Goal: Participate in discussion: Engage in conversation with other users on a specific topic

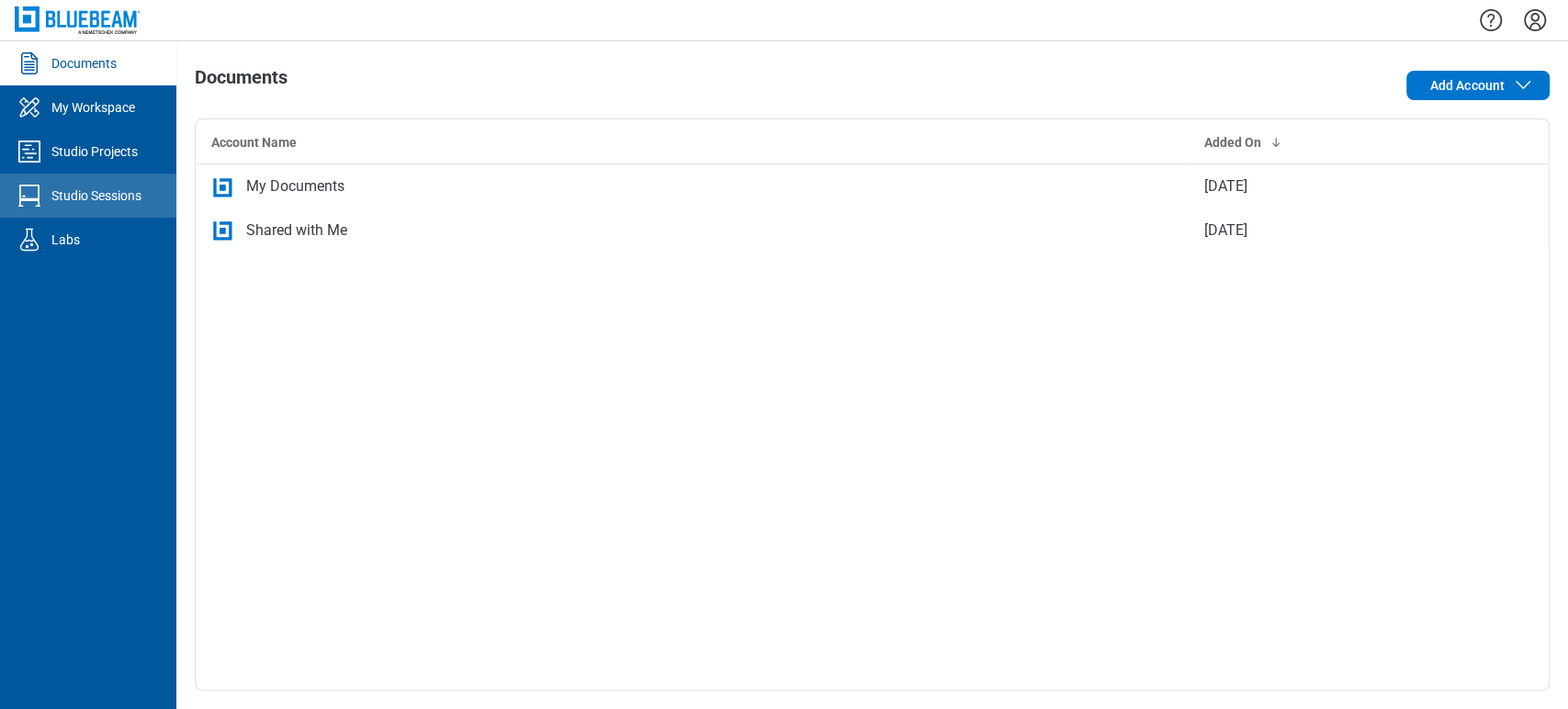
click at [89, 189] on div "Studio Sessions" at bounding box center [96, 195] width 90 height 18
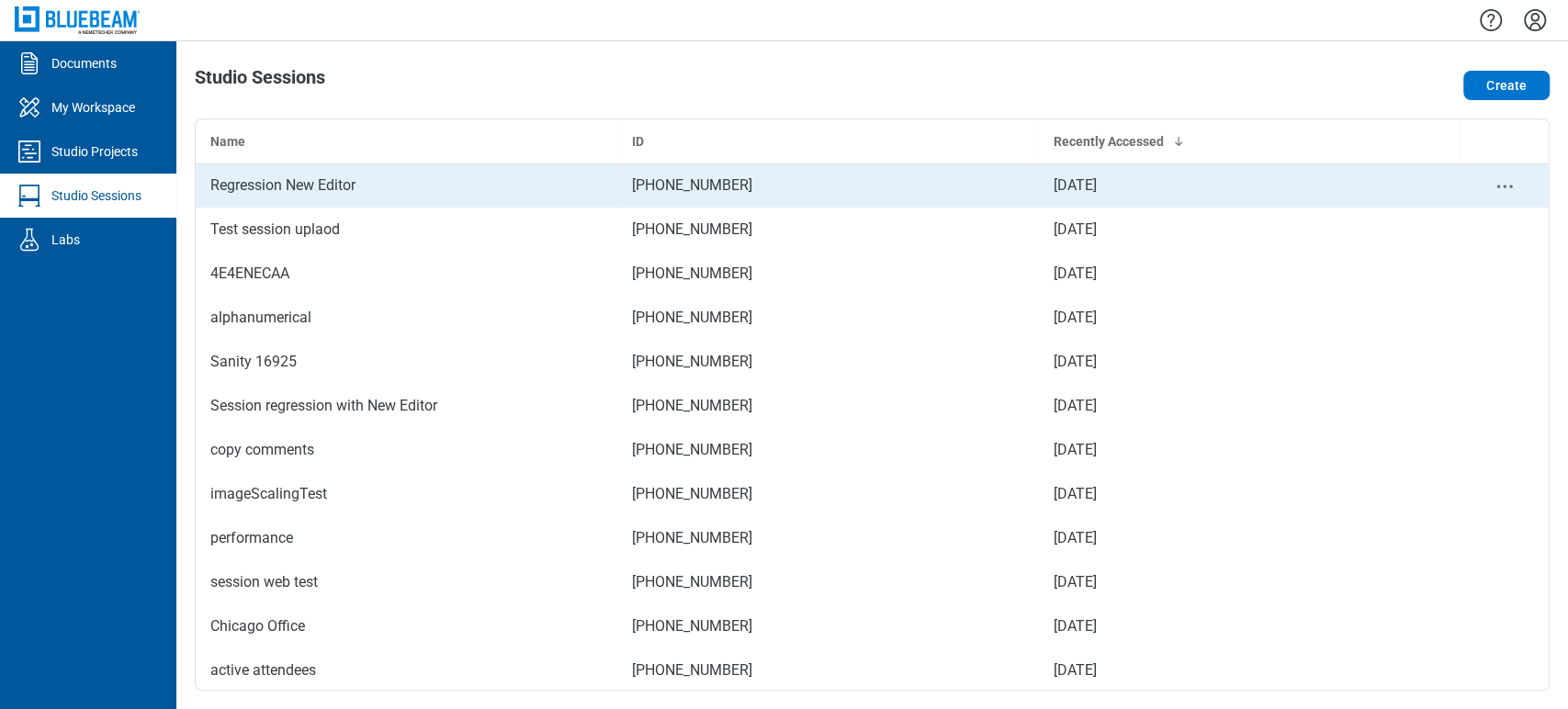
click at [300, 198] on td "Regression New Editor" at bounding box center [407, 185] width 422 height 44
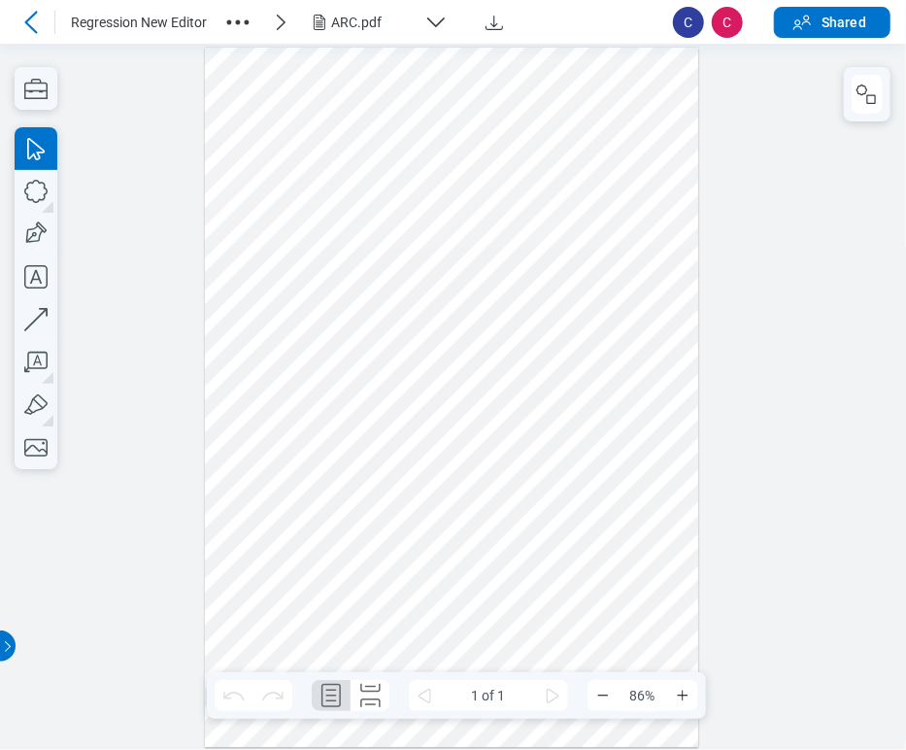
drag, startPoint x: 255, startPoint y: 21, endPoint x: 242, endPoint y: 19, distance: 13.7
click at [254, 19] on div "Regression New Editor ARC.pdf" at bounding box center [364, 22] width 587 height 33
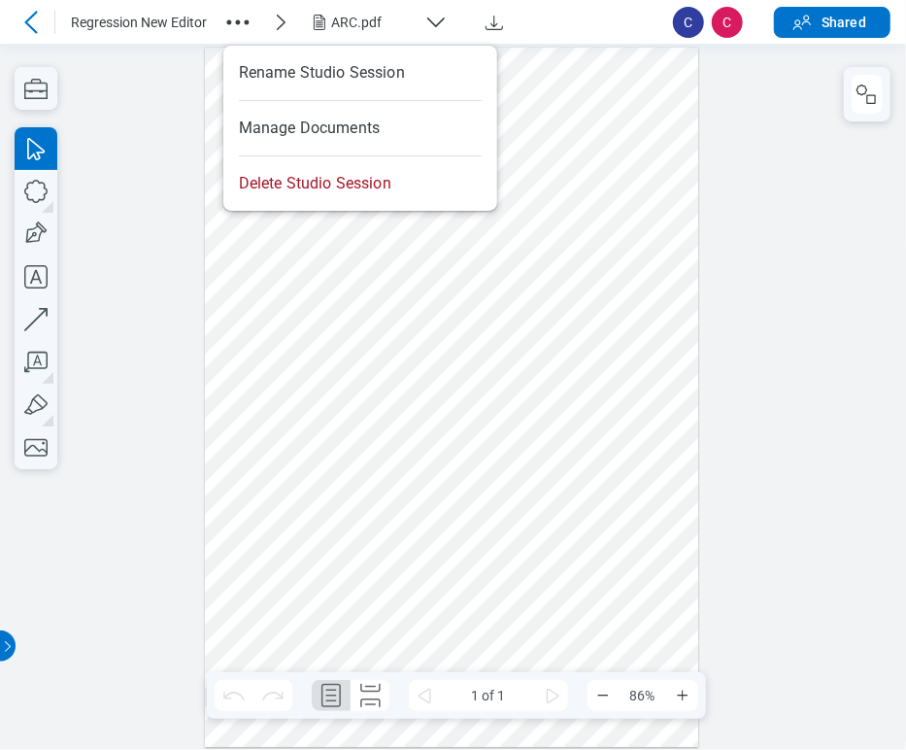
click at [241, 19] on icon "button" at bounding box center [237, 22] width 31 height 31
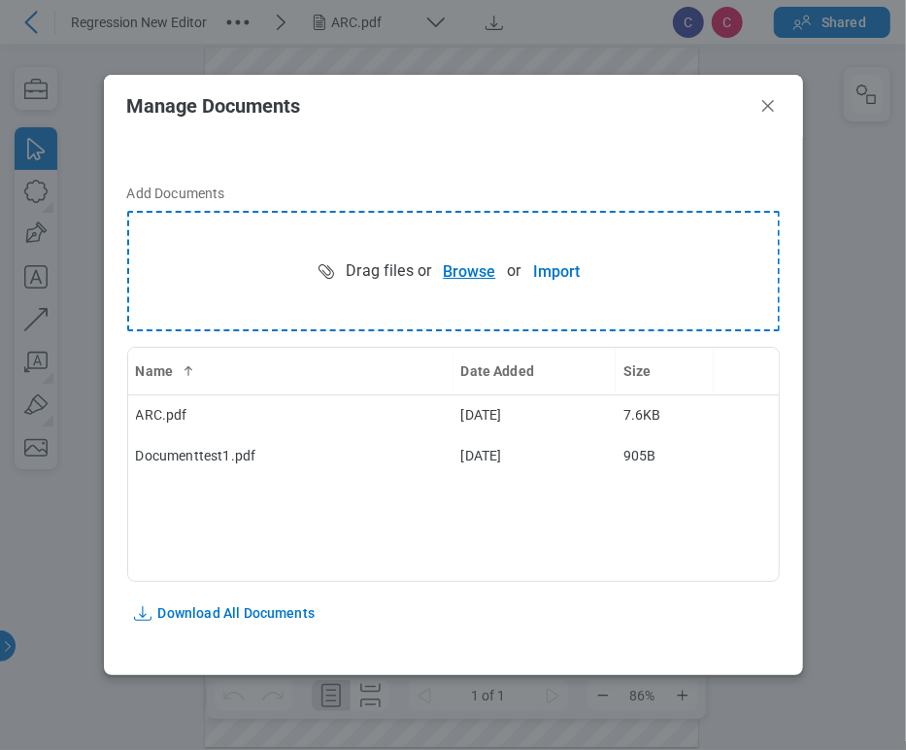
click at [454, 266] on button "Browse" at bounding box center [469, 271] width 76 height 39
click at [458, 256] on button "Browse" at bounding box center [469, 271] width 76 height 39
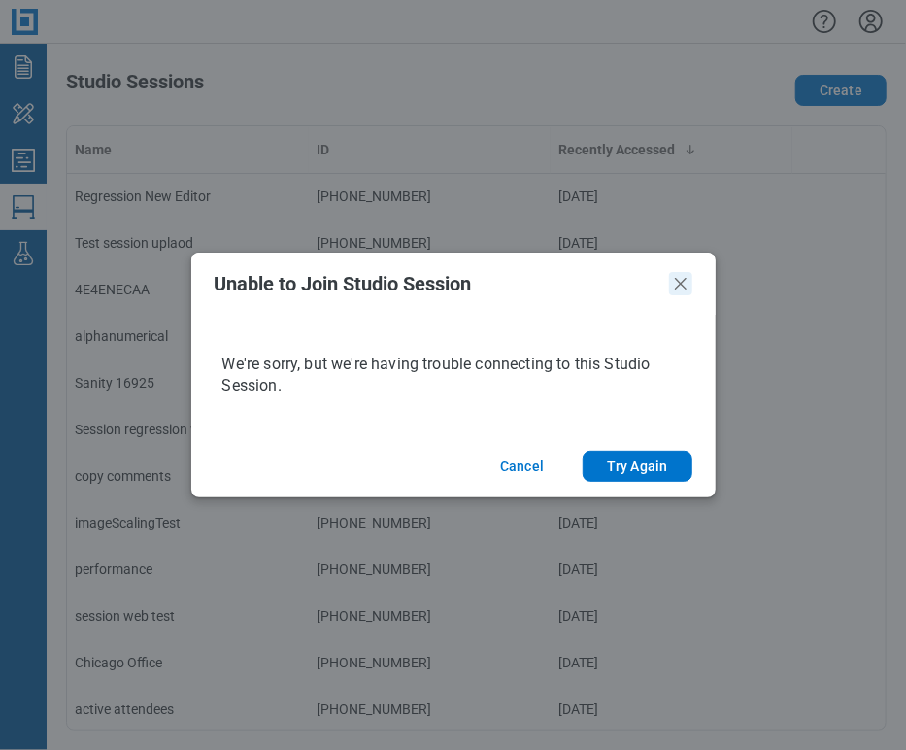
click at [679, 272] on icon "Close" at bounding box center [680, 283] width 23 height 23
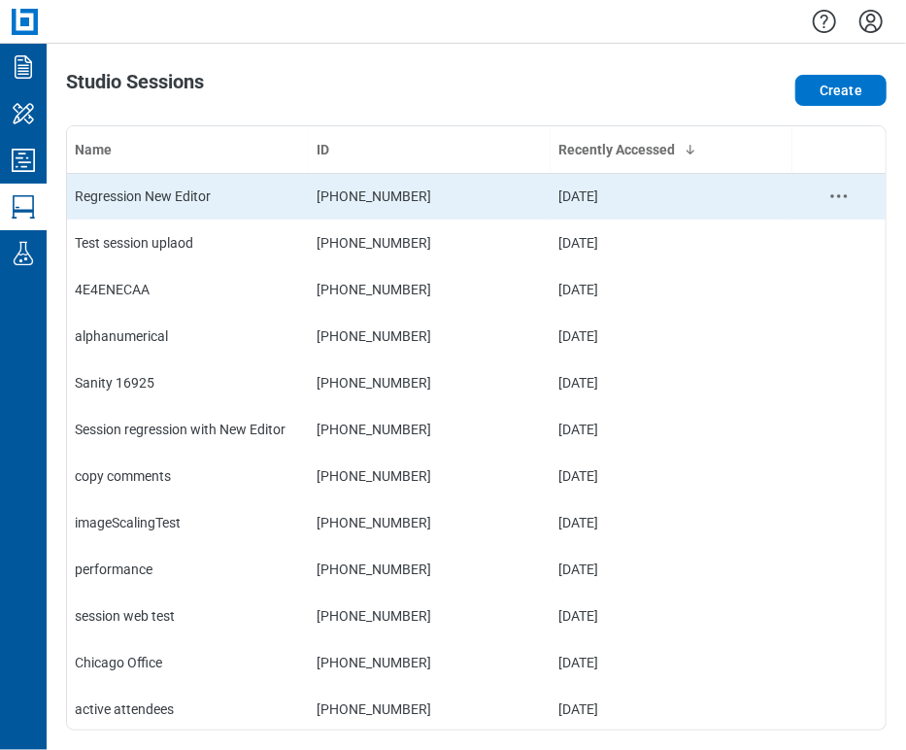
click at [318, 194] on td "[PHONE_NUMBER]" at bounding box center [430, 196] width 242 height 47
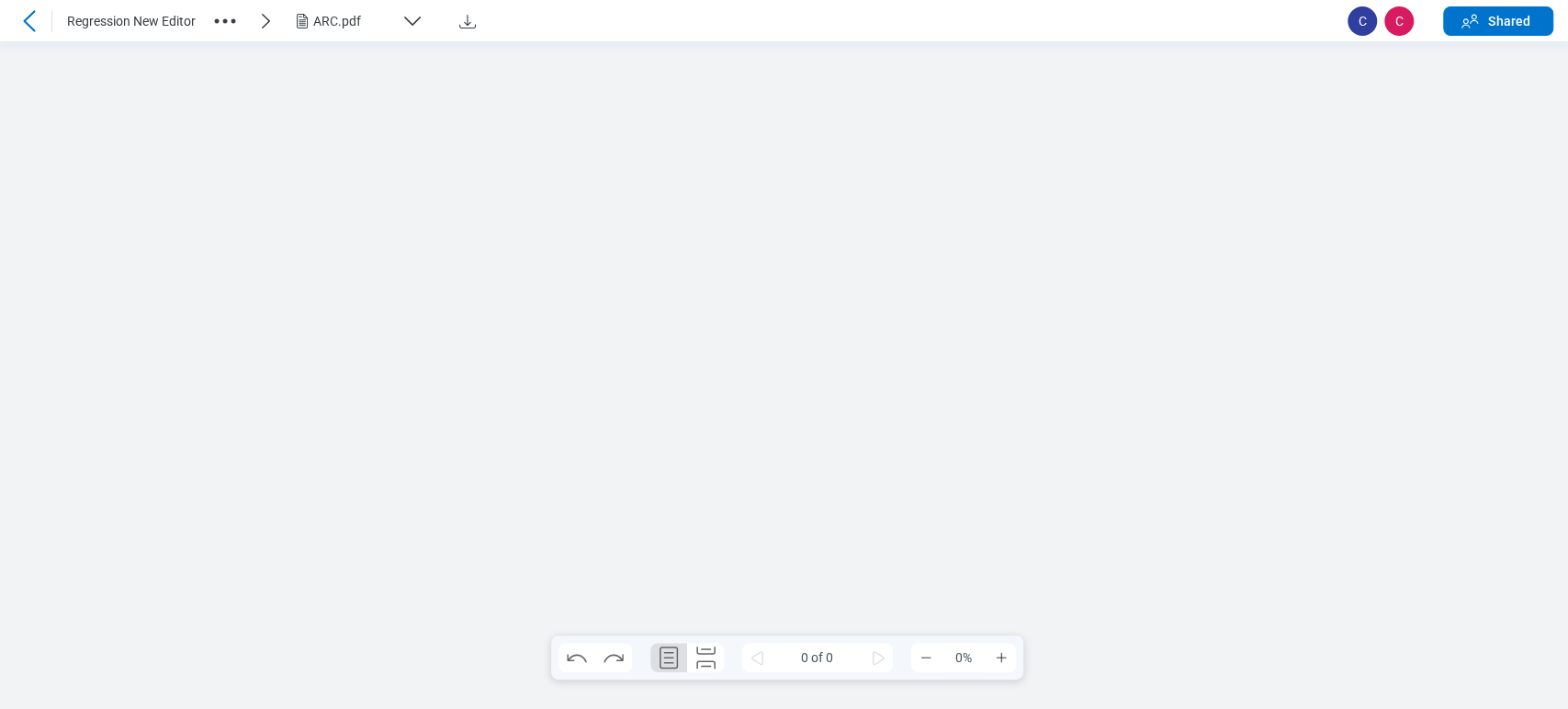
click at [416, 27] on icon "button" at bounding box center [411, 21] width 22 height 22
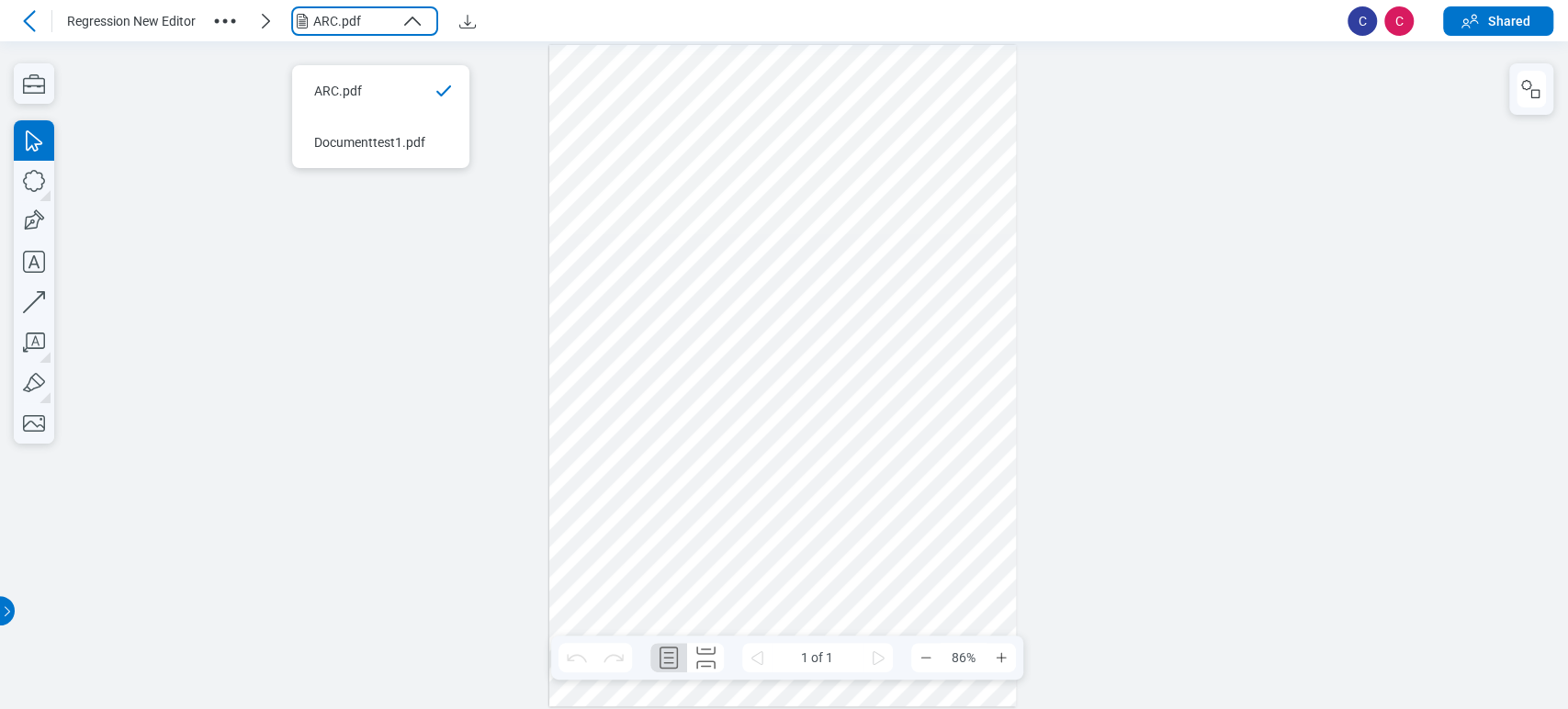
click at [220, 13] on icon "button" at bounding box center [224, 21] width 29 height 29
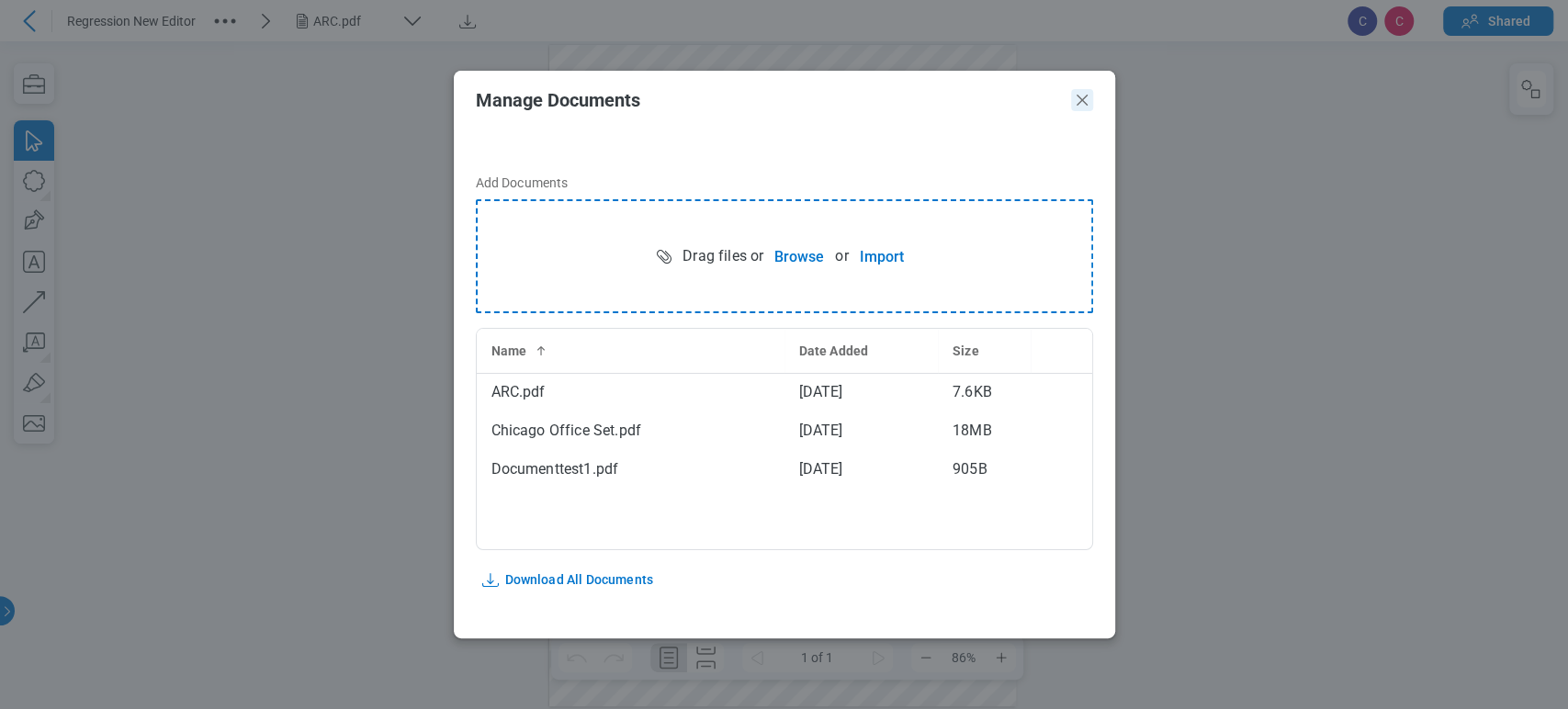
drag, startPoint x: 1080, startPoint y: 97, endPoint x: 1064, endPoint y: 55, distance: 44.9
click at [1080, 97] on icon "Close" at bounding box center [1081, 99] width 22 height 22
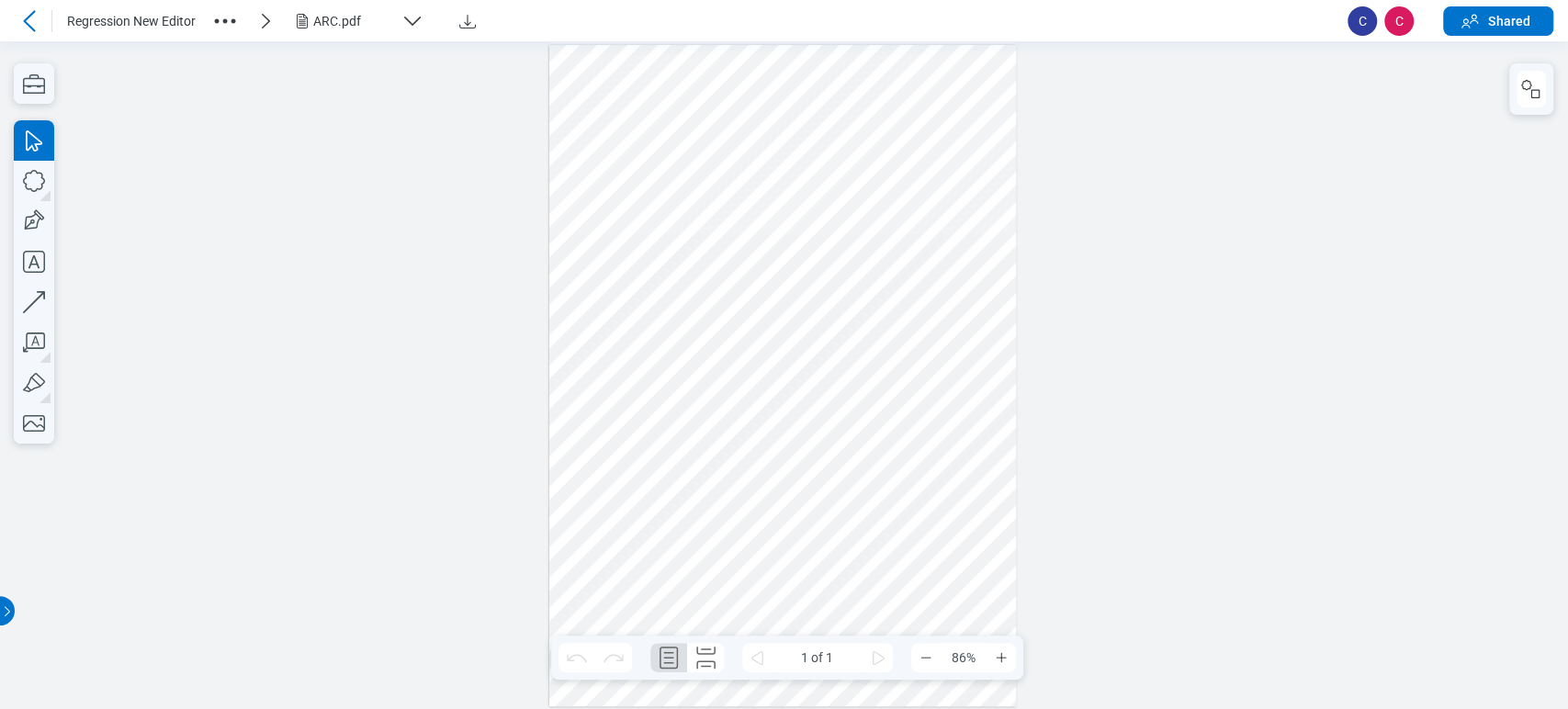
click at [323, 18] on div "ARC.pdf" at bounding box center [353, 21] width 80 height 18
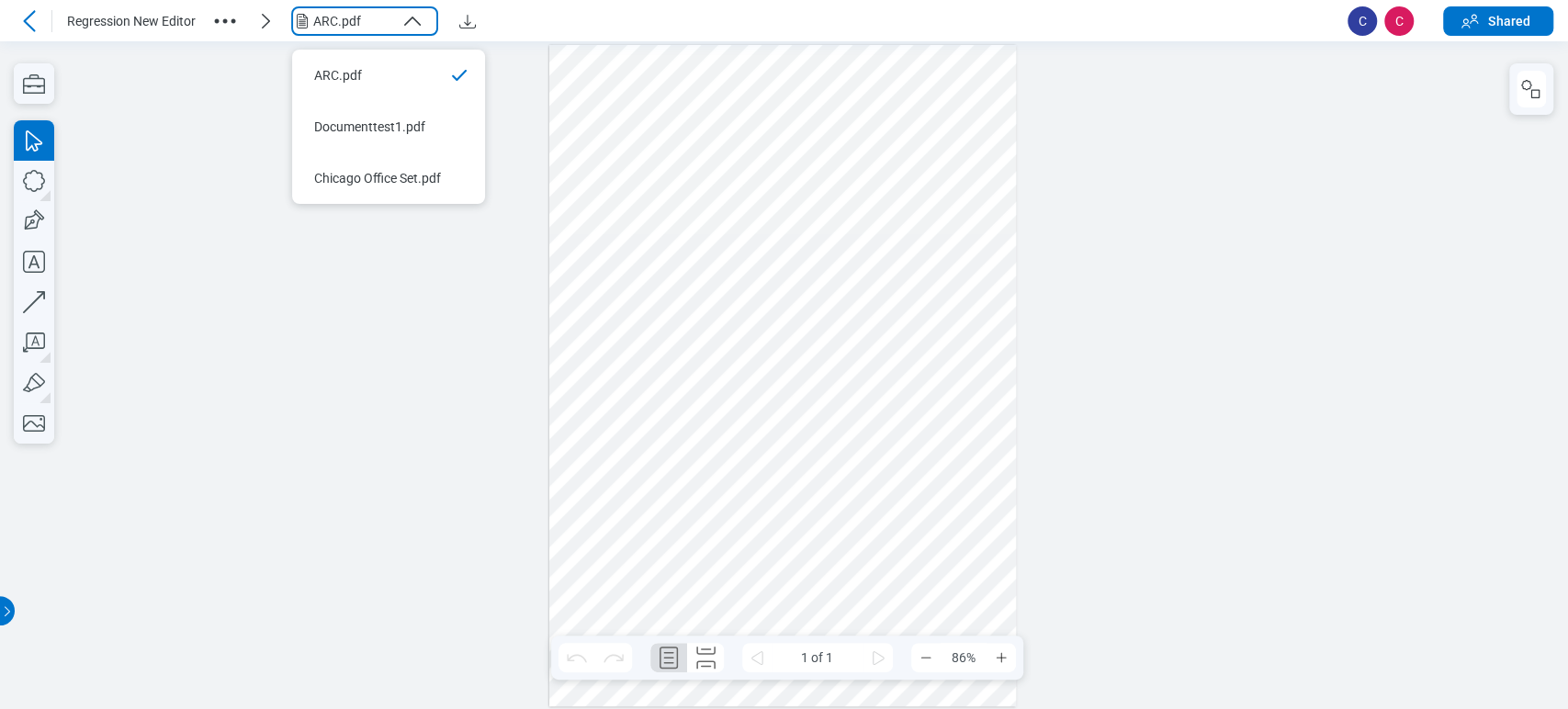
drag, startPoint x: 394, startPoint y: 169, endPoint x: 233, endPoint y: 33, distance: 210.8
click at [232, 40] on body "Regression New Editor ARC.pdf C C Shared Pages 1 1 of 1 86% Preparing Your Docu…" at bounding box center [784, 354] width 1568 height 709
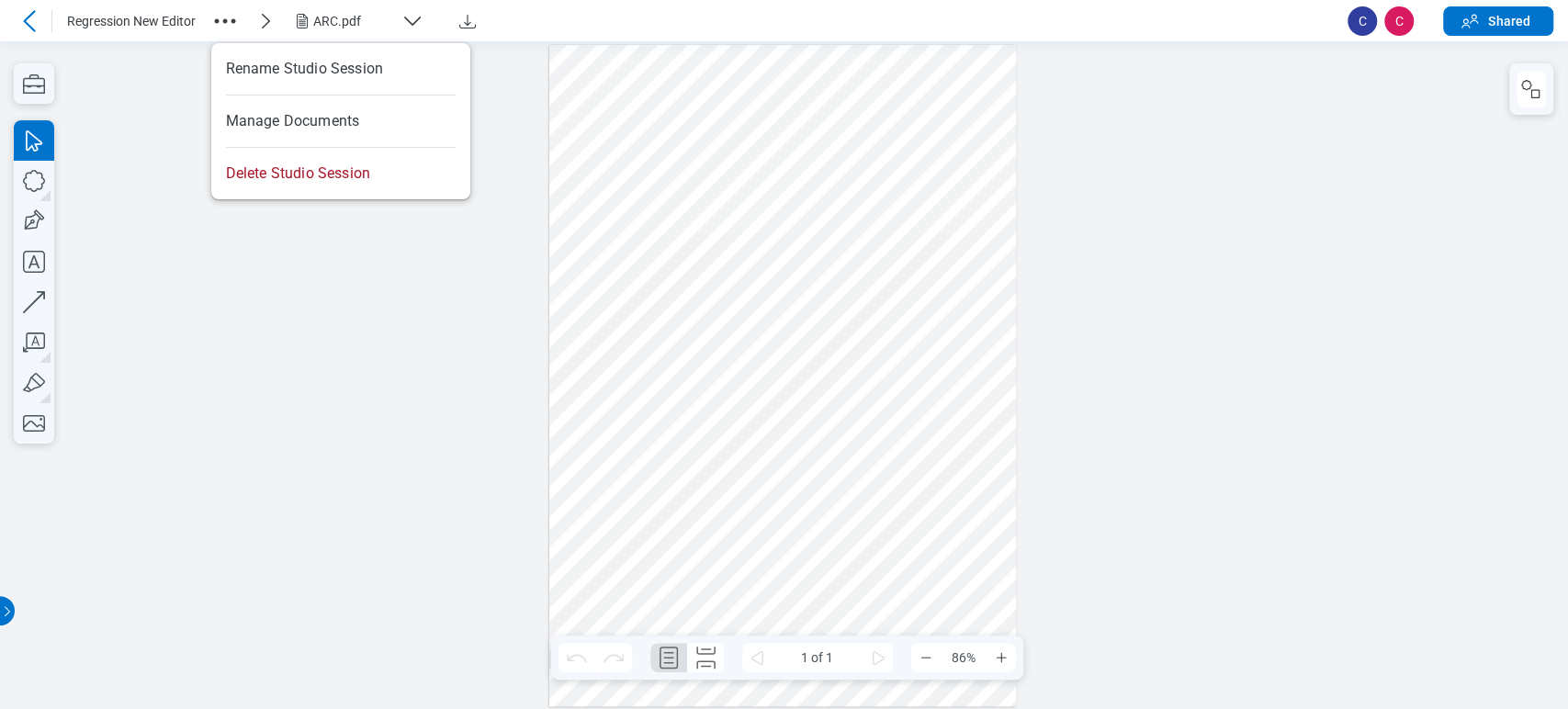
click at [224, 9] on icon "button" at bounding box center [224, 21] width 29 height 29
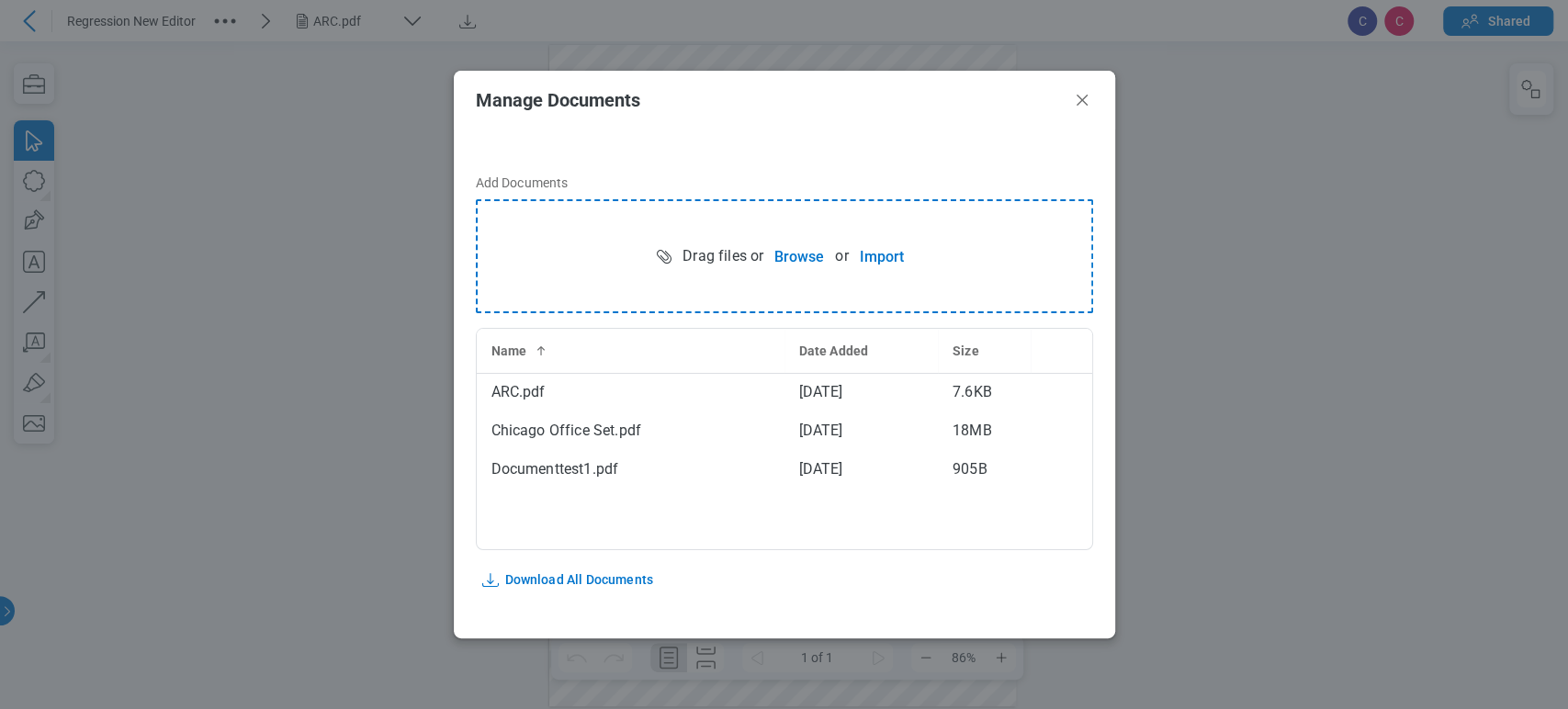
click at [302, 130] on div "Manage Documents Add Documents Drag files or Browse or Import Name Date Added S…" at bounding box center [784, 354] width 1568 height 709
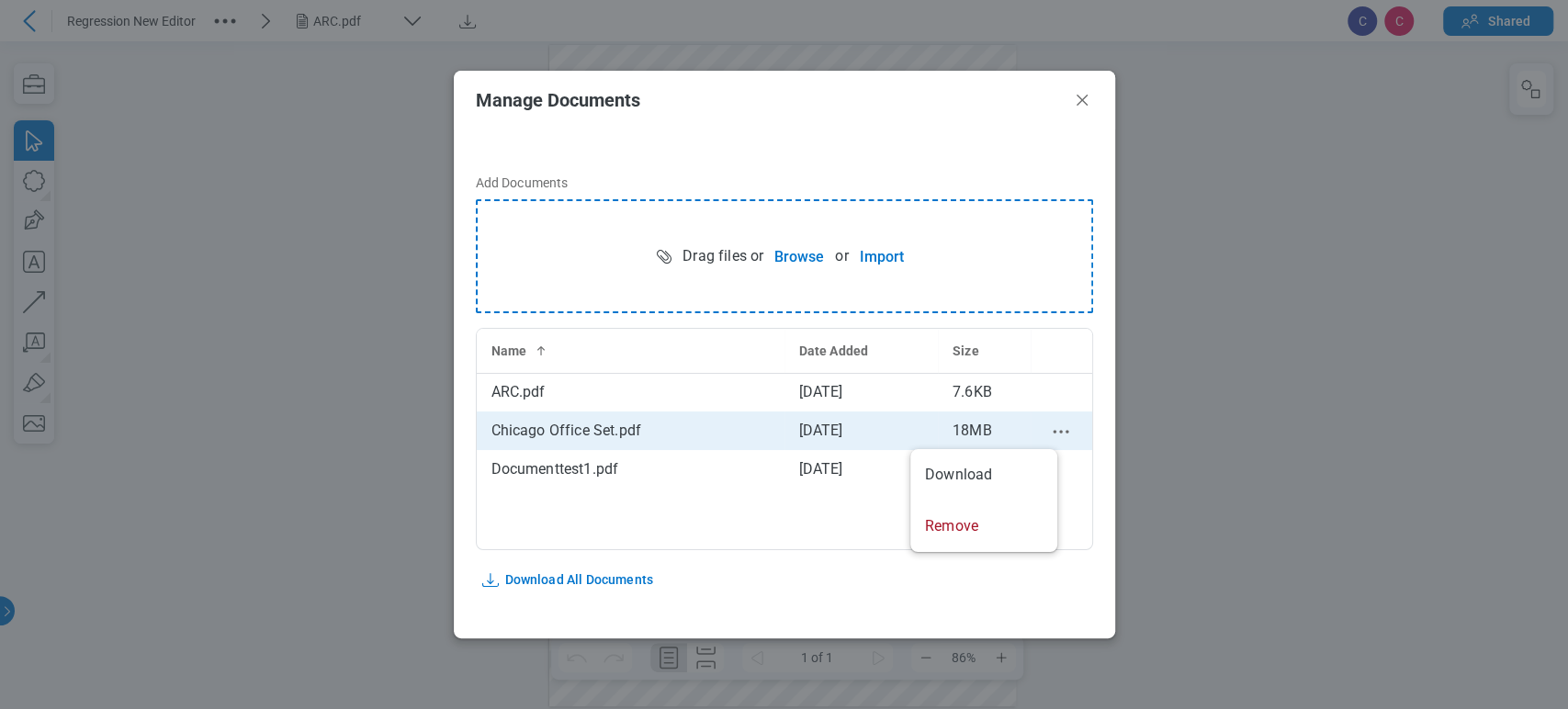
click at [1050, 431] on icon "context-menu" at bounding box center [1060, 431] width 22 height 22
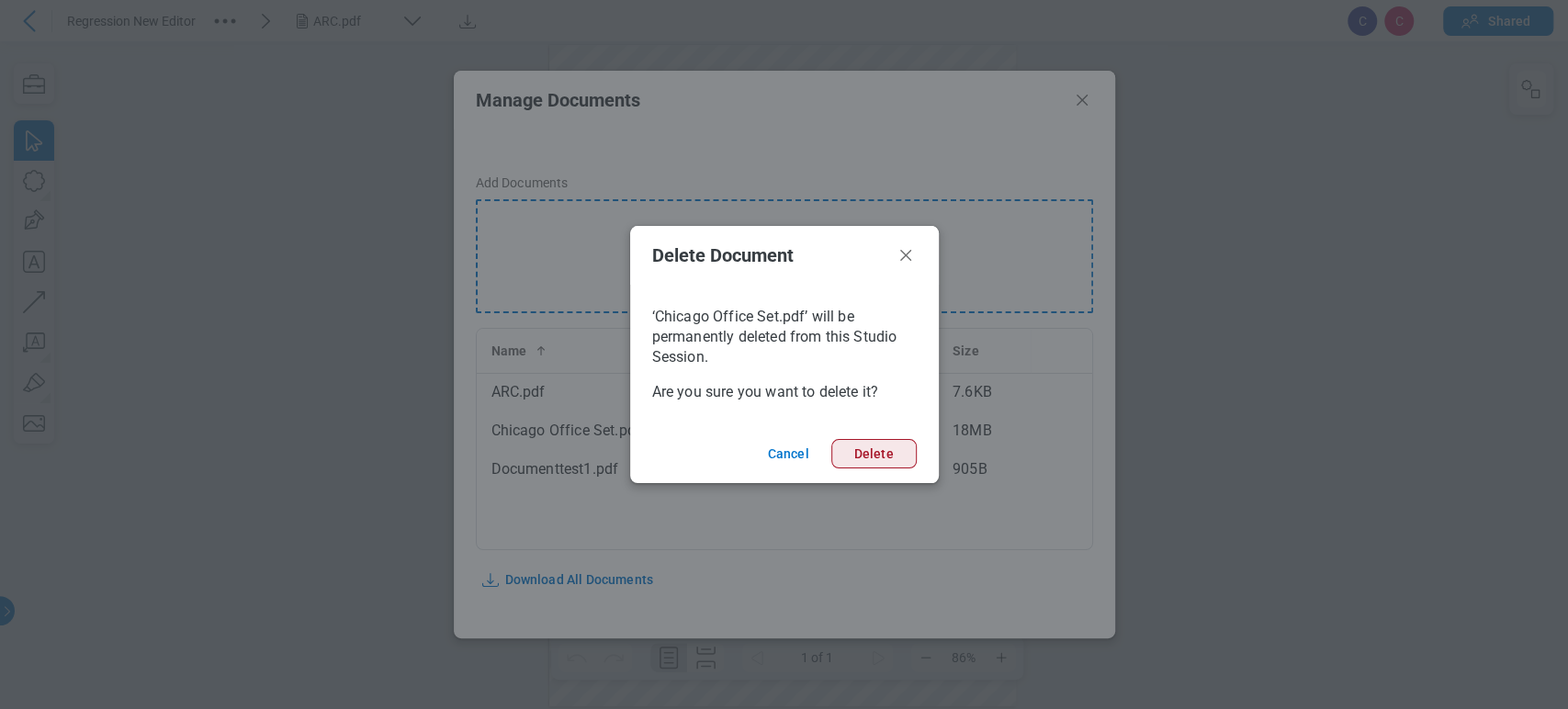
click at [884, 465] on button "Delete" at bounding box center [874, 453] width 85 height 29
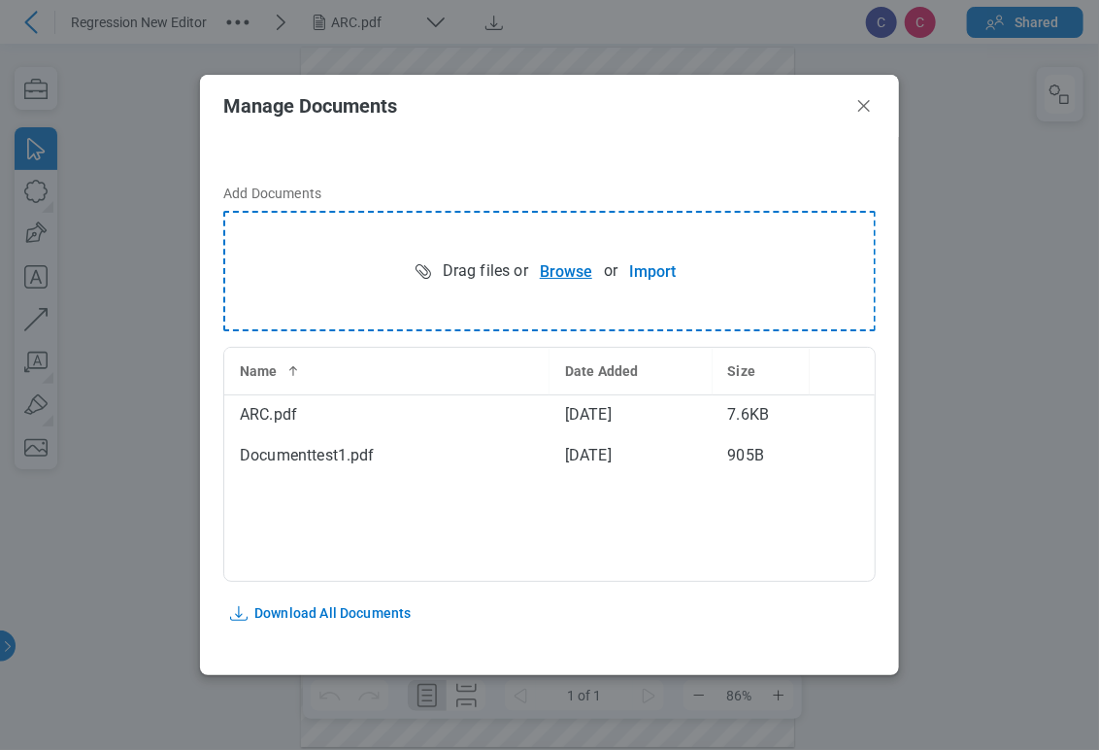
click at [550, 257] on button "Browse" at bounding box center [566, 271] width 76 height 39
click at [554, 275] on button "Browse" at bounding box center [566, 271] width 76 height 39
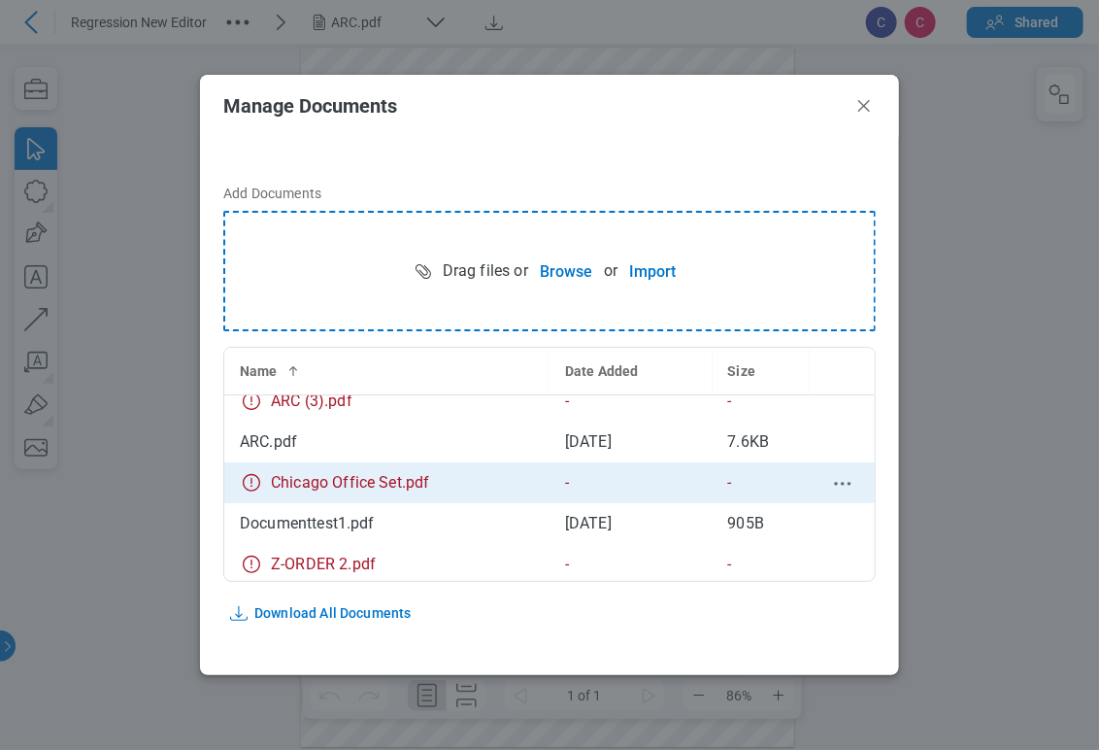
scroll to position [17, 0]
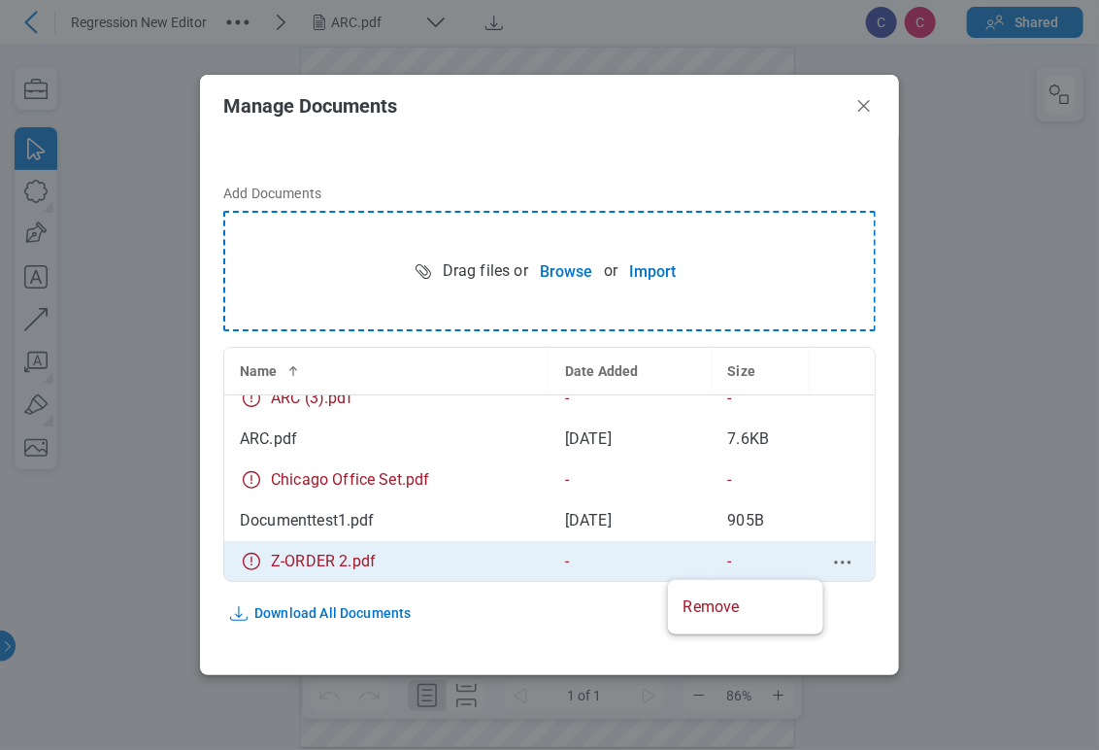
click at [831, 562] on icon "context-menu" at bounding box center [842, 562] width 23 height 23
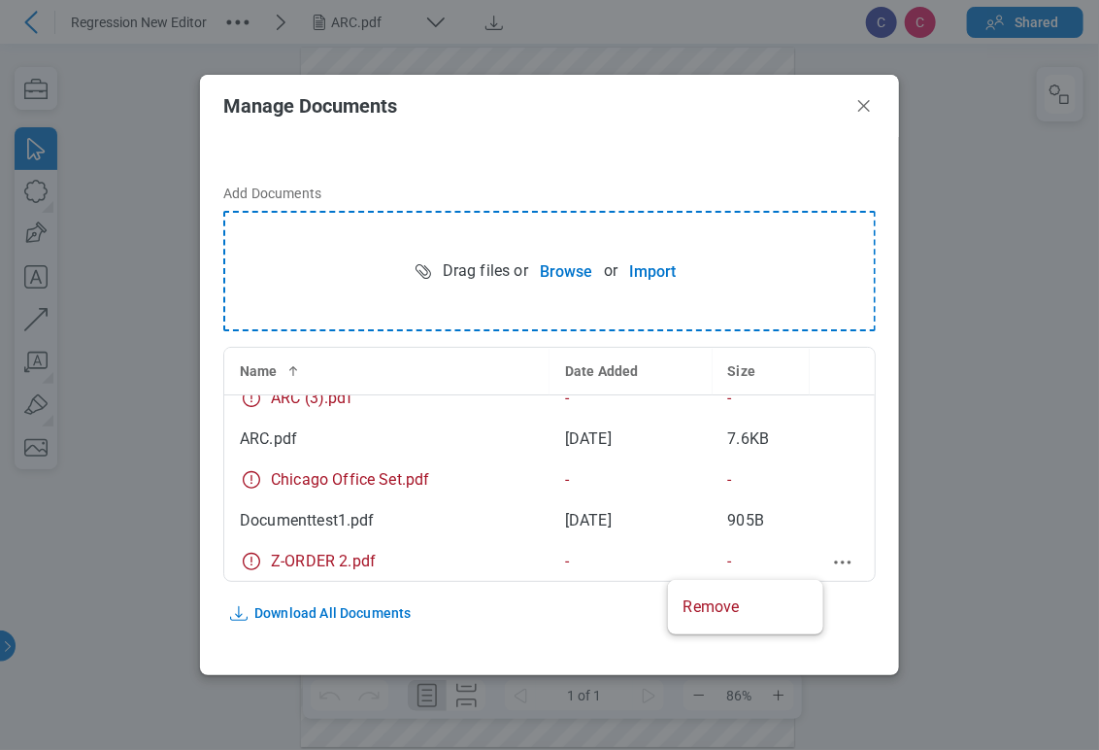
scroll to position [0, 0]
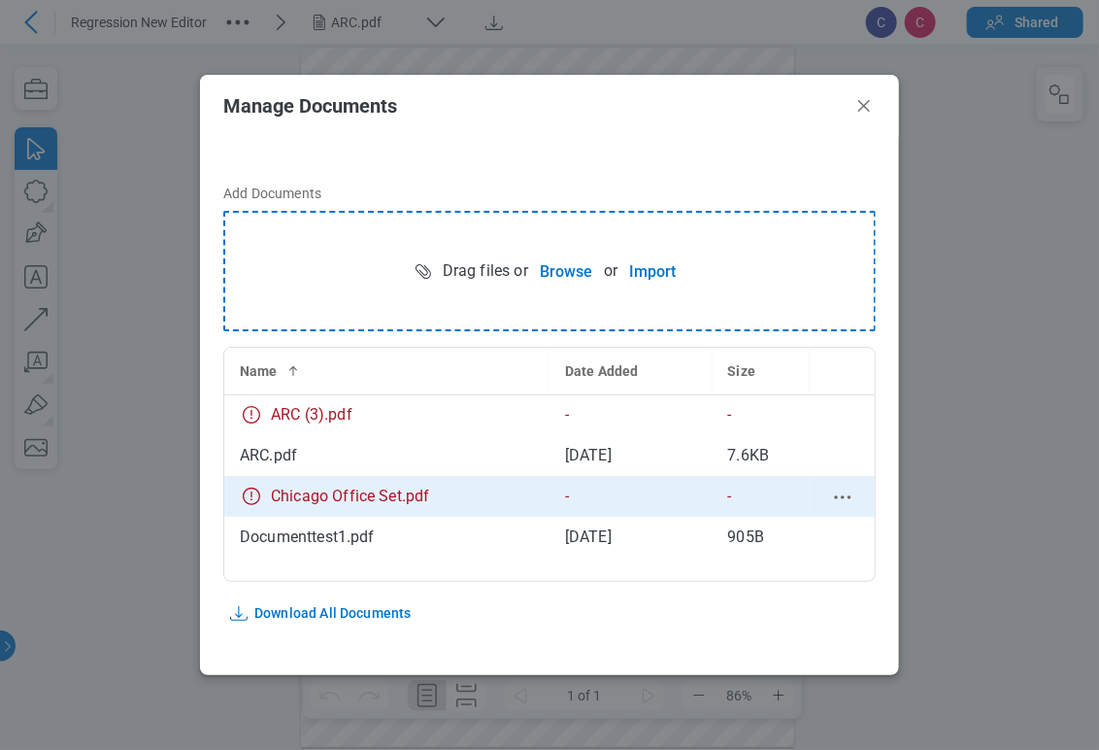
click at [841, 496] on circle "context-menu" at bounding box center [842, 496] width 3 height 3
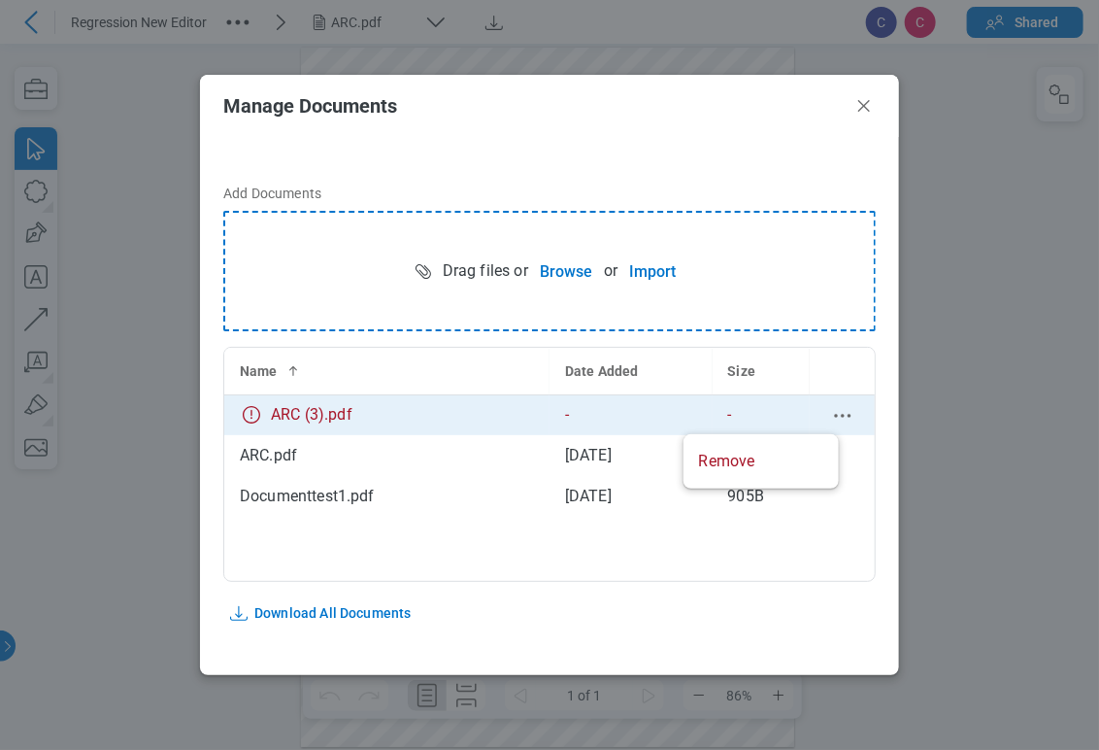
click at [831, 413] on icon "context-menu" at bounding box center [842, 415] width 23 height 23
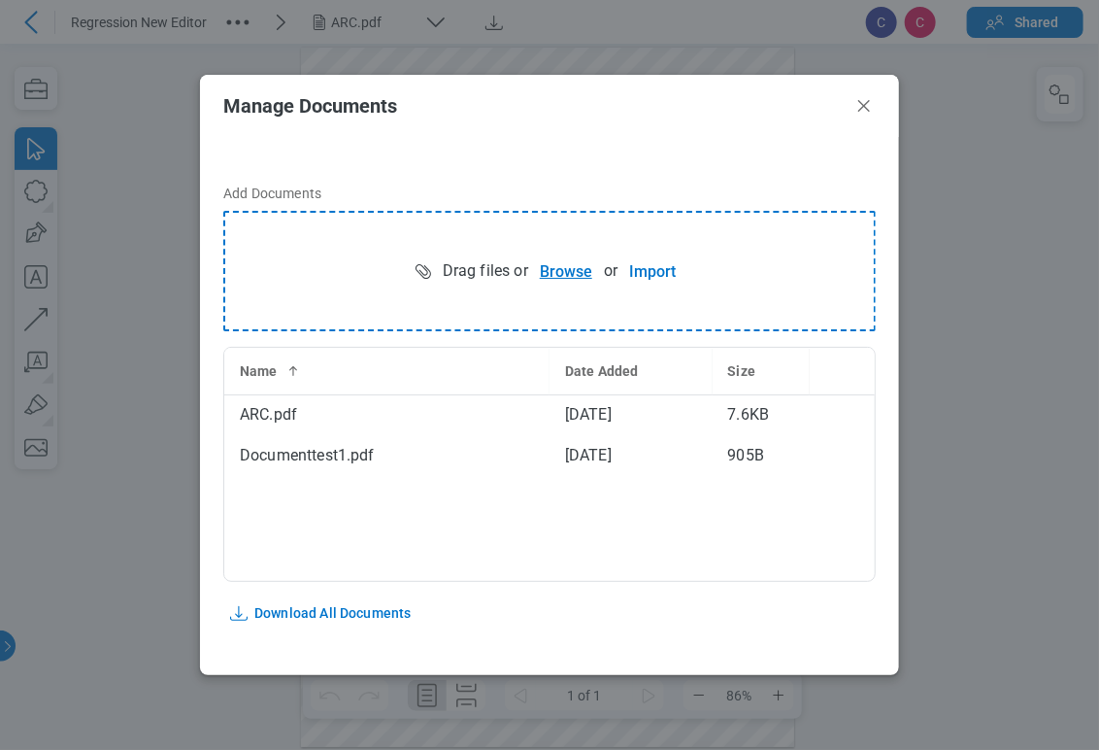
click at [568, 278] on button "Browse" at bounding box center [566, 271] width 76 height 39
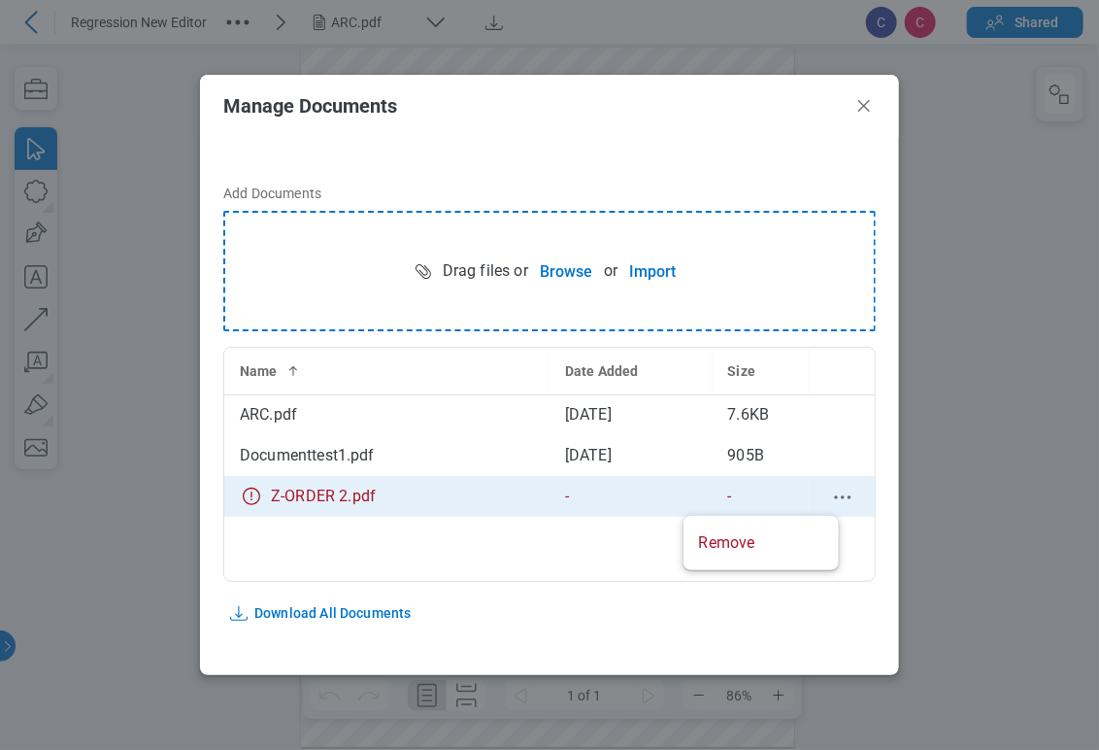
click at [834, 497] on circle "context-menu" at bounding box center [835, 496] width 3 height 3
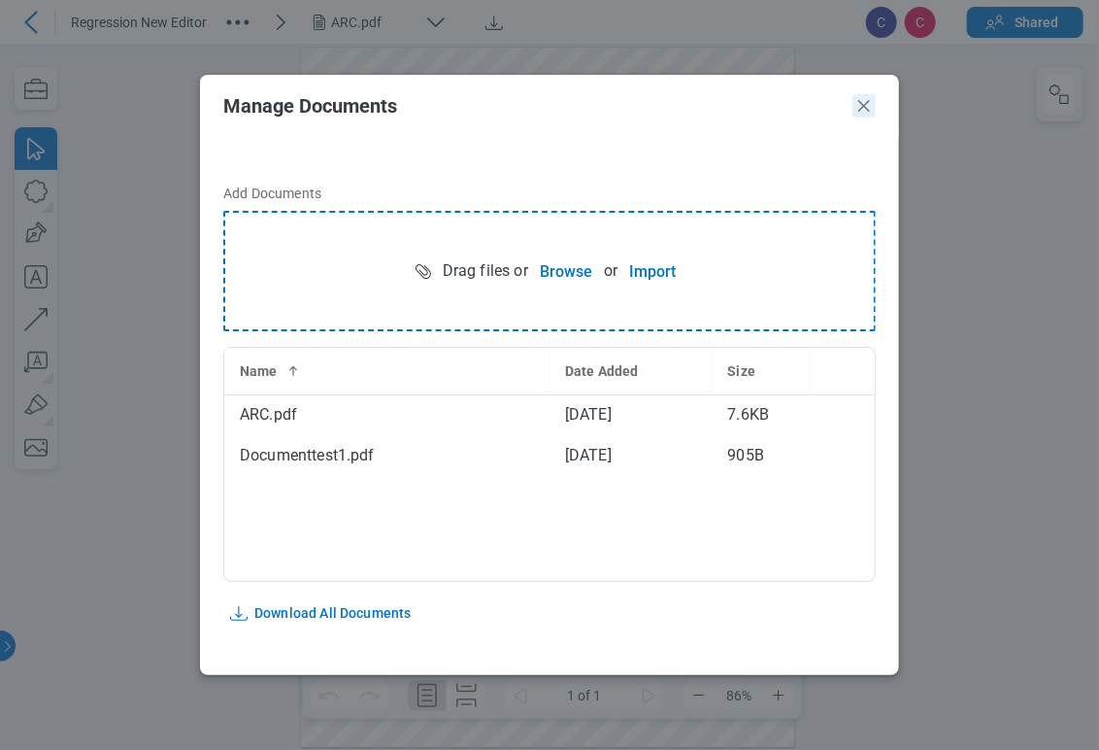
click at [866, 102] on icon "Close" at bounding box center [864, 105] width 23 height 23
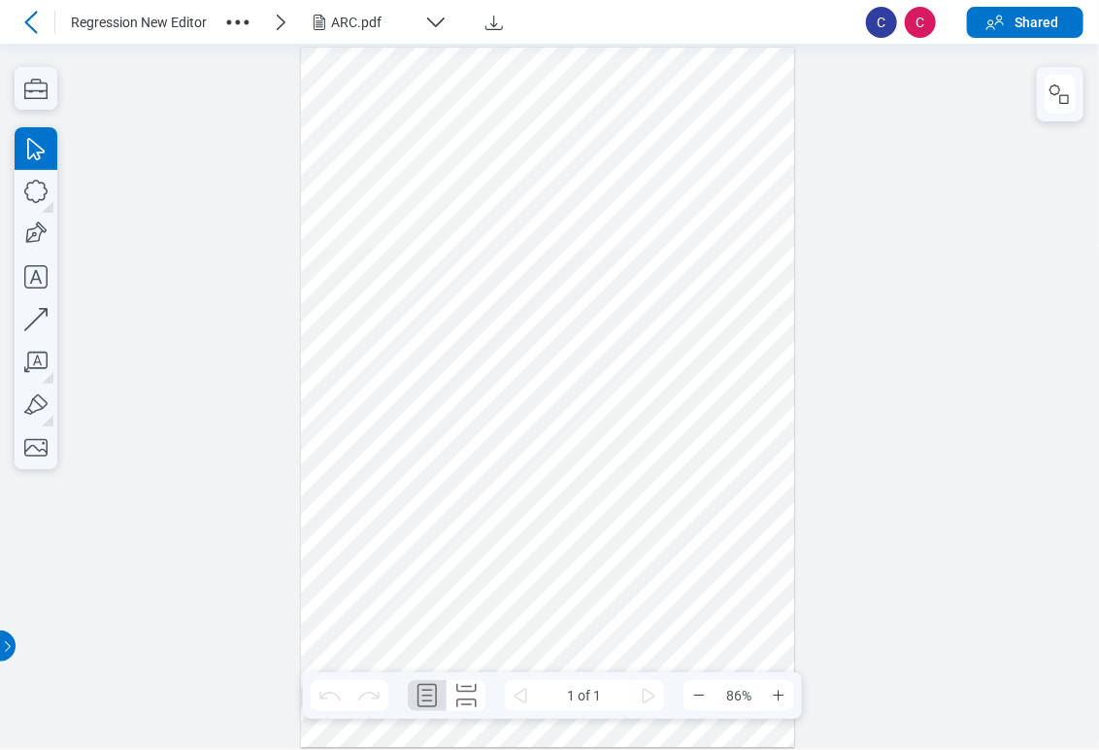
click at [387, 29] on div "ARC.pdf" at bounding box center [373, 22] width 85 height 19
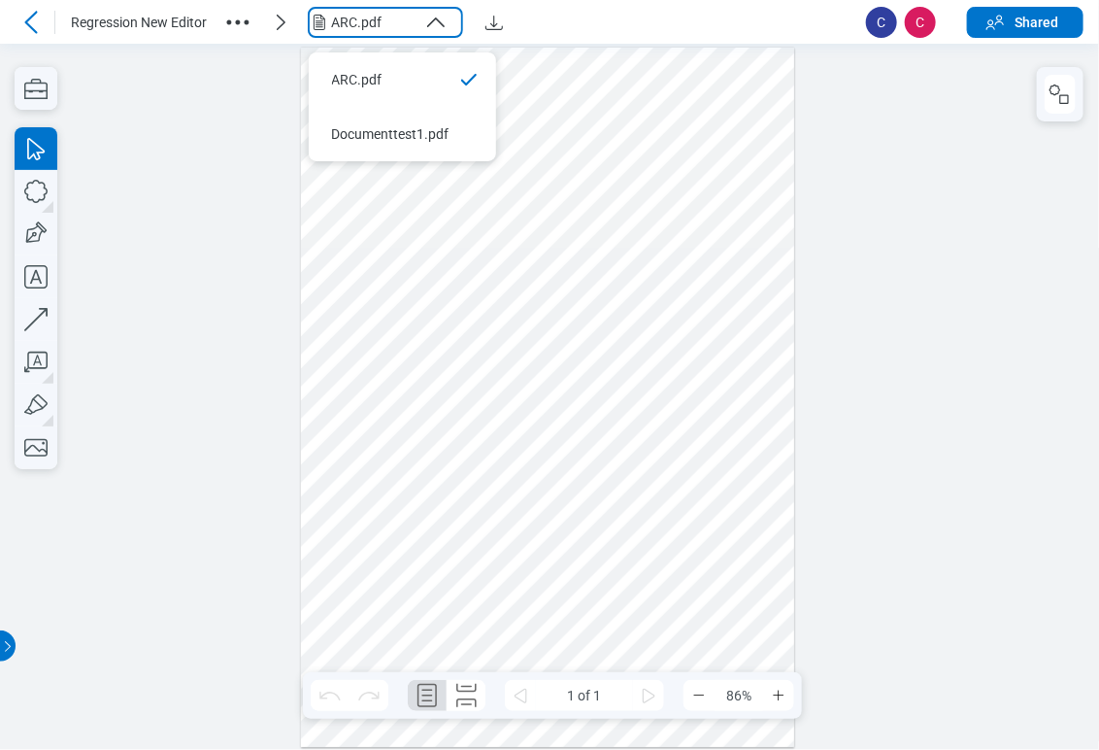
click at [230, 29] on icon "button" at bounding box center [237, 22] width 31 height 31
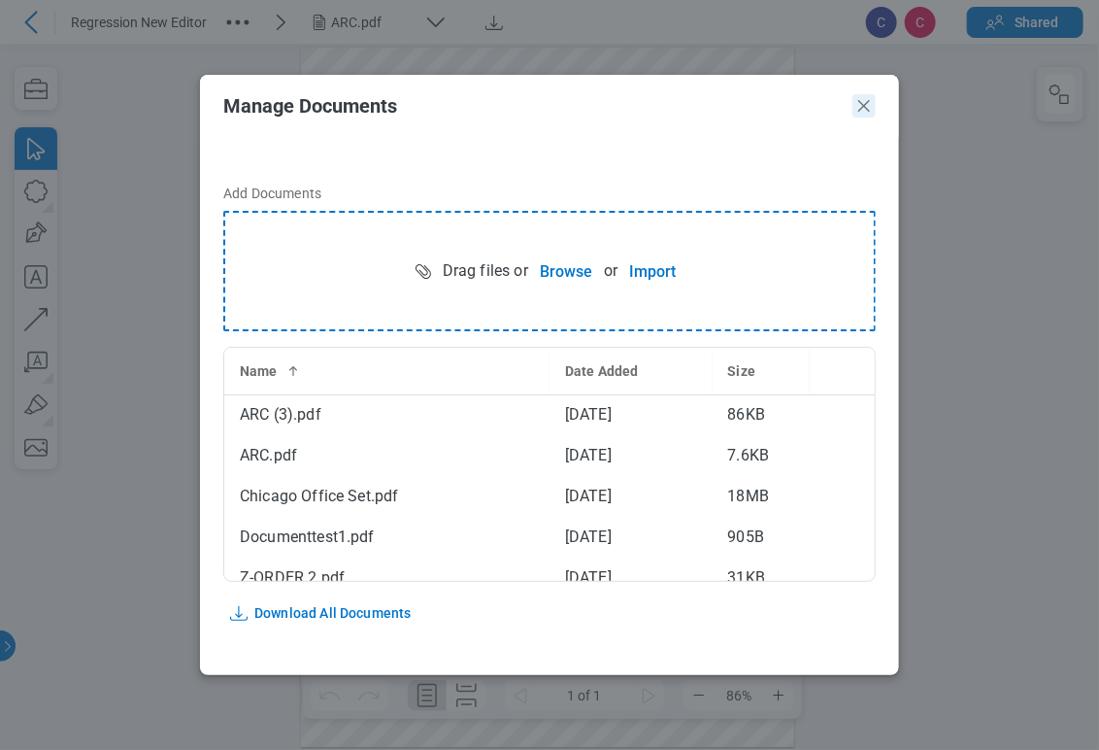
click at [869, 113] on icon "Close" at bounding box center [864, 105] width 23 height 23
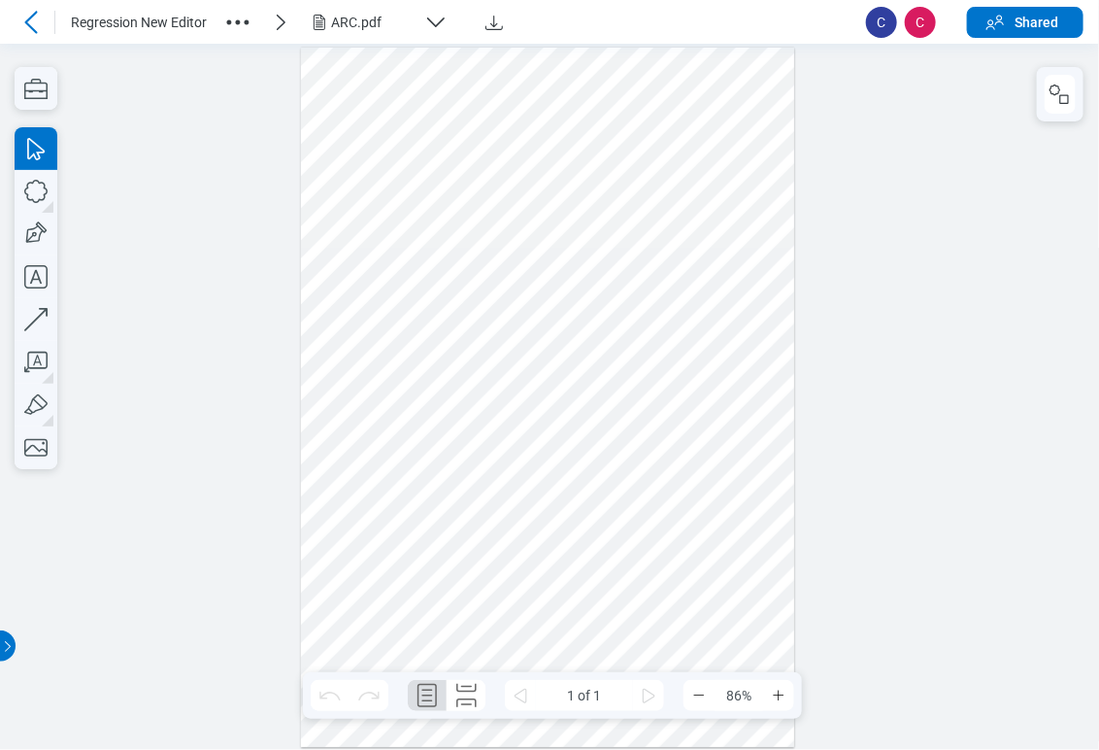
click at [356, 23] on div "ARC.pdf" at bounding box center [373, 22] width 85 height 19
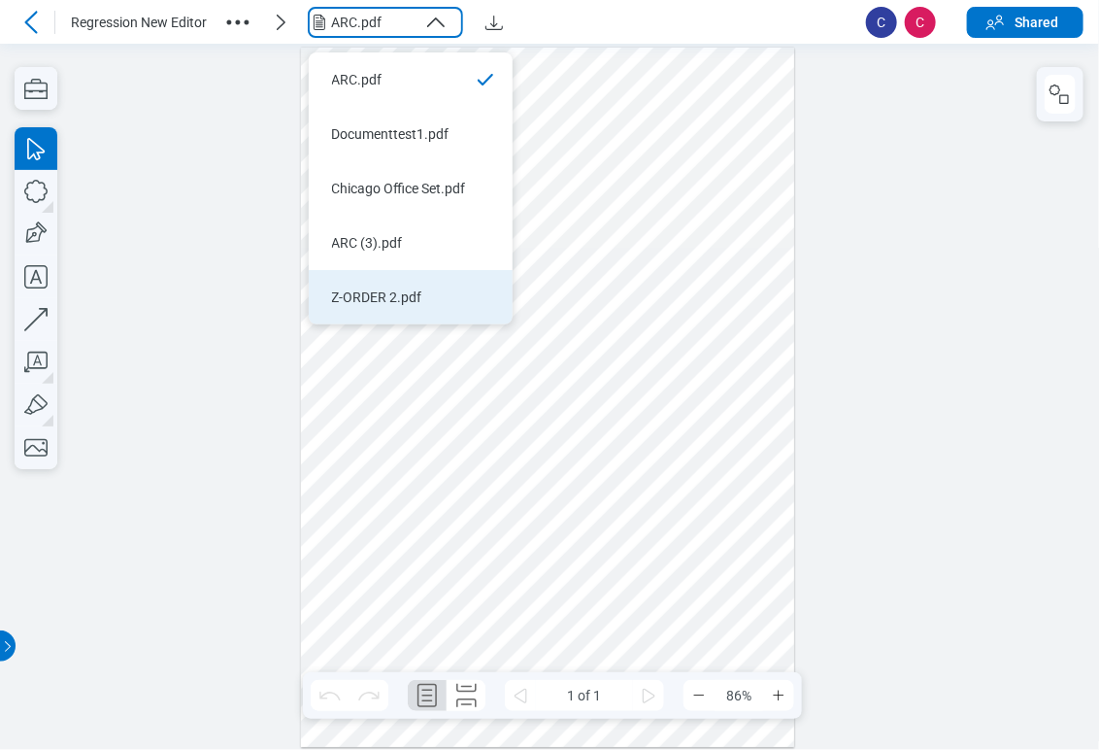
click at [399, 287] on div "Z-ORDER 2.pdf" at bounding box center [399, 296] width 134 height 19
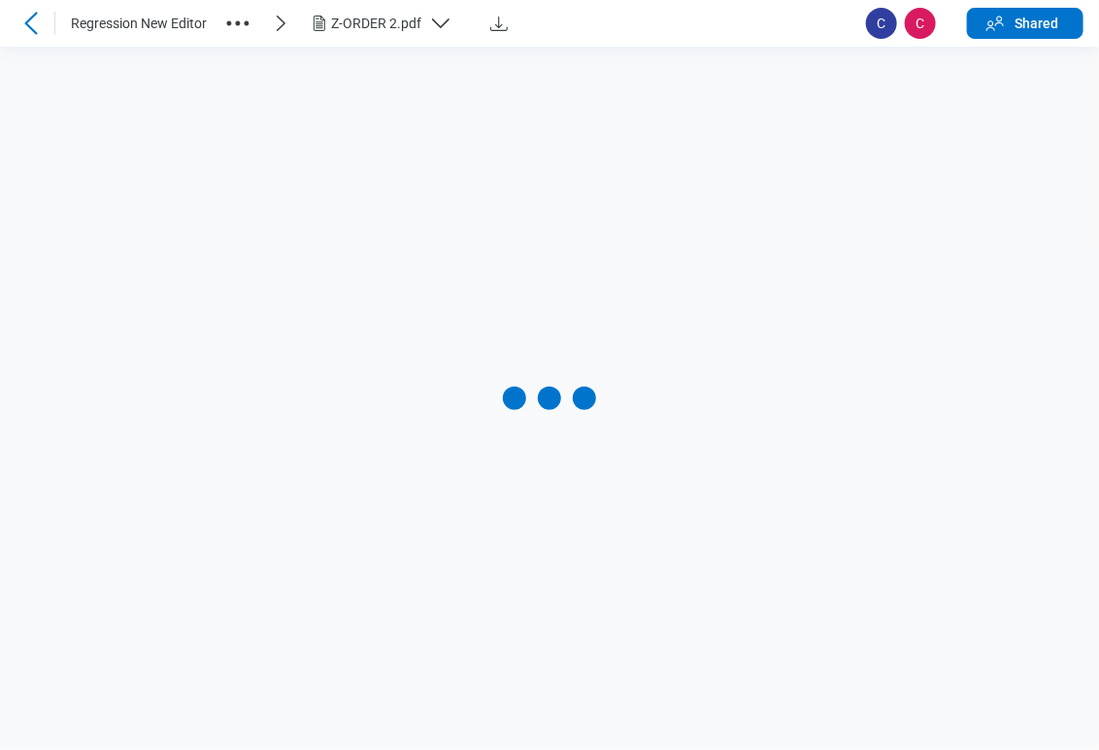
click at [401, 17] on div "Z-ORDER 2.pdf" at bounding box center [376, 23] width 90 height 19
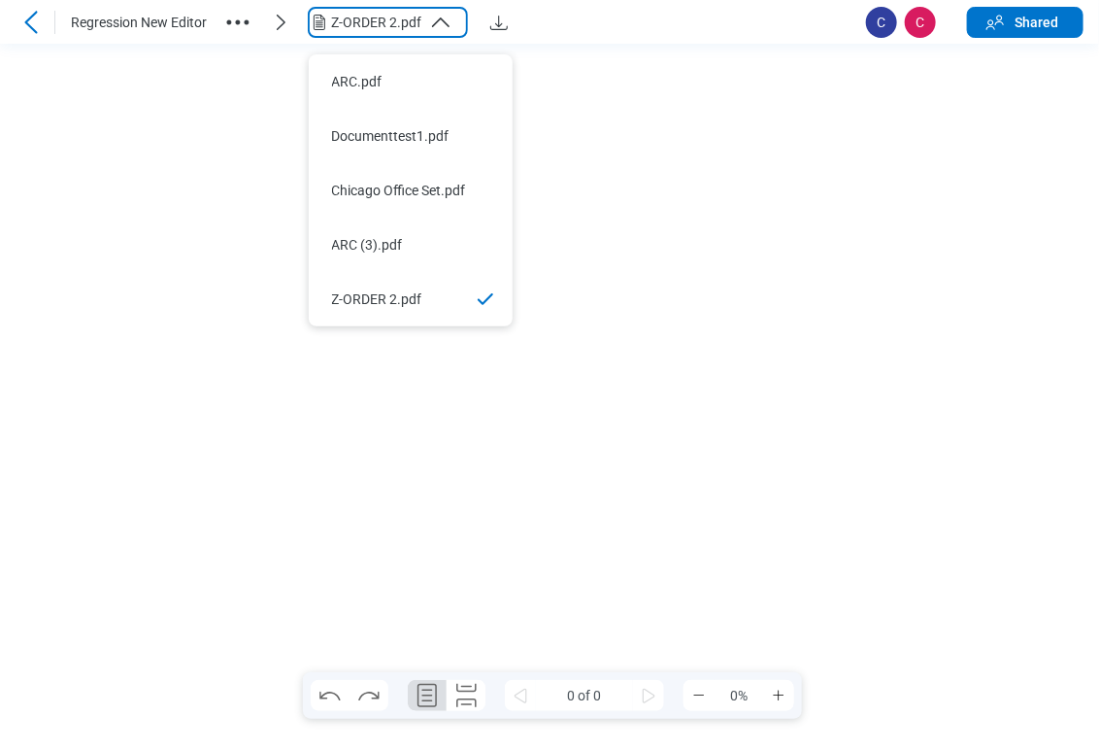
click at [568, 29] on div "Z-ORDER 2.pdf" at bounding box center [560, 22] width 582 height 31
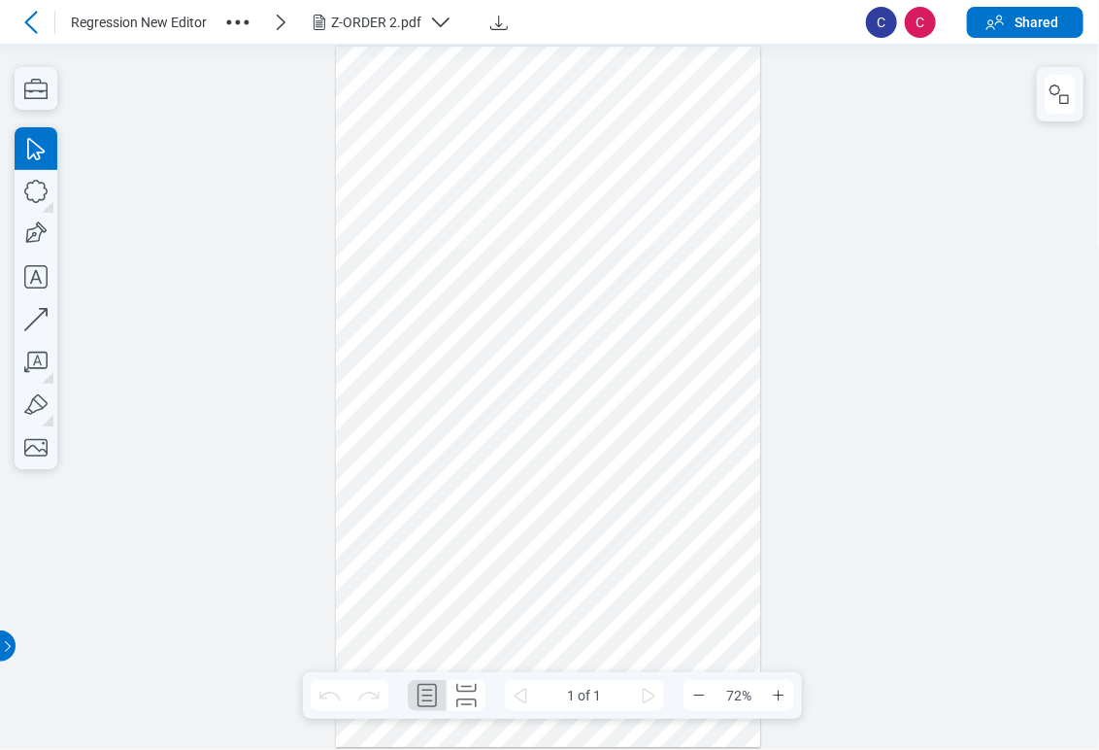
click at [440, 11] on icon "button" at bounding box center [440, 22] width 23 height 23
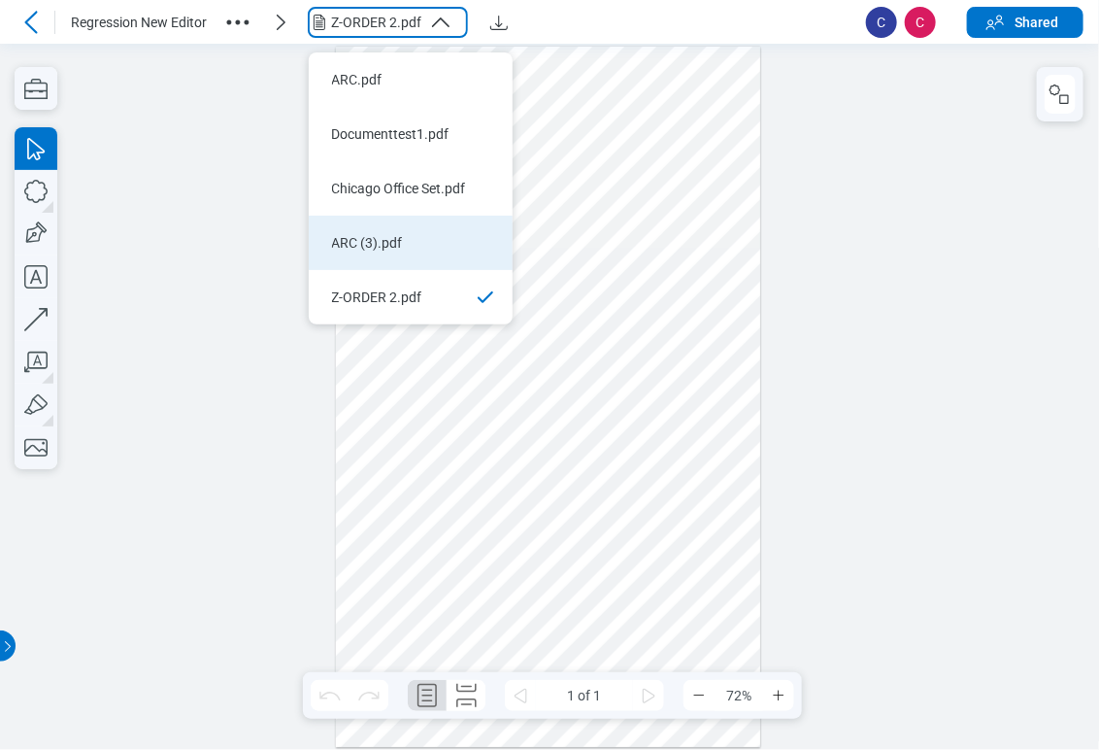
click at [431, 238] on li "ARC (3).pdf" at bounding box center [411, 243] width 204 height 54
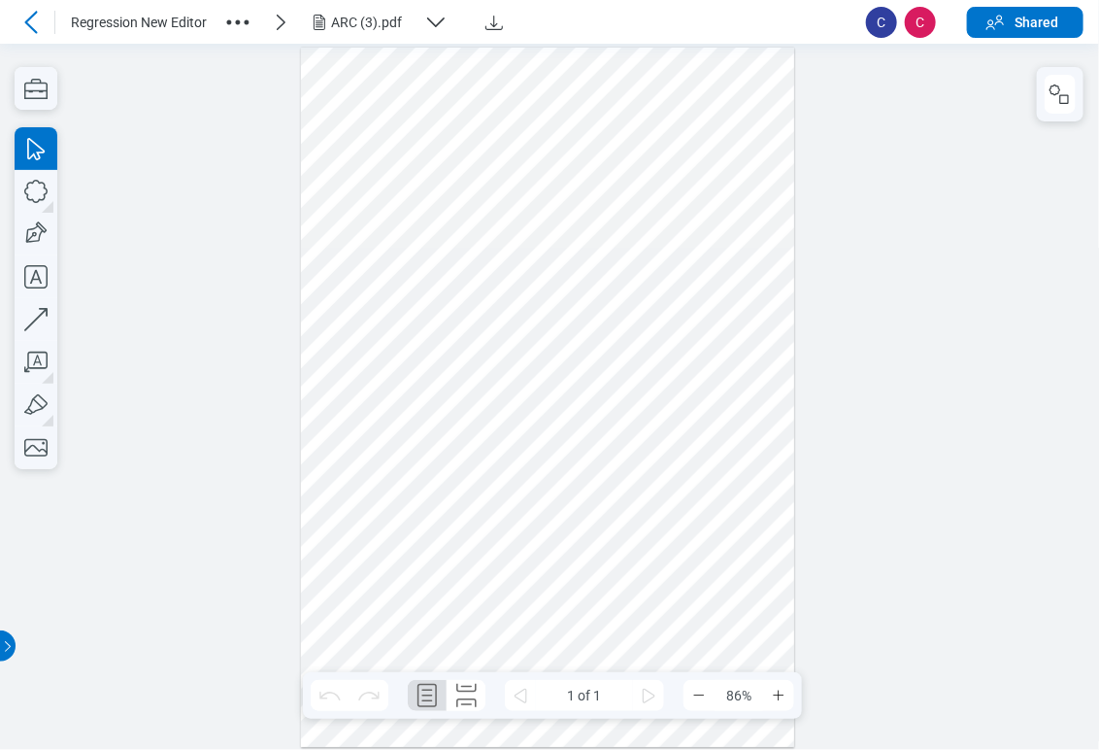
click at [404, 28] on div "ARC (3).pdf" at bounding box center [373, 22] width 85 height 19
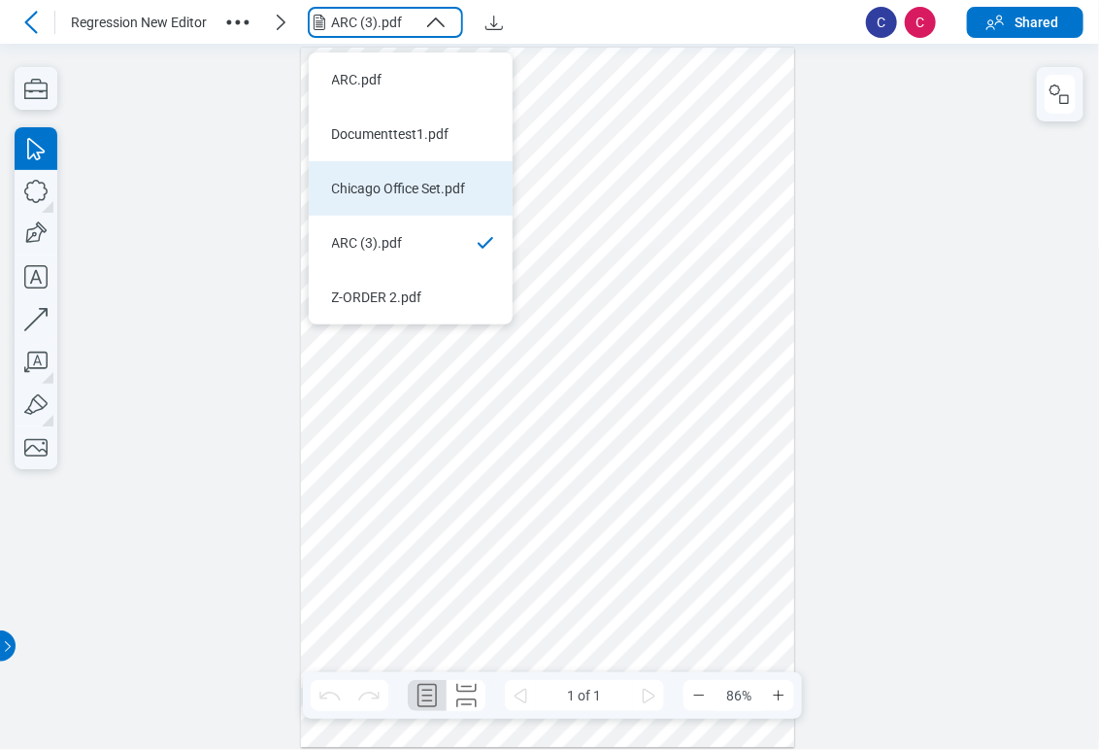
click at [409, 185] on li "Chicago Office Set.pdf" at bounding box center [411, 188] width 204 height 54
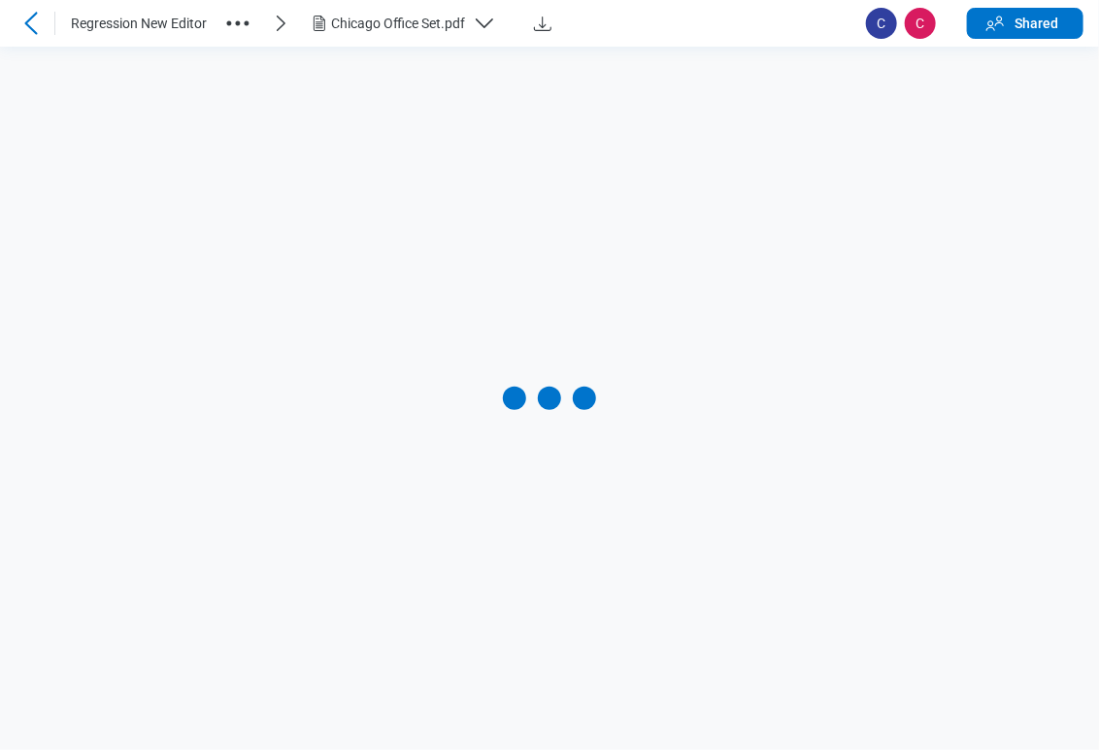
click at [441, 36] on button "Chicago Office Set.pdf" at bounding box center [410, 23] width 204 height 31
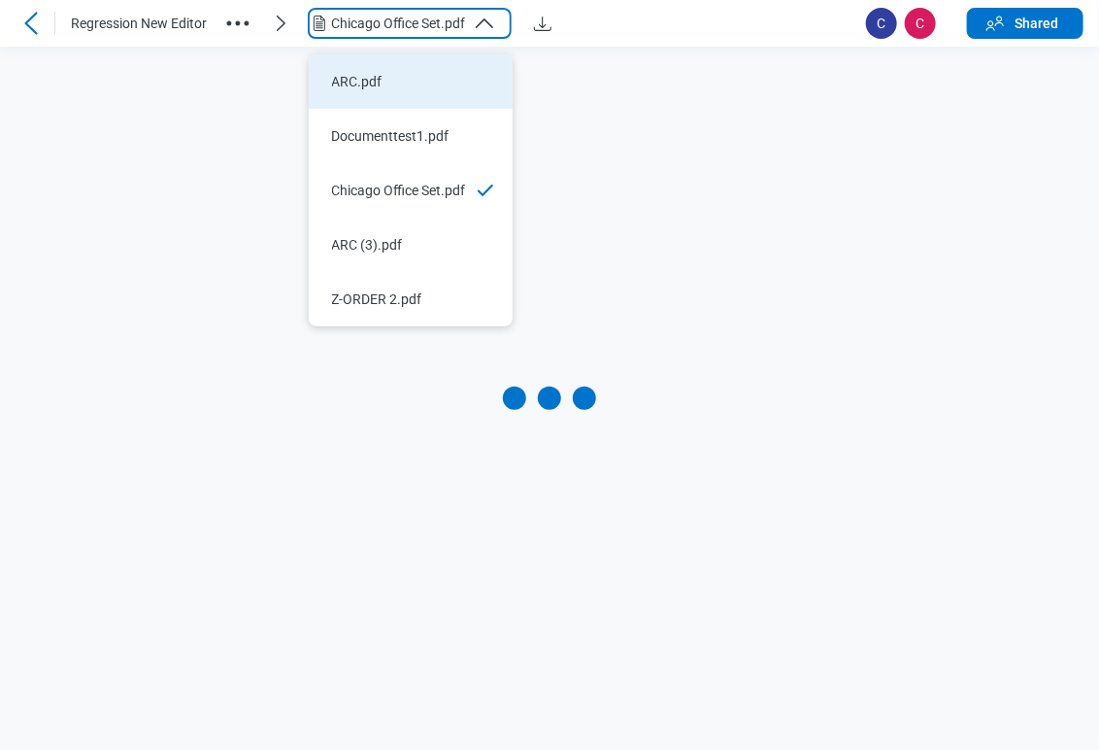
click at [435, 72] on div "ARC.pdf" at bounding box center [399, 81] width 134 height 19
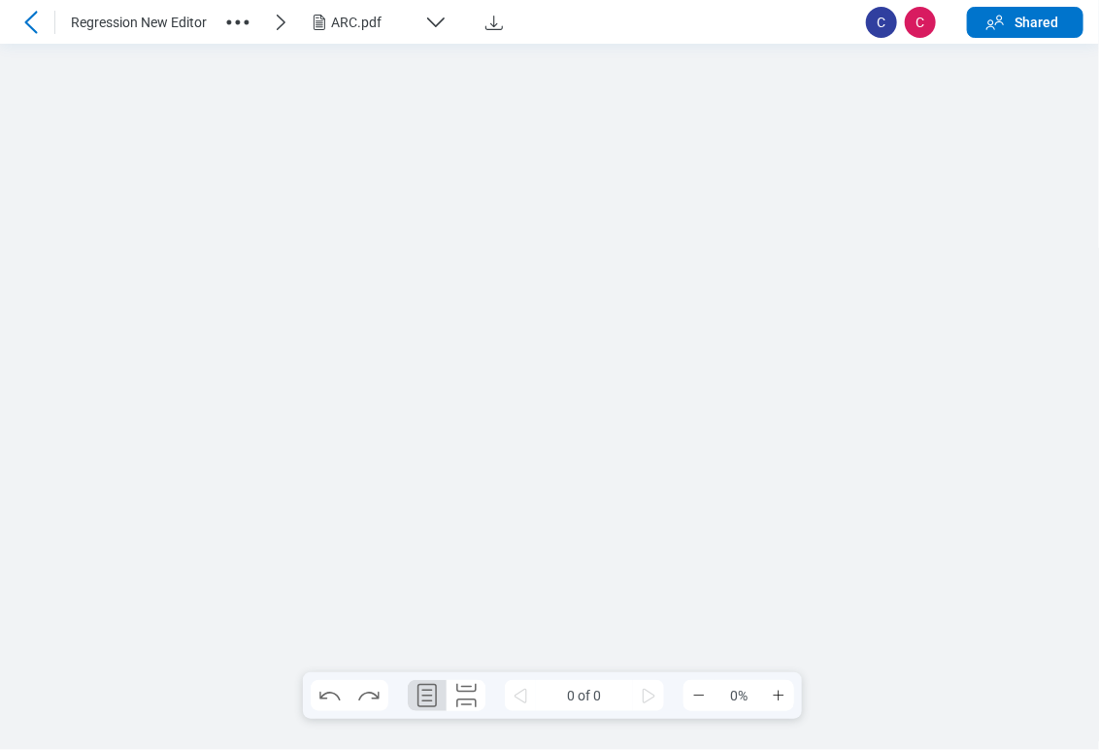
click at [444, 18] on icon "button" at bounding box center [436, 21] width 17 height 8
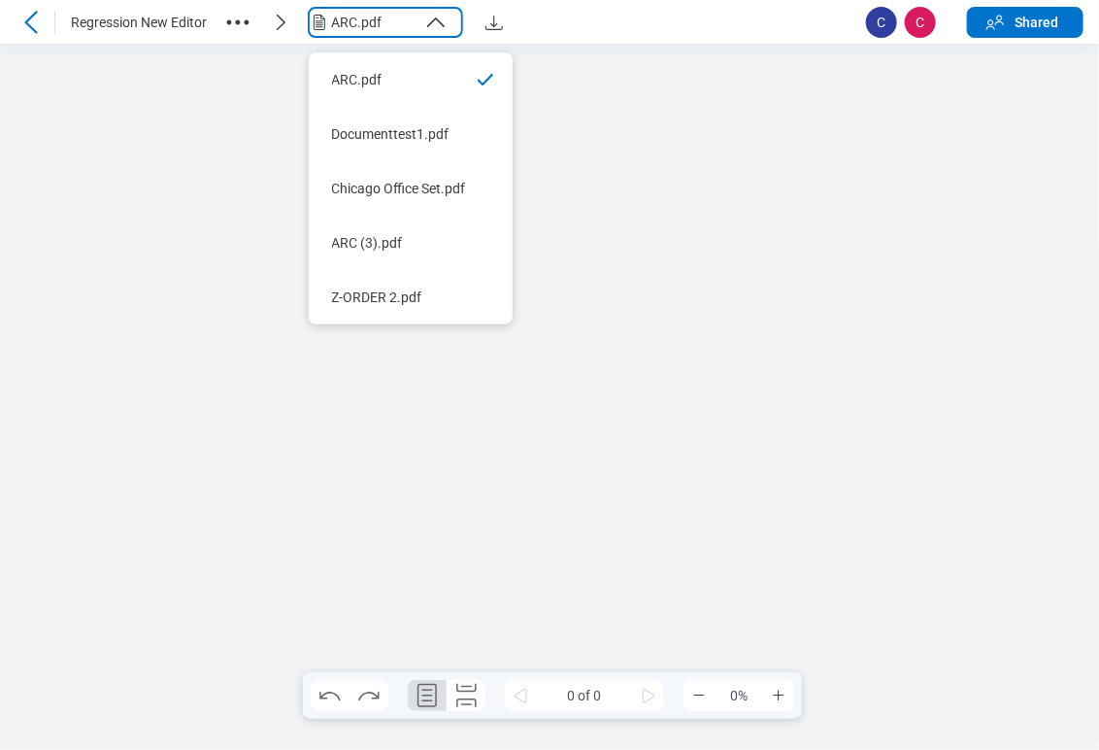
click at [684, 32] on div "ARC.pdf" at bounding box center [560, 22] width 582 height 31
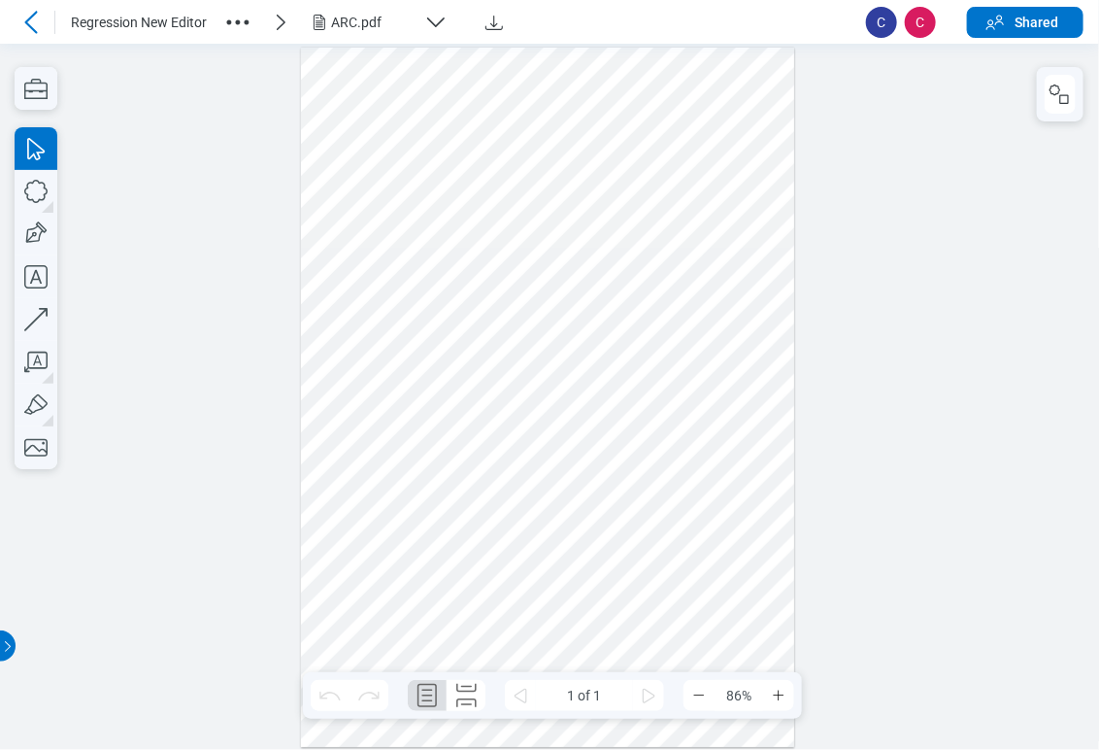
click at [385, 17] on div "ARC.pdf" at bounding box center [373, 22] width 85 height 19
click at [435, 21] on icon "button" at bounding box center [435, 22] width 23 height 23
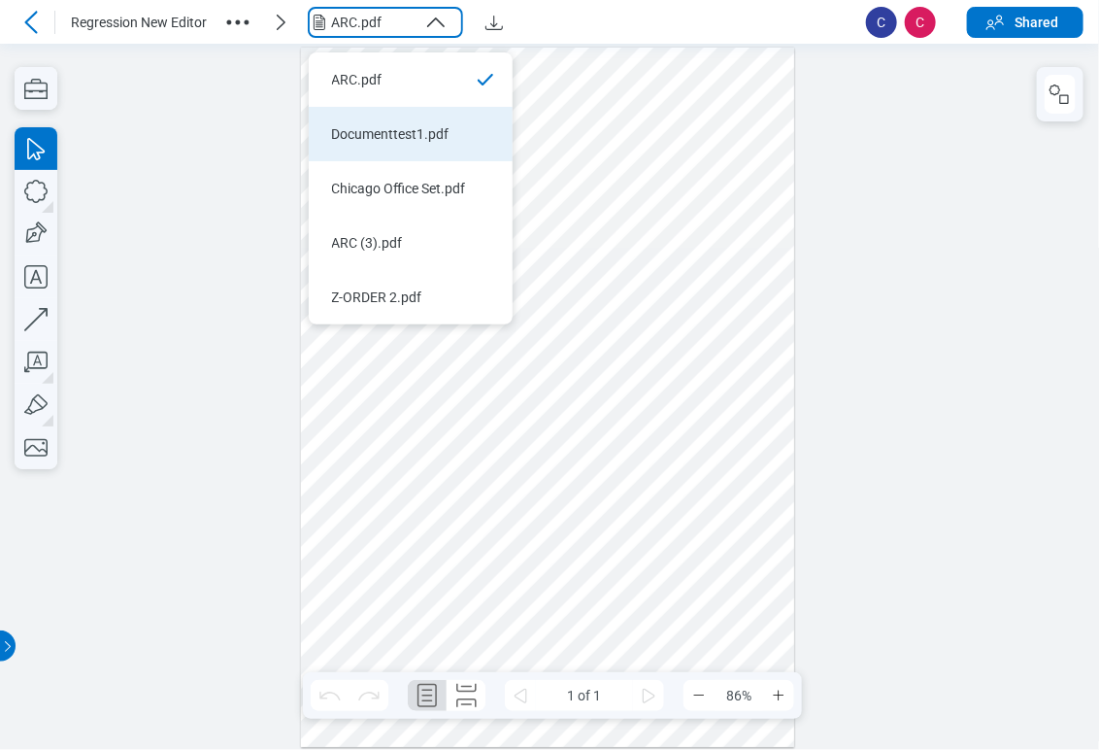
click at [433, 107] on li "Documenttest1.pdf" at bounding box center [411, 134] width 204 height 54
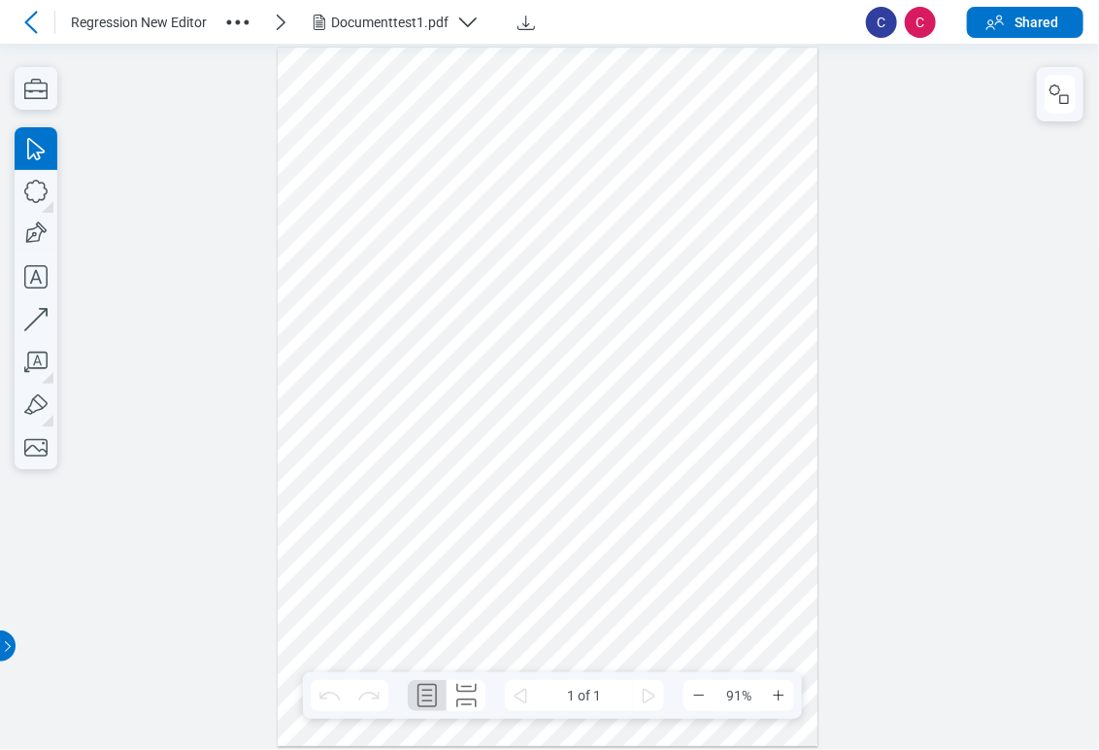
click at [349, 17] on div "Documenttest1.pdf" at bounding box center [390, 22] width 118 height 19
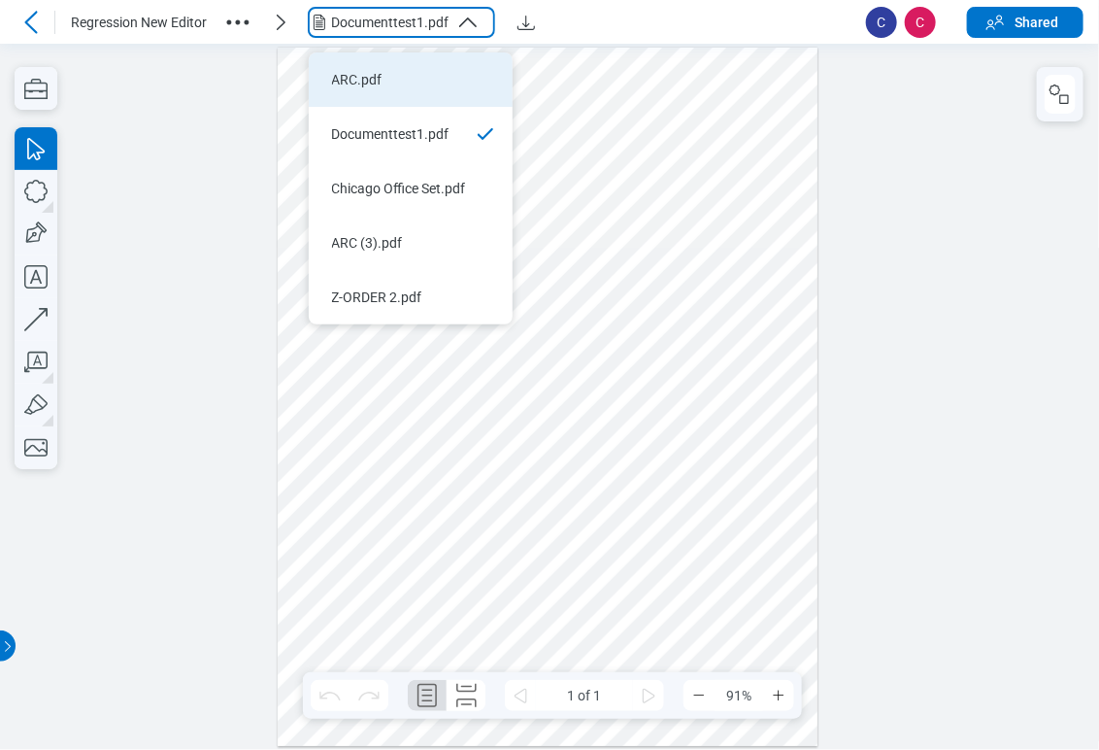
click at [362, 70] on div "ARC.pdf" at bounding box center [399, 79] width 134 height 19
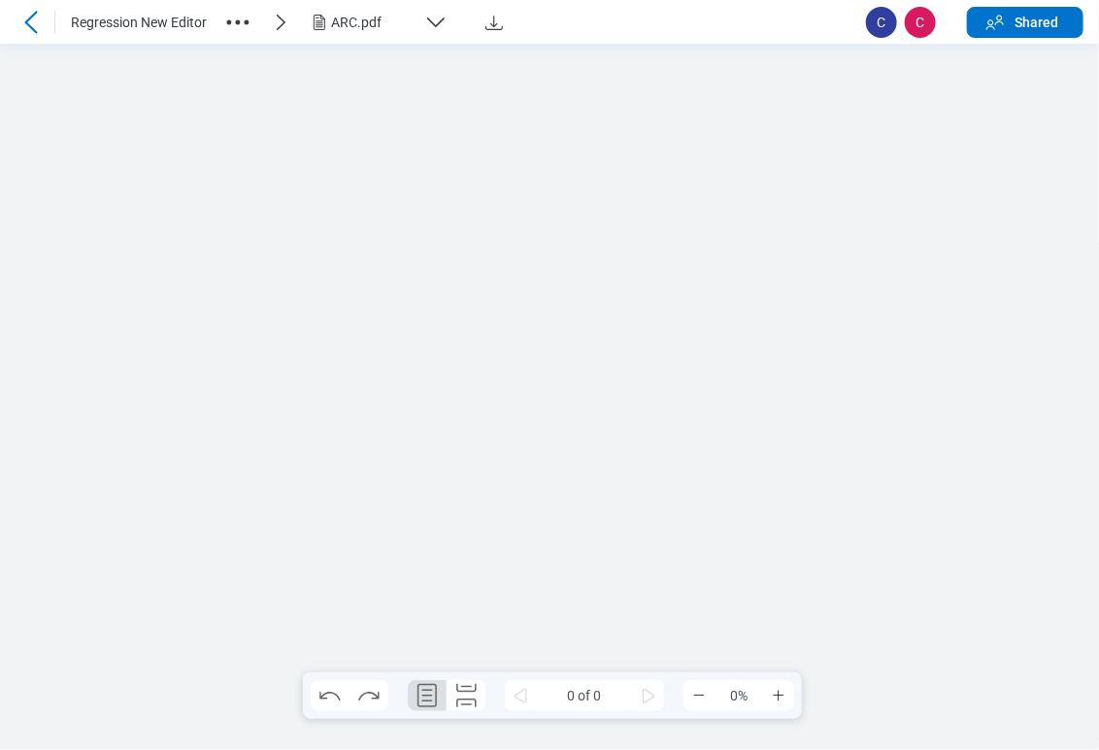
click at [705, 239] on div at bounding box center [549, 397] width 1099 height 706
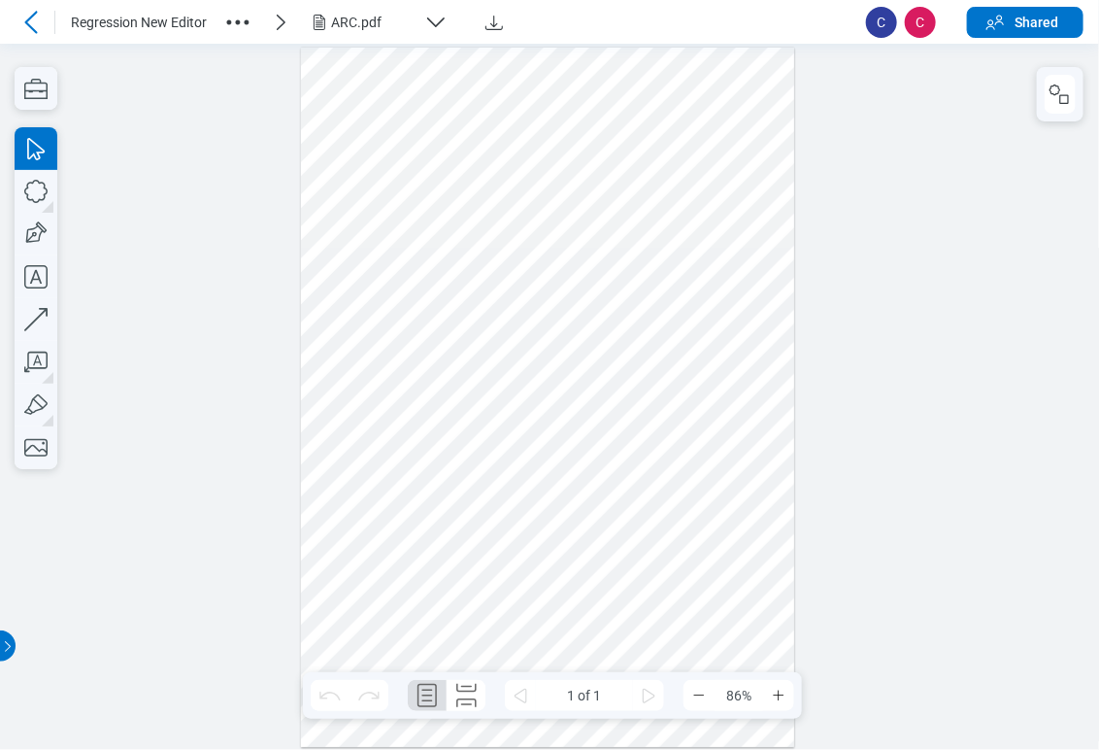
click at [500, 162] on div at bounding box center [548, 397] width 494 height 699
click at [684, 183] on div at bounding box center [548, 397] width 494 height 699
click at [635, 475] on div at bounding box center [548, 397] width 494 height 699
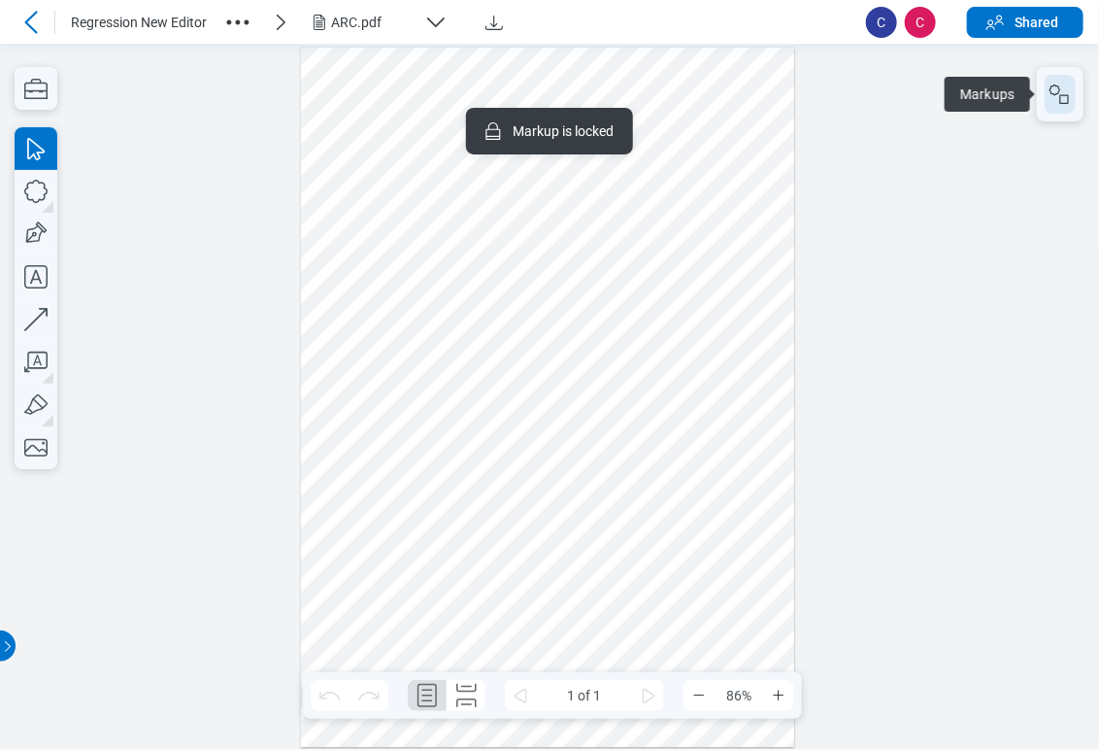
click at [1064, 89] on icon "button" at bounding box center [1060, 94] width 23 height 23
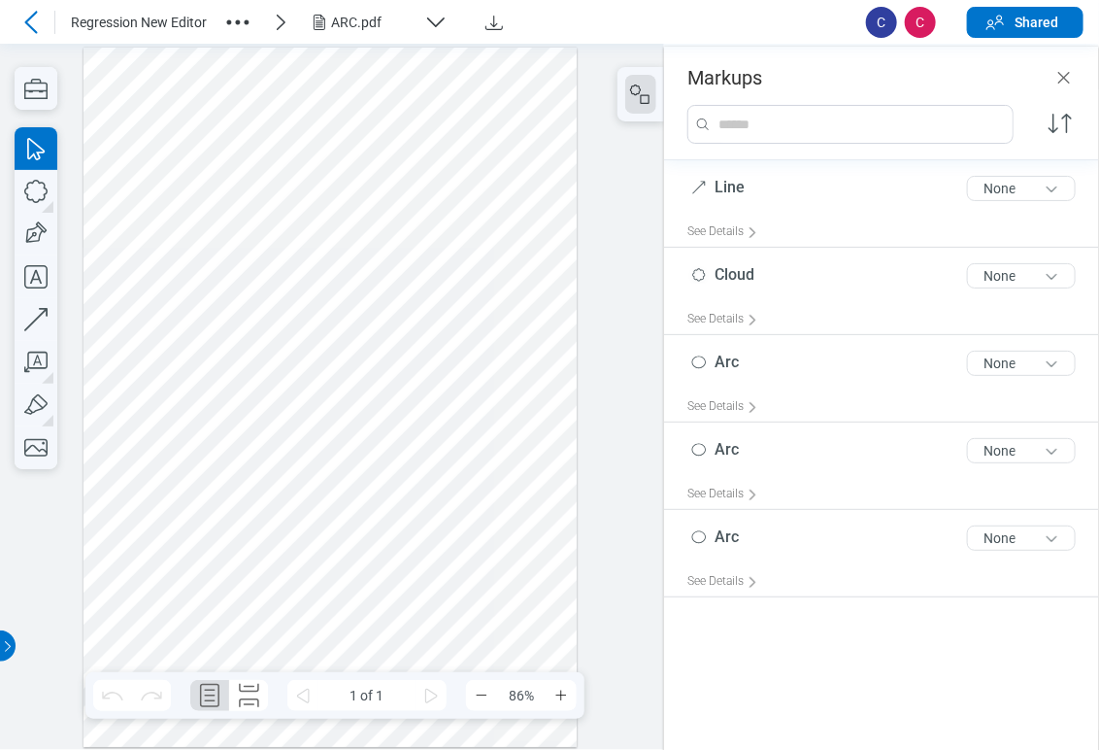
click at [268, 353] on div at bounding box center [331, 397] width 494 height 699
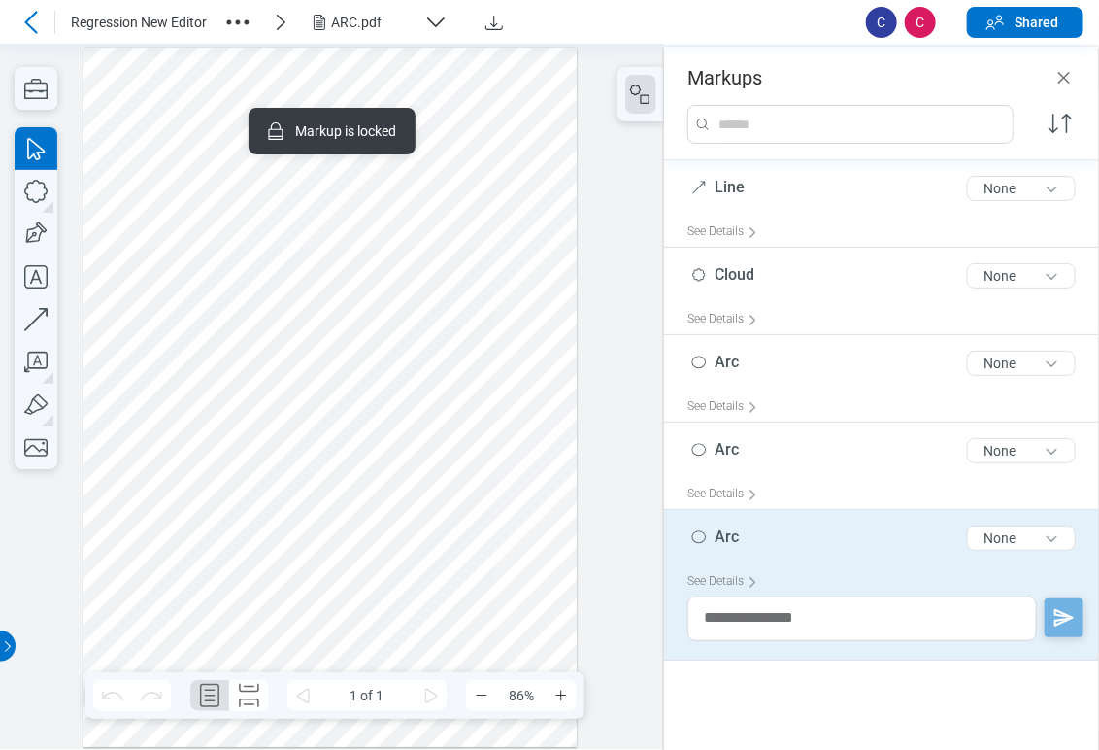
click at [388, 374] on div at bounding box center [331, 397] width 494 height 699
click at [39, 190] on icon "button" at bounding box center [36, 191] width 43 height 43
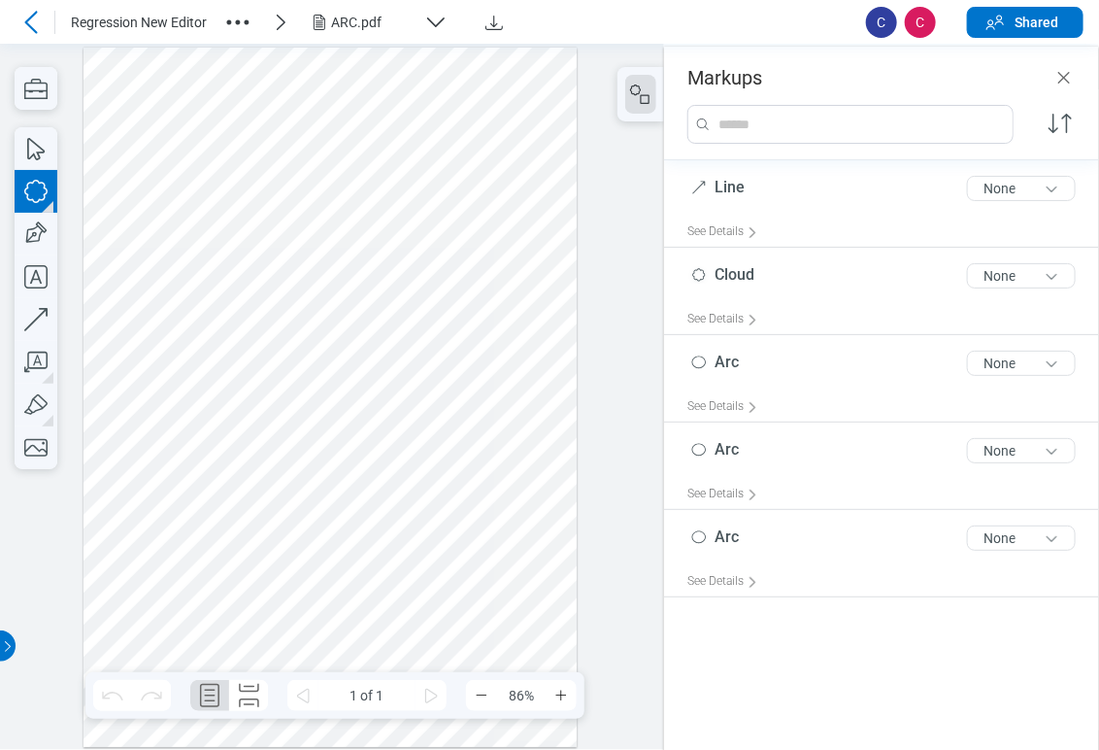
drag, startPoint x: 127, startPoint y: 106, endPoint x: 191, endPoint y: 156, distance: 81.6
click at [191, 156] on div at bounding box center [331, 397] width 494 height 699
click at [23, 191] on icon "button" at bounding box center [36, 191] width 43 height 43
drag, startPoint x: 124, startPoint y: 186, endPoint x: 161, endPoint y: 237, distance: 62.5
click at [161, 237] on div at bounding box center [331, 397] width 494 height 699
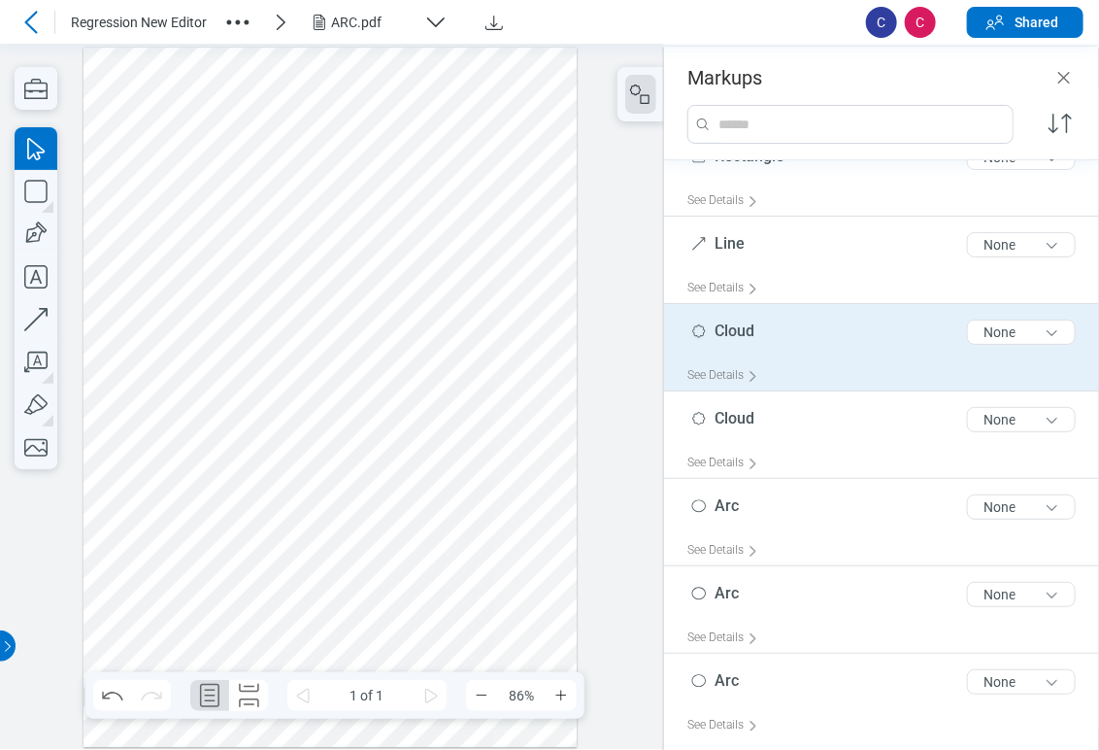
scroll to position [40, 0]
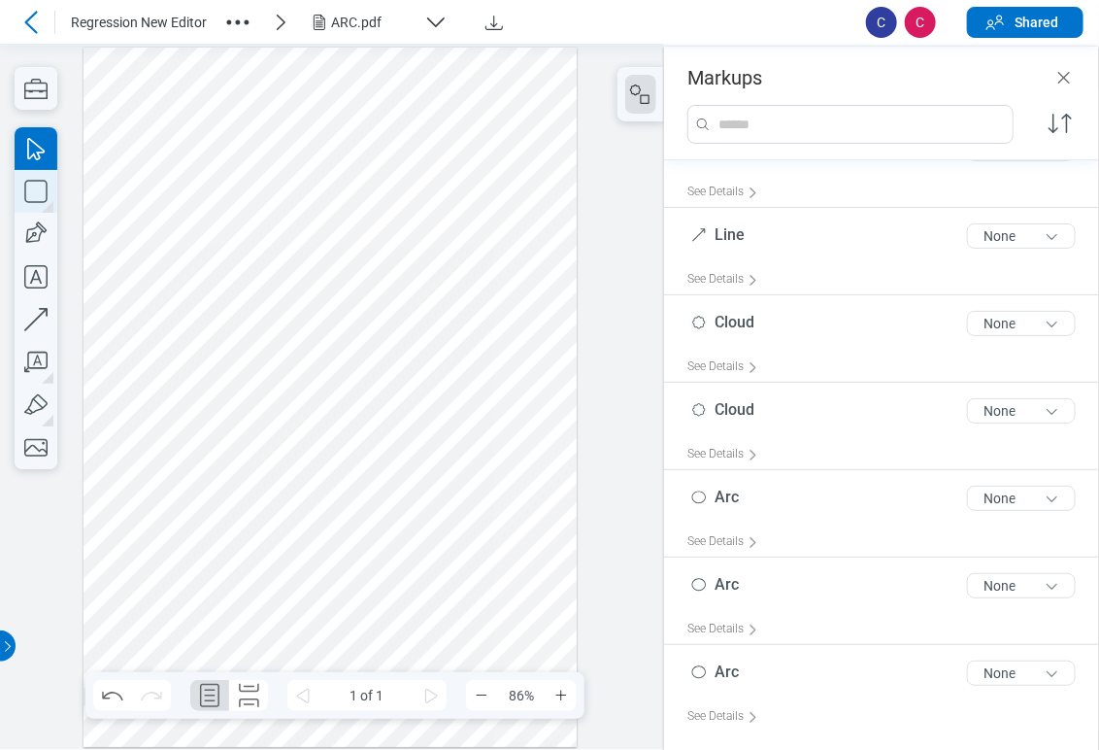
click at [39, 185] on icon "button" at bounding box center [36, 191] width 43 height 43
drag, startPoint x: 121, startPoint y: 298, endPoint x: 162, endPoint y: 343, distance: 60.5
click at [162, 343] on div at bounding box center [331, 397] width 494 height 699
click at [22, 184] on icon "button" at bounding box center [36, 191] width 43 height 43
click at [27, 230] on icon "button" at bounding box center [34, 234] width 28 height 28
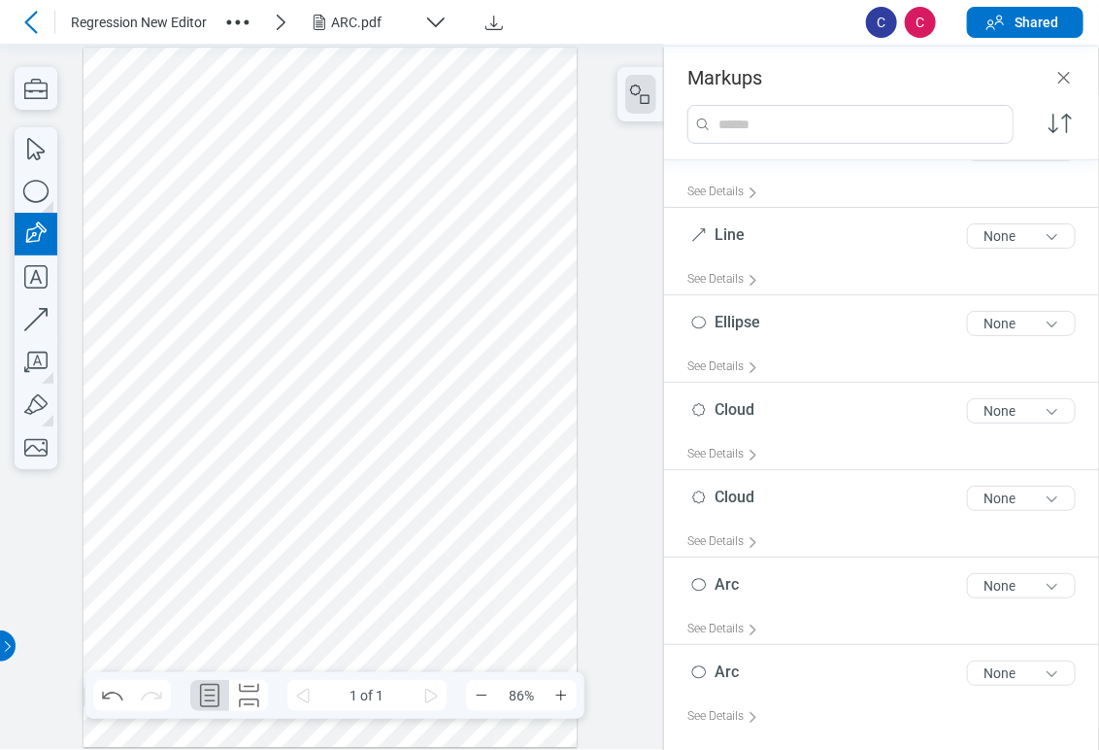
drag, startPoint x: 141, startPoint y: 369, endPoint x: 168, endPoint y: 402, distance: 42.8
click at [168, 402] on div at bounding box center [331, 397] width 494 height 699
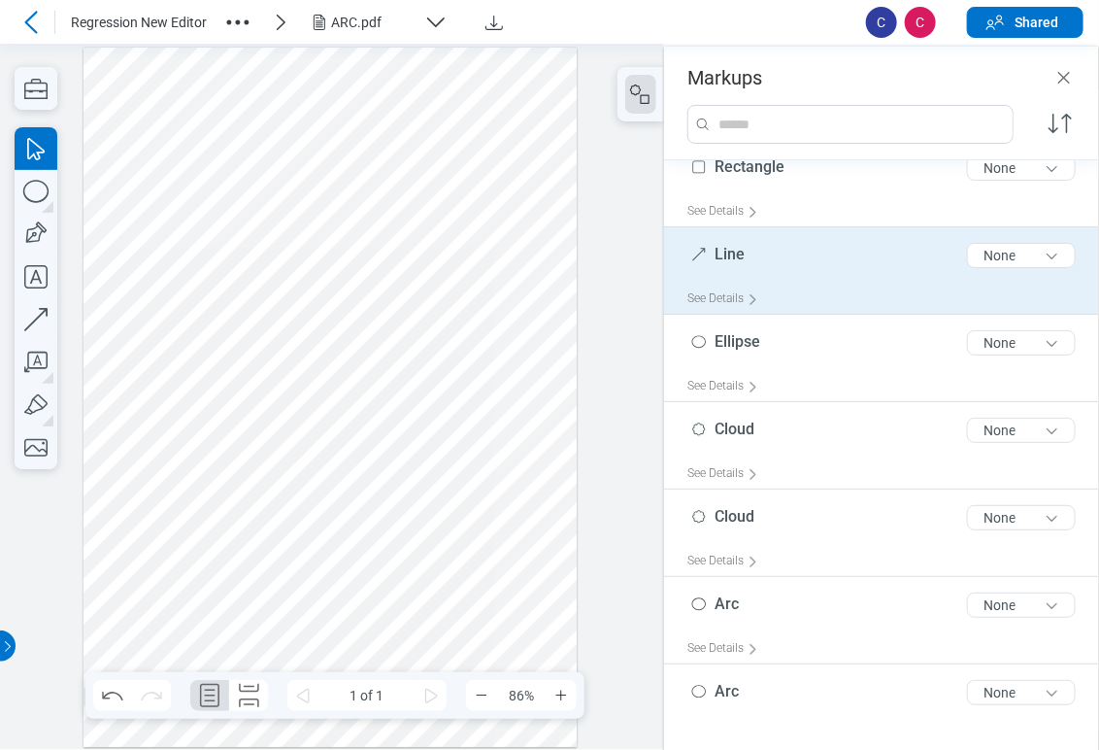
scroll to position [0, 0]
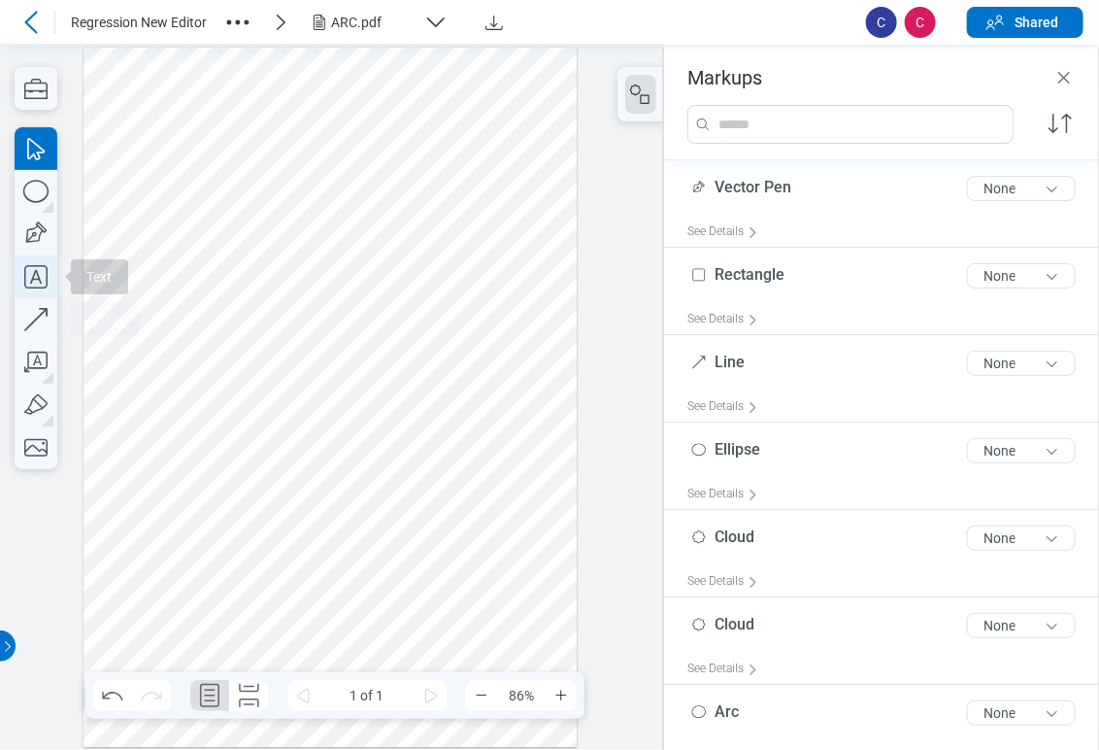
click at [32, 280] on icon "button" at bounding box center [35, 276] width 23 height 23
click at [225, 116] on div at bounding box center [331, 397] width 494 height 699
click at [358, 74] on div at bounding box center [331, 397] width 494 height 699
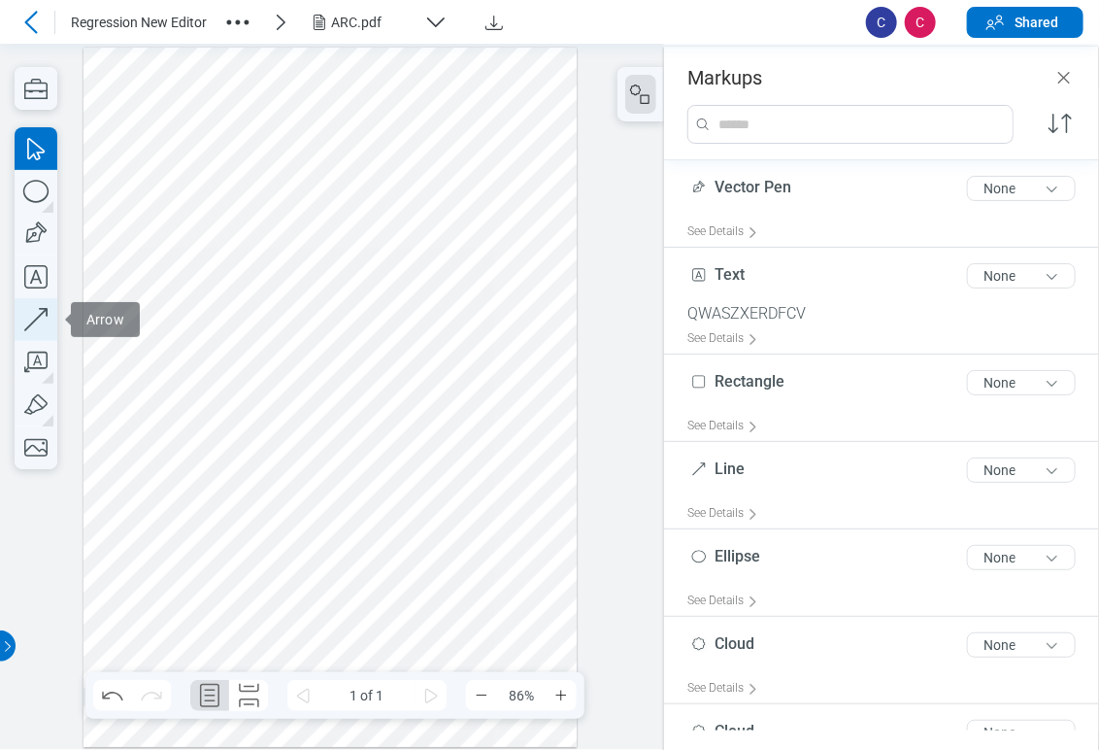
click at [31, 301] on icon "button" at bounding box center [36, 319] width 43 height 43
drag, startPoint x: 380, startPoint y: 111, endPoint x: 487, endPoint y: 110, distance: 107.8
click at [487, 110] on div at bounding box center [331, 397] width 494 height 699
click at [36, 348] on icon "button" at bounding box center [36, 362] width 43 height 43
drag, startPoint x: 245, startPoint y: 196, endPoint x: 254, endPoint y: 253, distance: 58.1
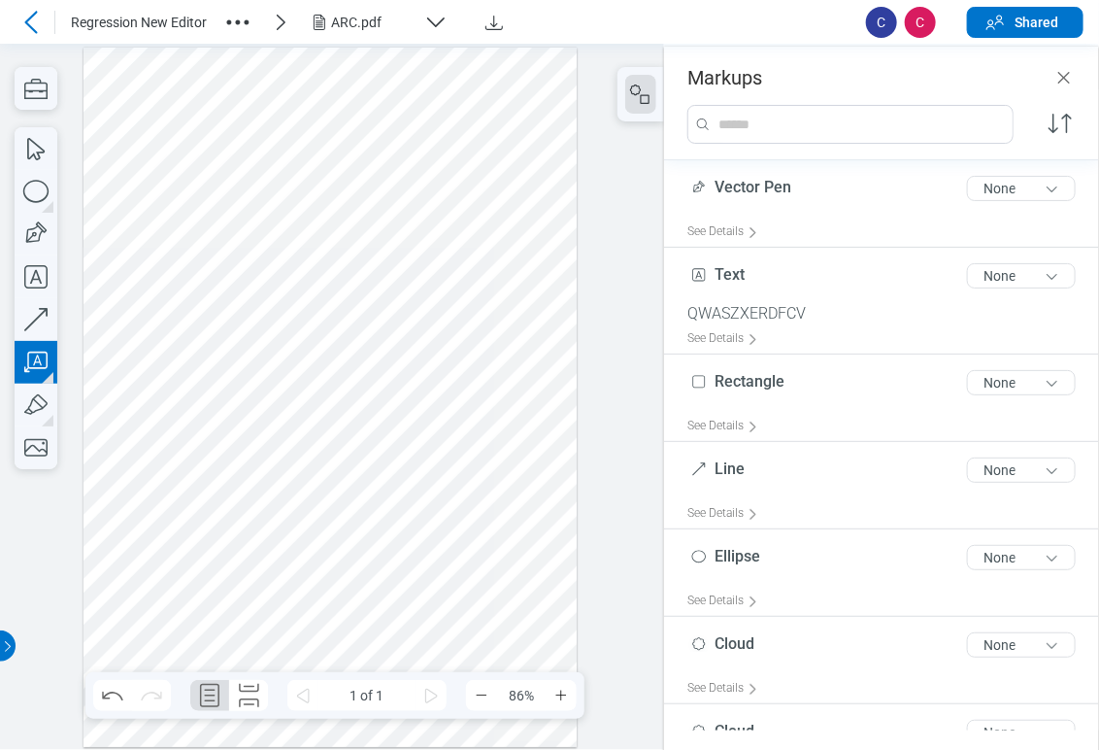
click at [254, 253] on div at bounding box center [331, 397] width 494 height 699
click at [258, 272] on div at bounding box center [331, 397] width 494 height 699
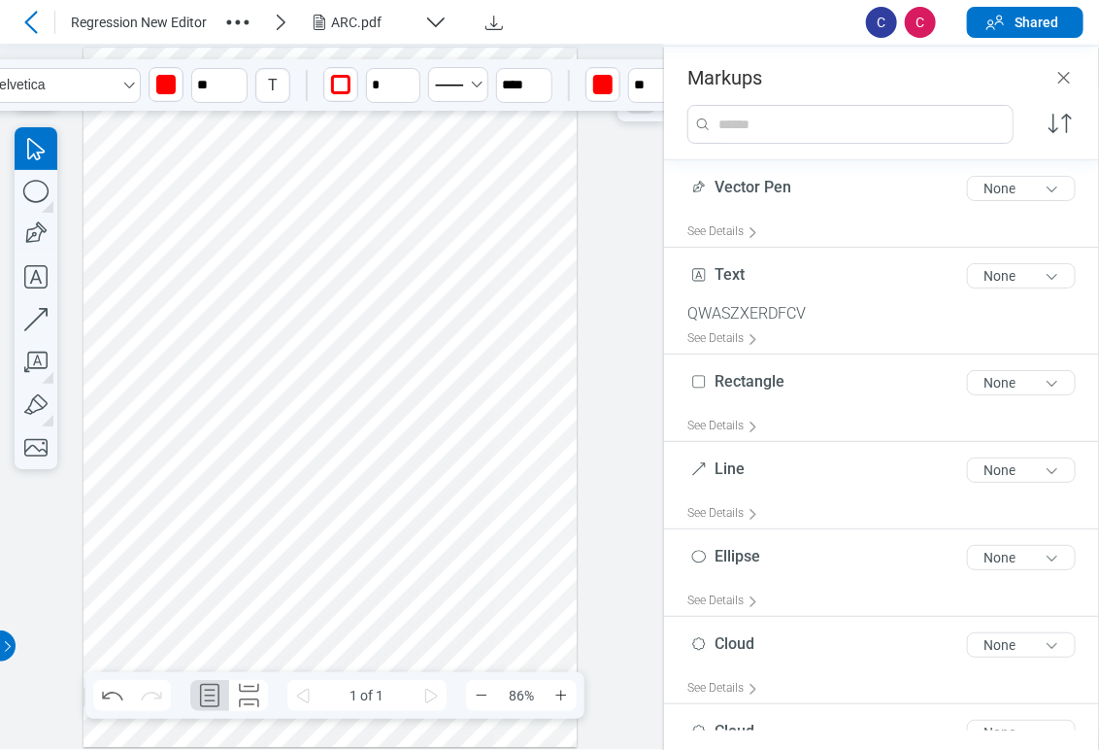
click at [281, 252] on div at bounding box center [331, 397] width 494 height 699
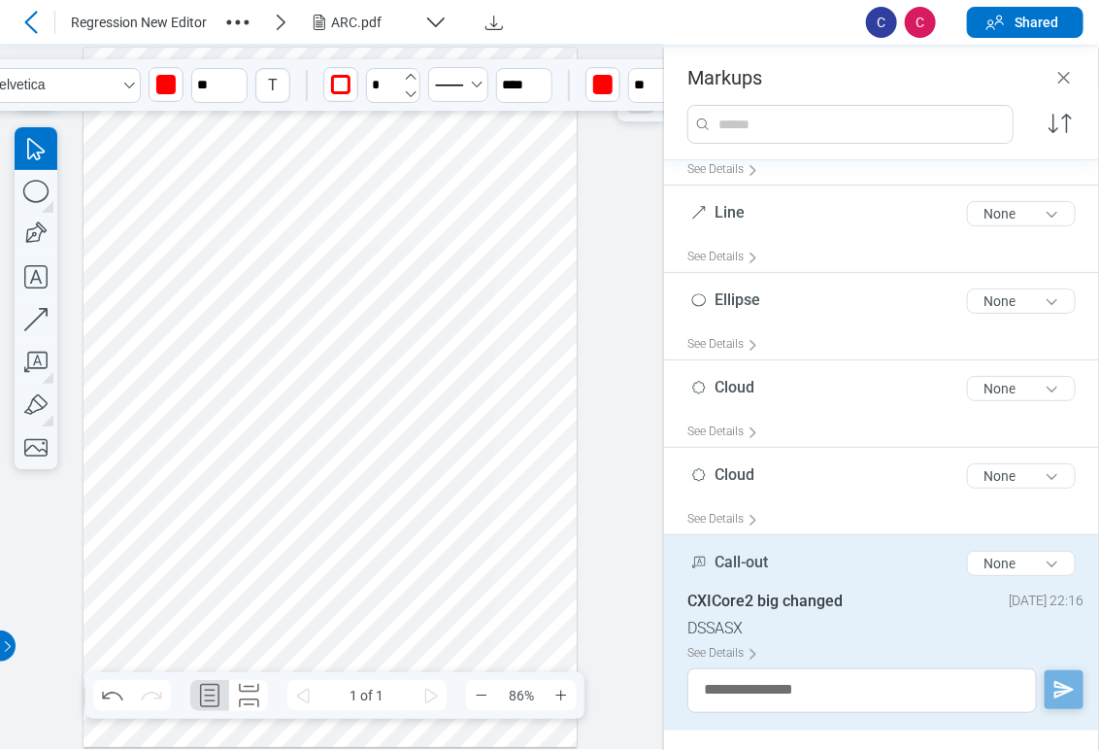
click at [409, 74] on icon "undefined_increment" at bounding box center [411, 77] width 16 height 16
type input "*"
drag, startPoint x: 294, startPoint y: 261, endPoint x: 294, endPoint y: 283, distance: 21.4
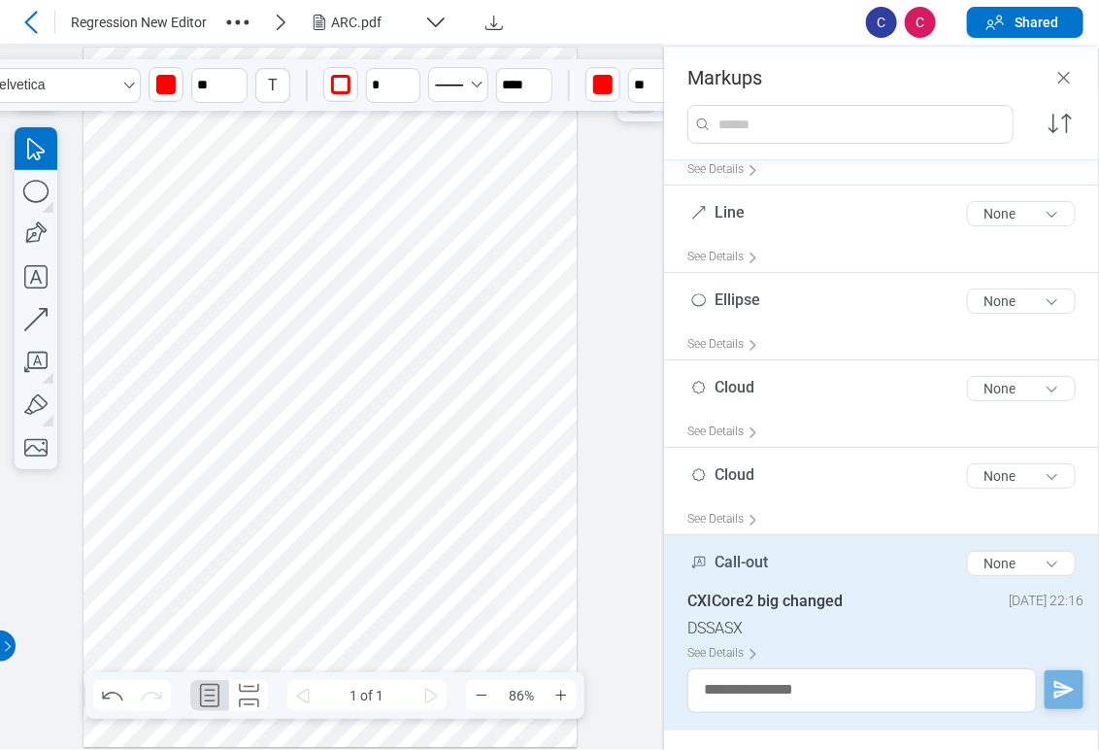
click at [294, 283] on div at bounding box center [331, 397] width 494 height 699
drag, startPoint x: 292, startPoint y: 255, endPoint x: 252, endPoint y: 270, distance: 42.4
click at [252, 270] on div at bounding box center [331, 397] width 494 height 699
click at [31, 370] on icon "button" at bounding box center [36, 362] width 43 height 43
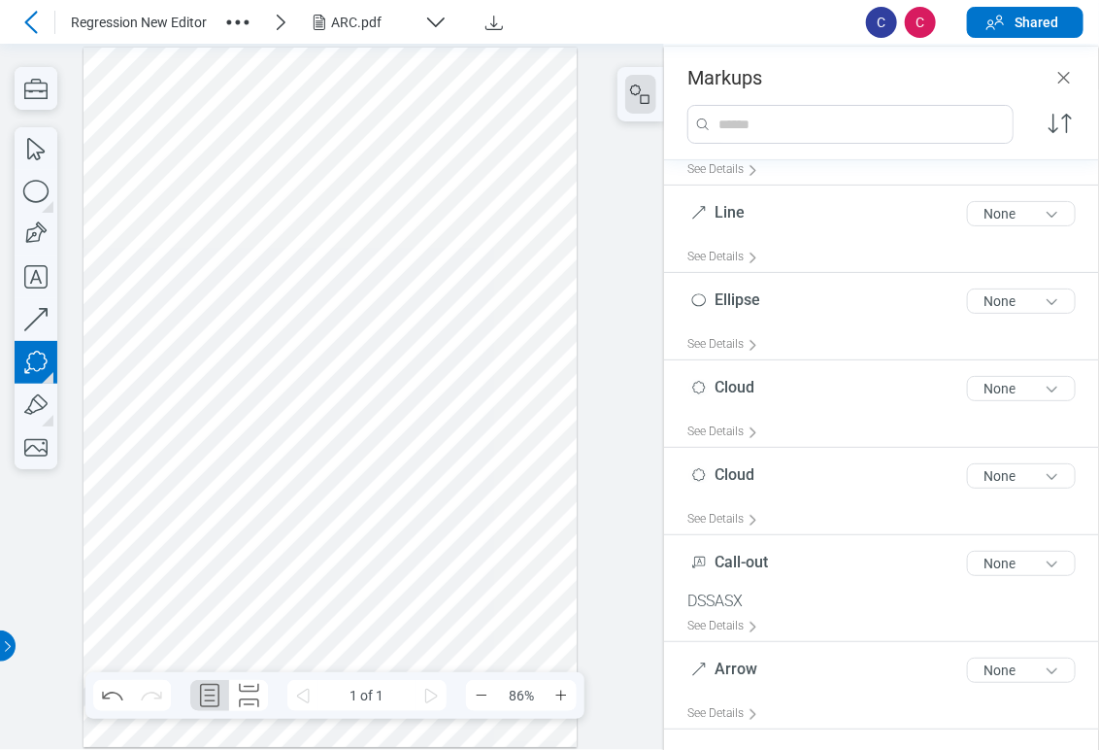
drag, startPoint x: 458, startPoint y: 280, endPoint x: 538, endPoint y: 322, distance: 90.4
click at [538, 322] on div at bounding box center [331, 397] width 494 height 699
click at [461, 384] on div at bounding box center [331, 397] width 494 height 699
click at [496, 378] on div at bounding box center [331, 397] width 494 height 699
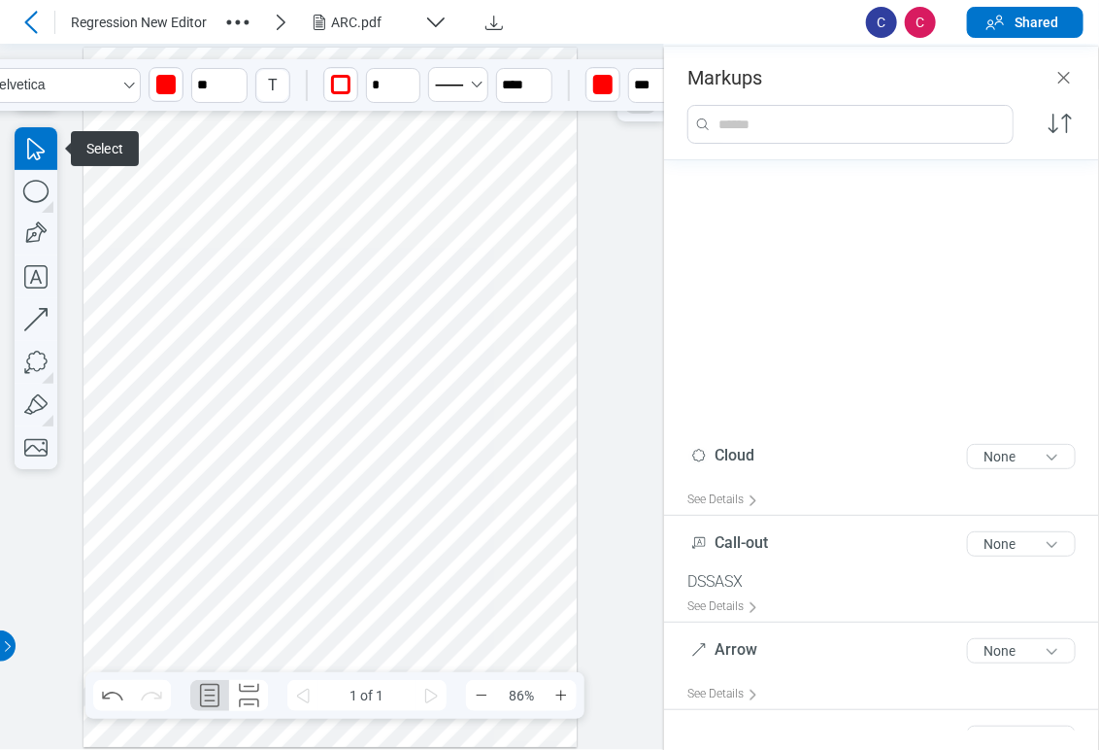
scroll to position [692, 0]
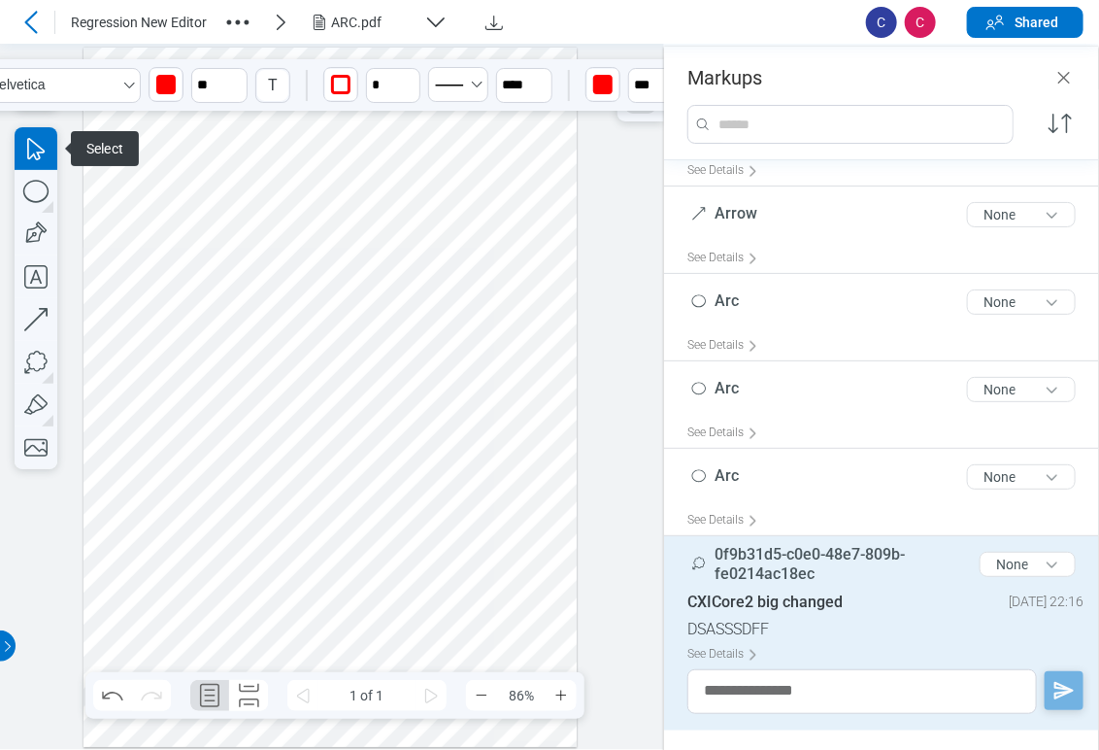
drag, startPoint x: 431, startPoint y: 392, endPoint x: 501, endPoint y: 392, distance: 69.9
click at [501, 392] on div at bounding box center [331, 397] width 494 height 699
click at [487, 457] on div at bounding box center [331, 397] width 494 height 699
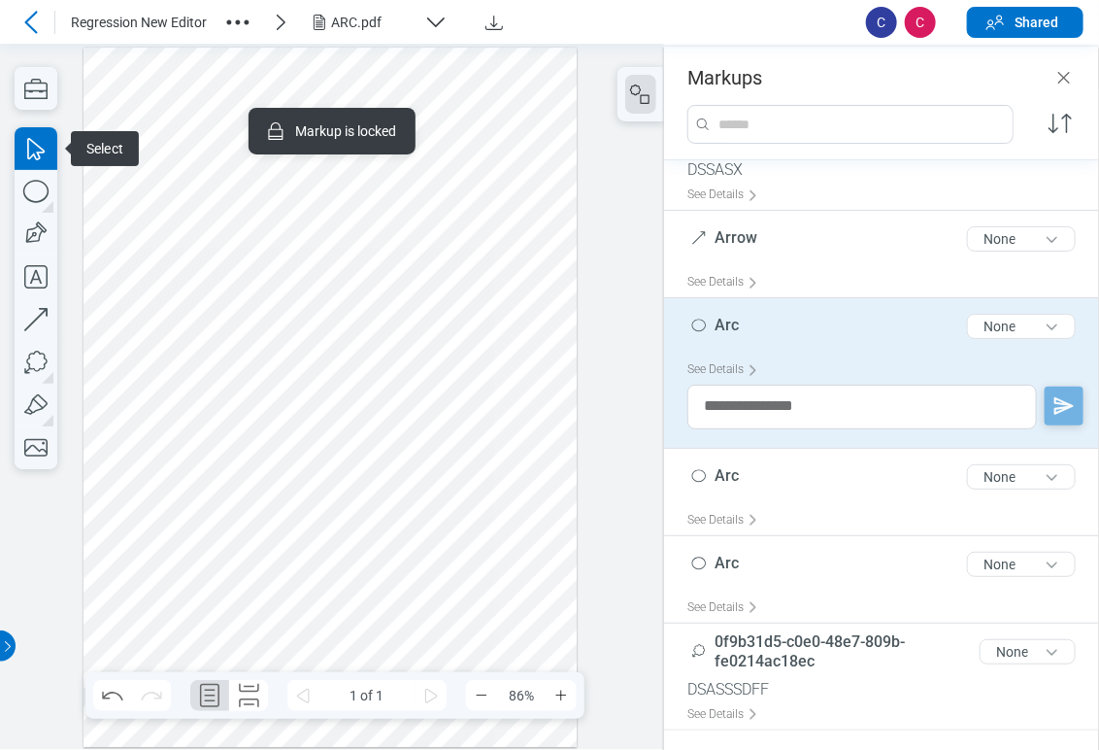
scroll to position [666, 0]
click at [354, 498] on div at bounding box center [331, 397] width 494 height 699
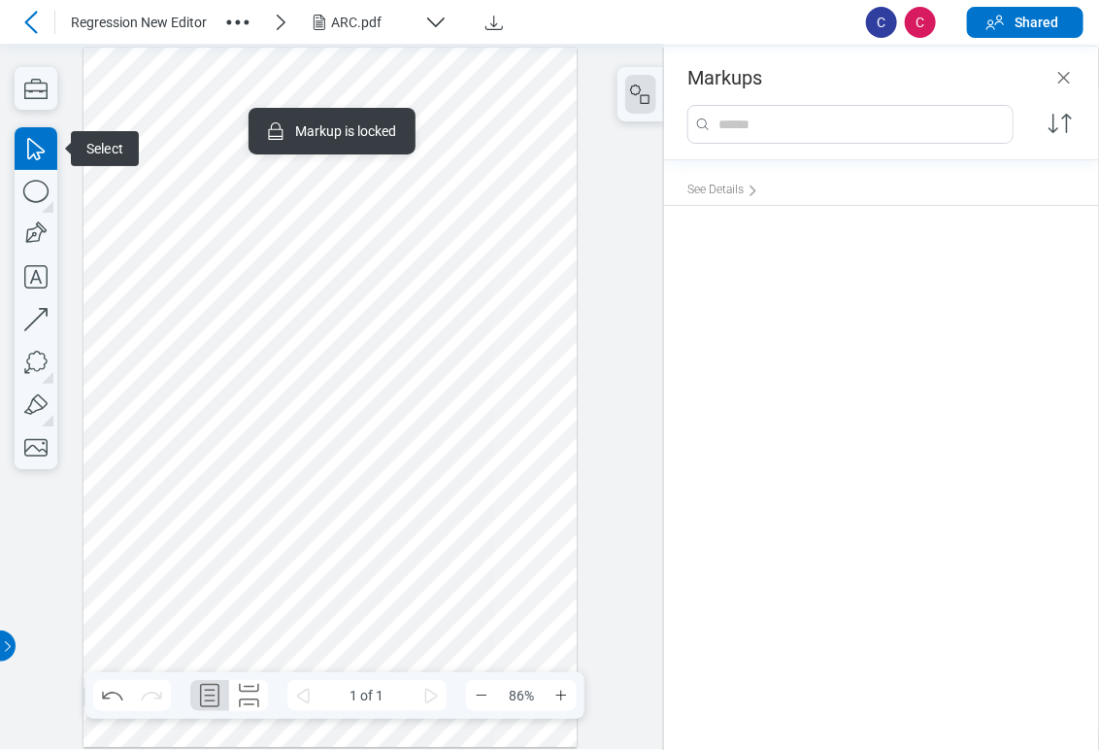
scroll to position [0, 0]
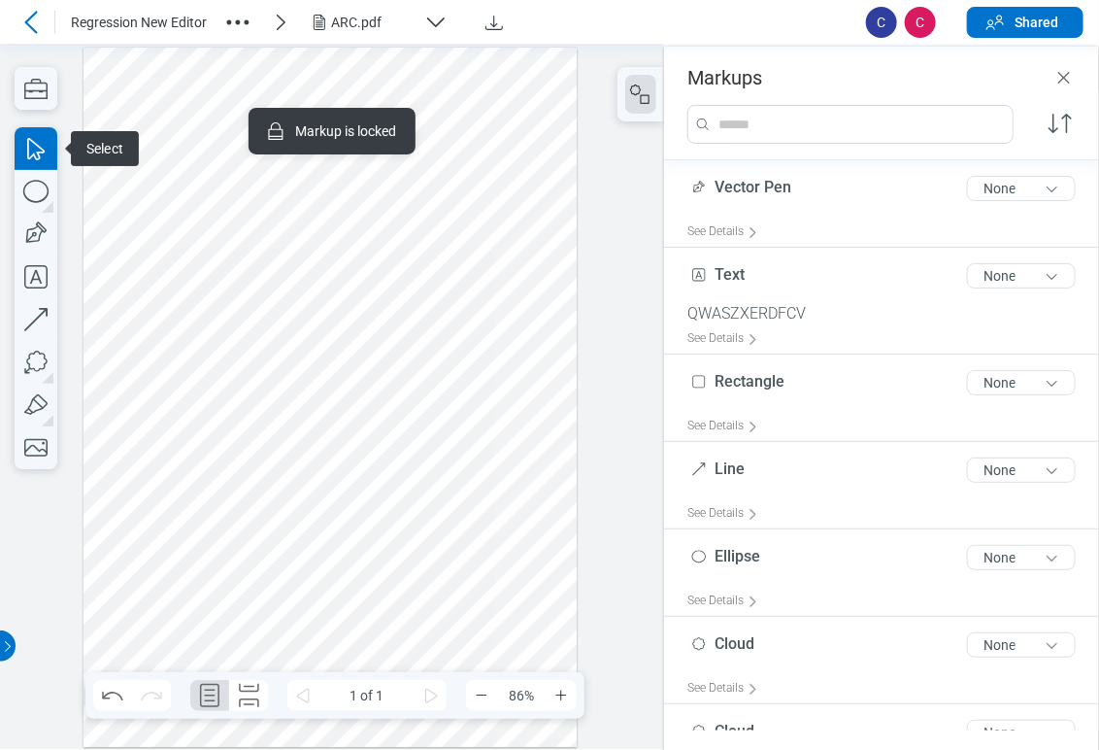
click at [504, 319] on div at bounding box center [331, 397] width 494 height 699
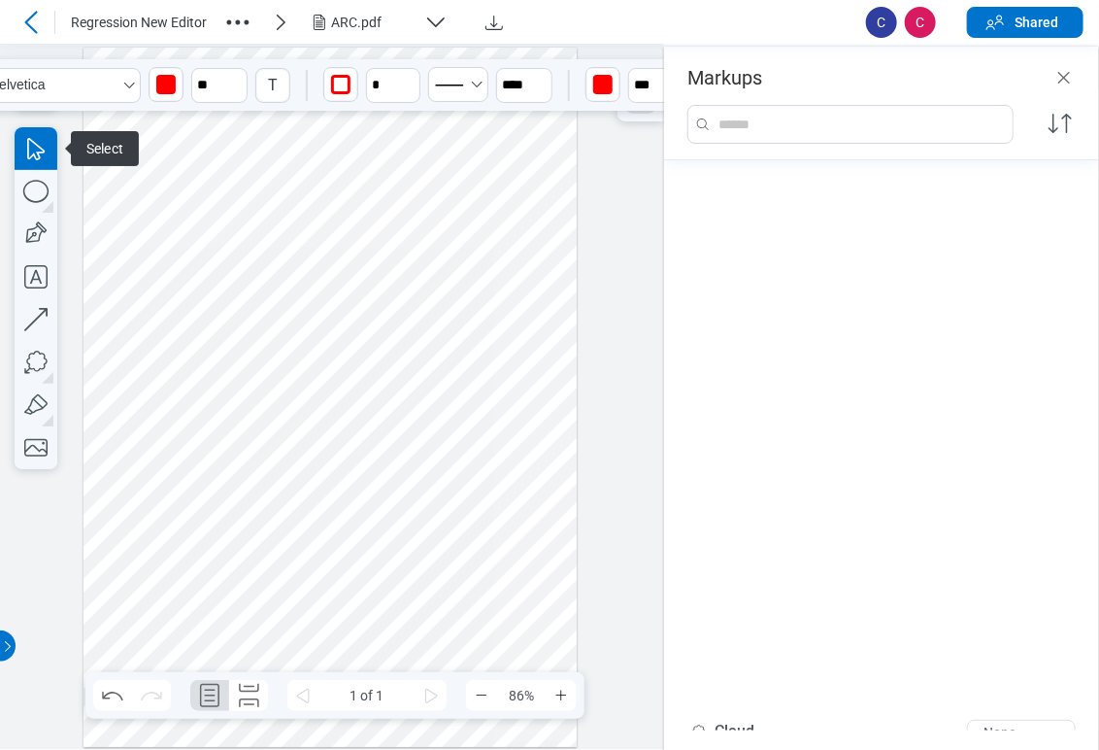
scroll to position [713, 0]
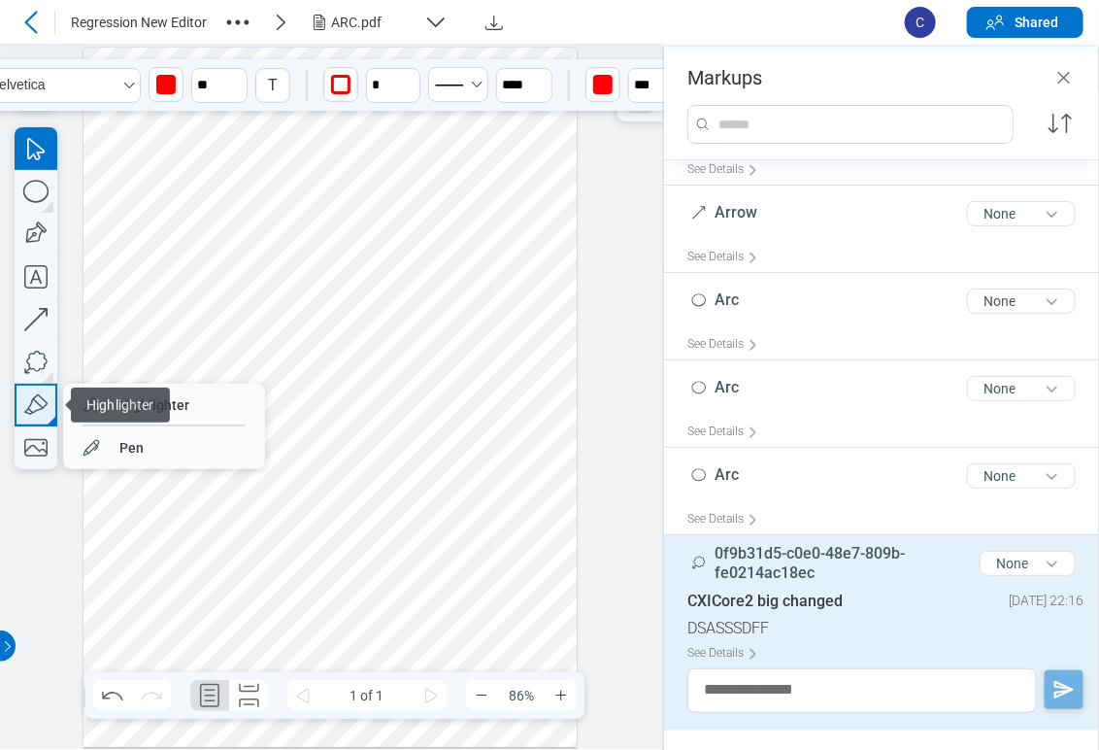
click at [35, 410] on icon "button" at bounding box center [36, 405] width 43 height 43
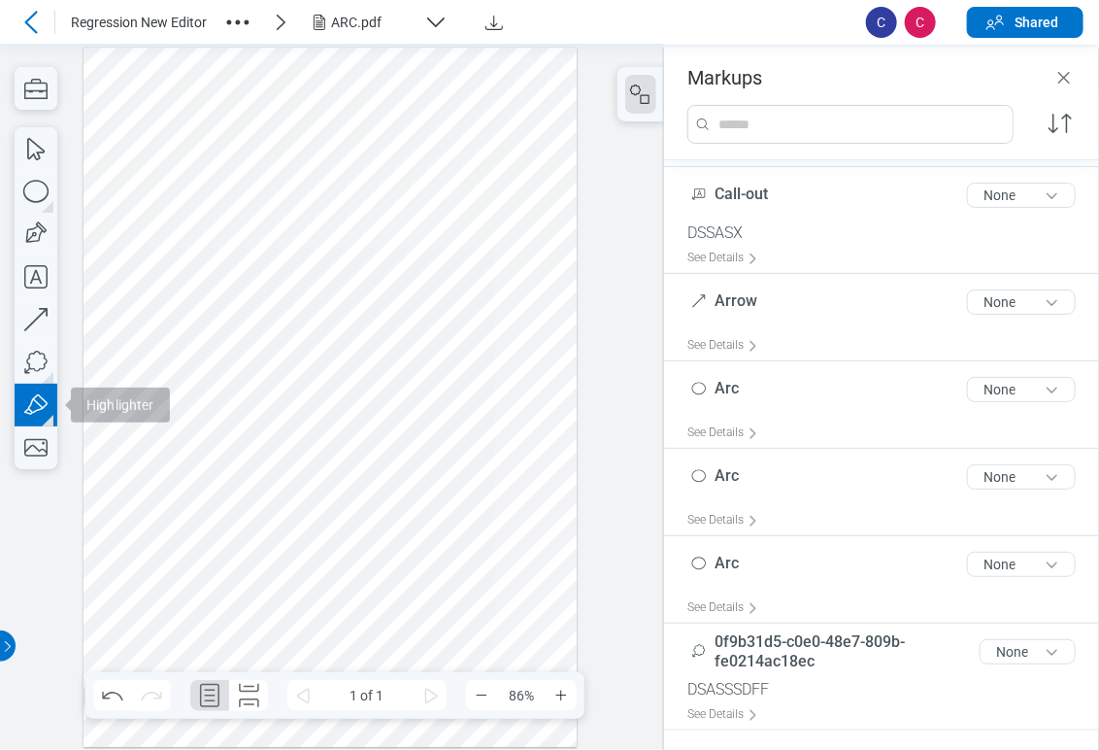
scroll to position [623, 0]
drag, startPoint x: 263, startPoint y: 508, endPoint x: 238, endPoint y: 452, distance: 61.7
click at [238, 452] on div at bounding box center [331, 397] width 494 height 699
click at [270, 454] on div at bounding box center [331, 397] width 494 height 699
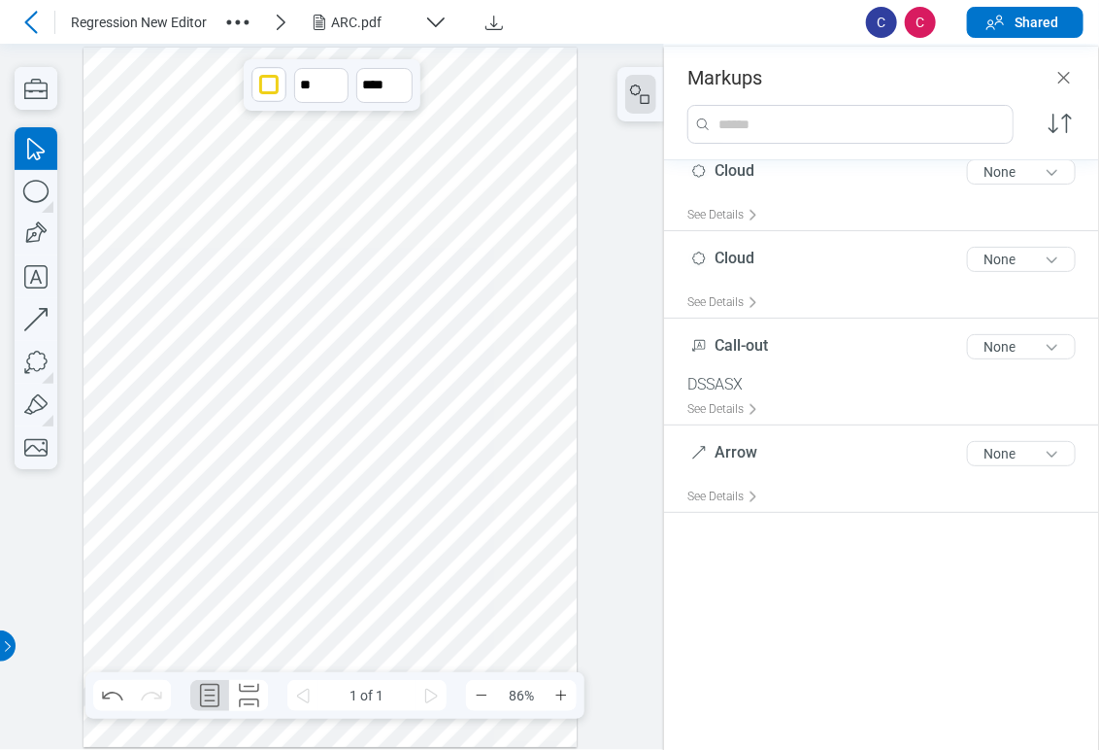
scroll to position [369, 0]
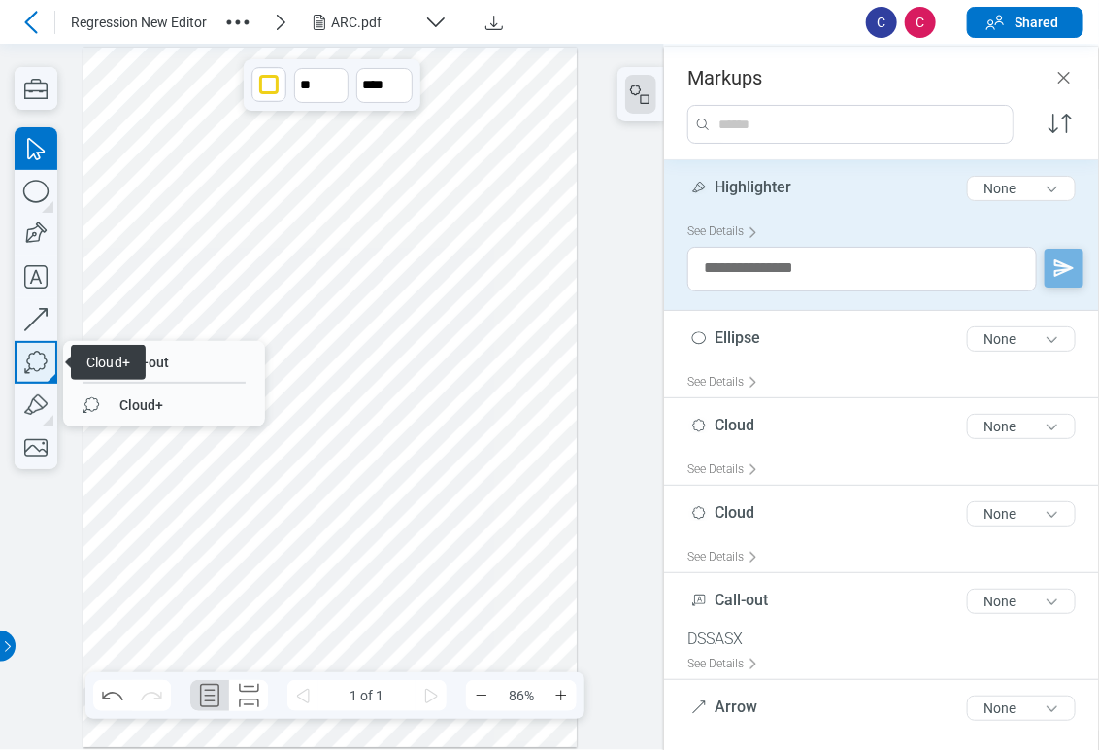
click at [26, 369] on icon "button" at bounding box center [36, 362] width 43 height 43
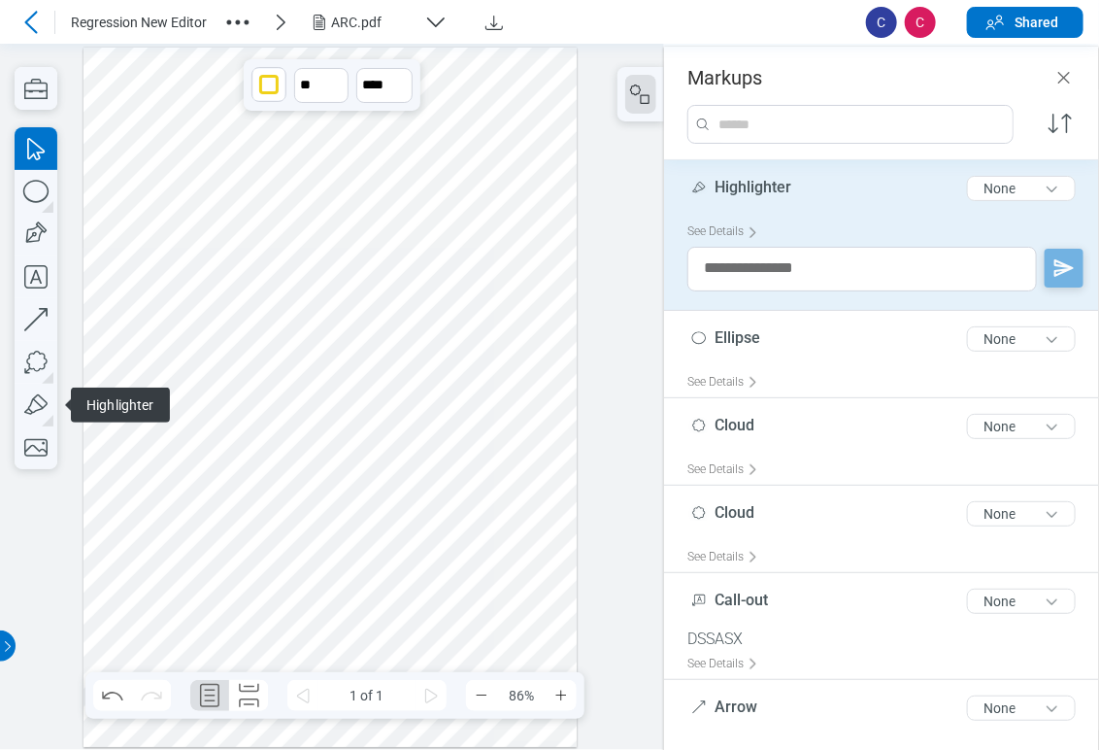
click at [85, 406] on span "Highlighter" at bounding box center [120, 404] width 99 height 35
click at [41, 414] on icon "button" at bounding box center [36, 405] width 43 height 43
click at [51, 412] on icon "button" at bounding box center [36, 405] width 43 height 43
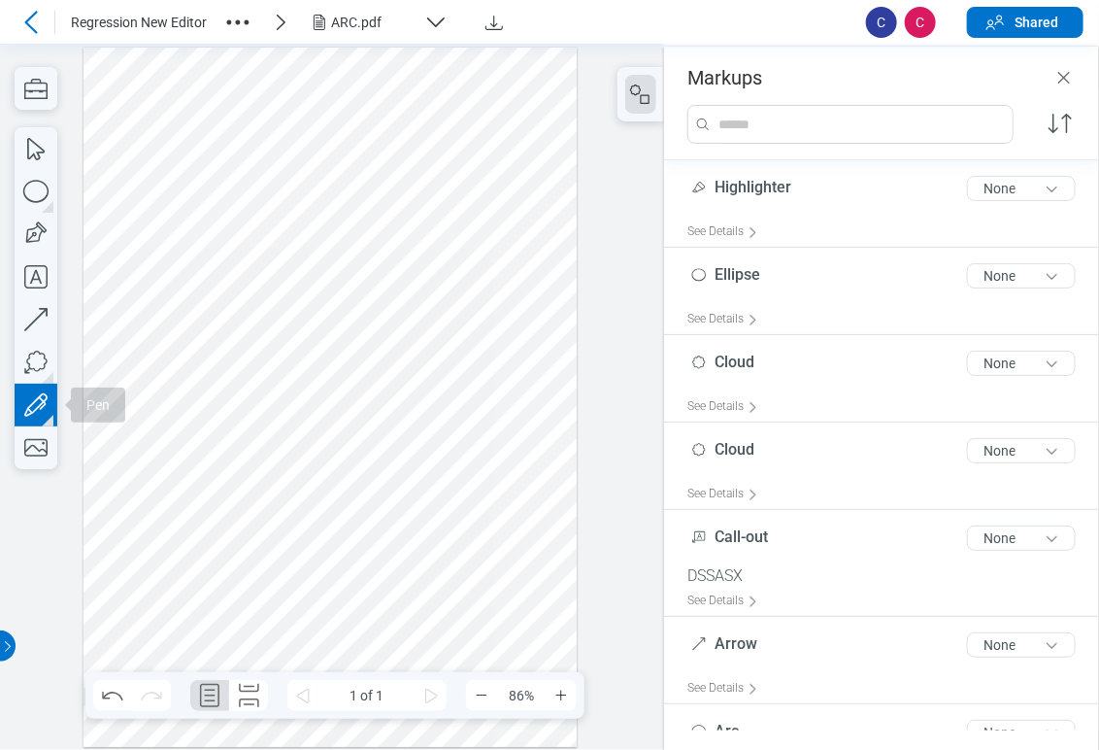
click at [23, 399] on icon "button" at bounding box center [36, 405] width 43 height 43
drag, startPoint x: 125, startPoint y: 531, endPoint x: 205, endPoint y: 506, distance: 83.5
click at [215, 512] on div at bounding box center [331, 397] width 494 height 699
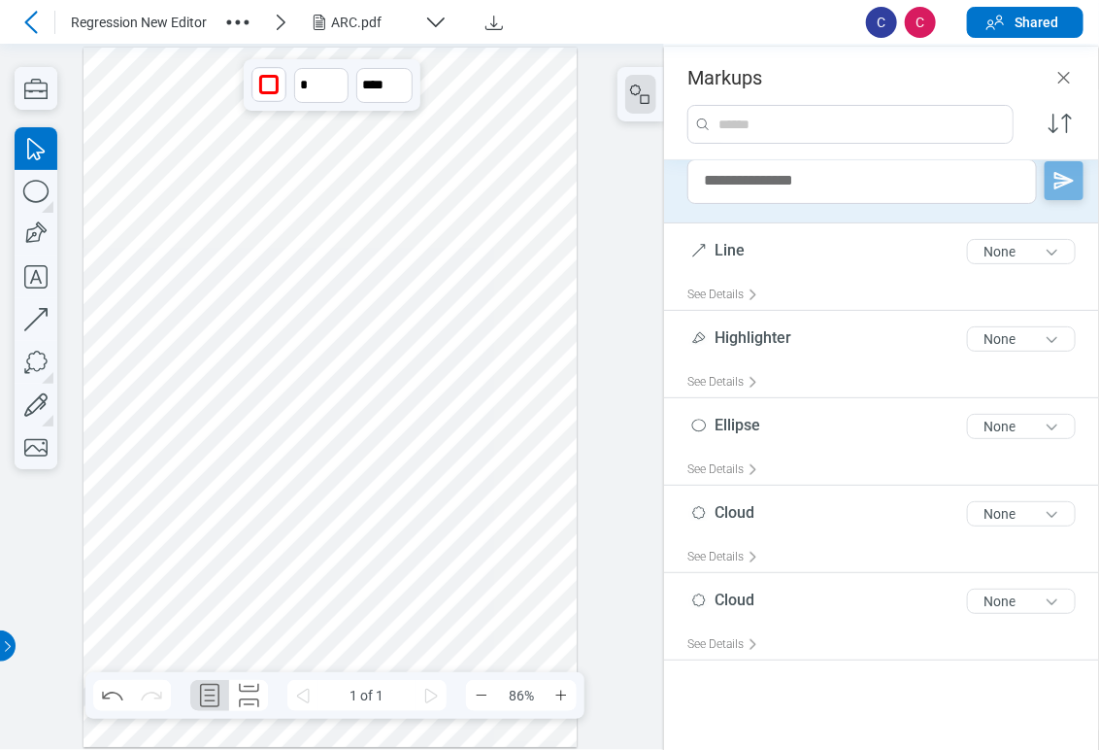
click at [32, 453] on icon "button" at bounding box center [36, 447] width 43 height 43
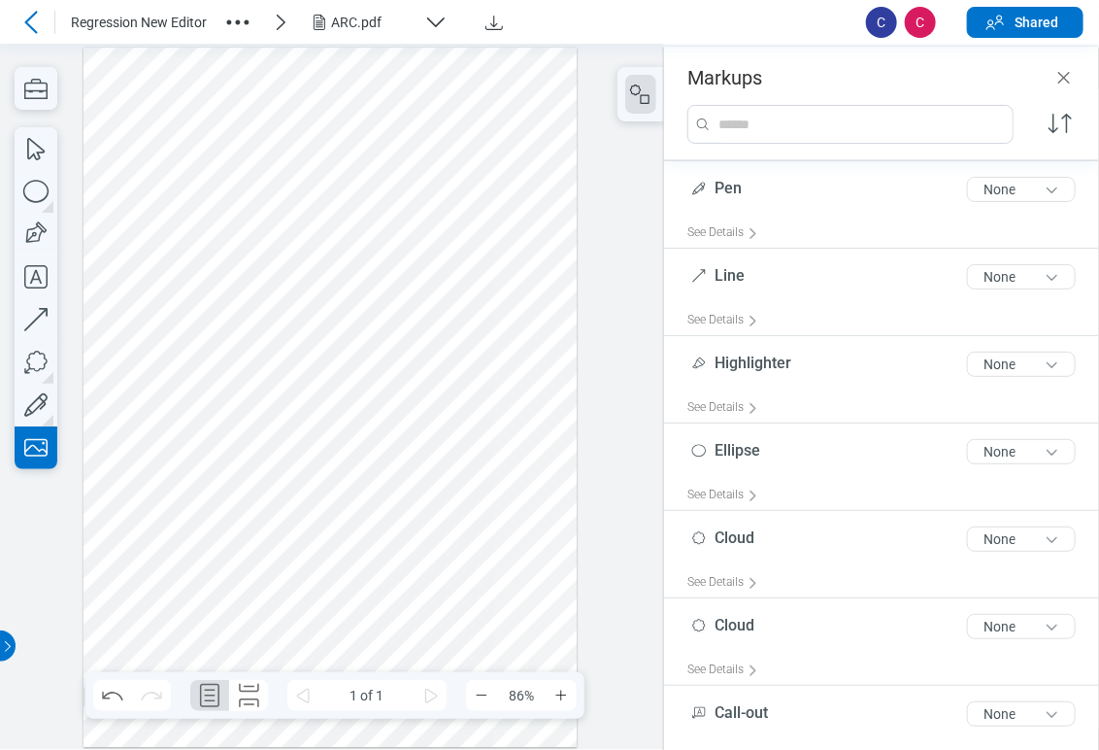
drag, startPoint x: 306, startPoint y: 563, endPoint x: 526, endPoint y: 649, distance: 236.4
click at [526, 649] on div at bounding box center [331, 397] width 494 height 699
click at [452, 605] on div at bounding box center [331, 397] width 494 height 699
click at [429, 637] on div at bounding box center [331, 397] width 494 height 699
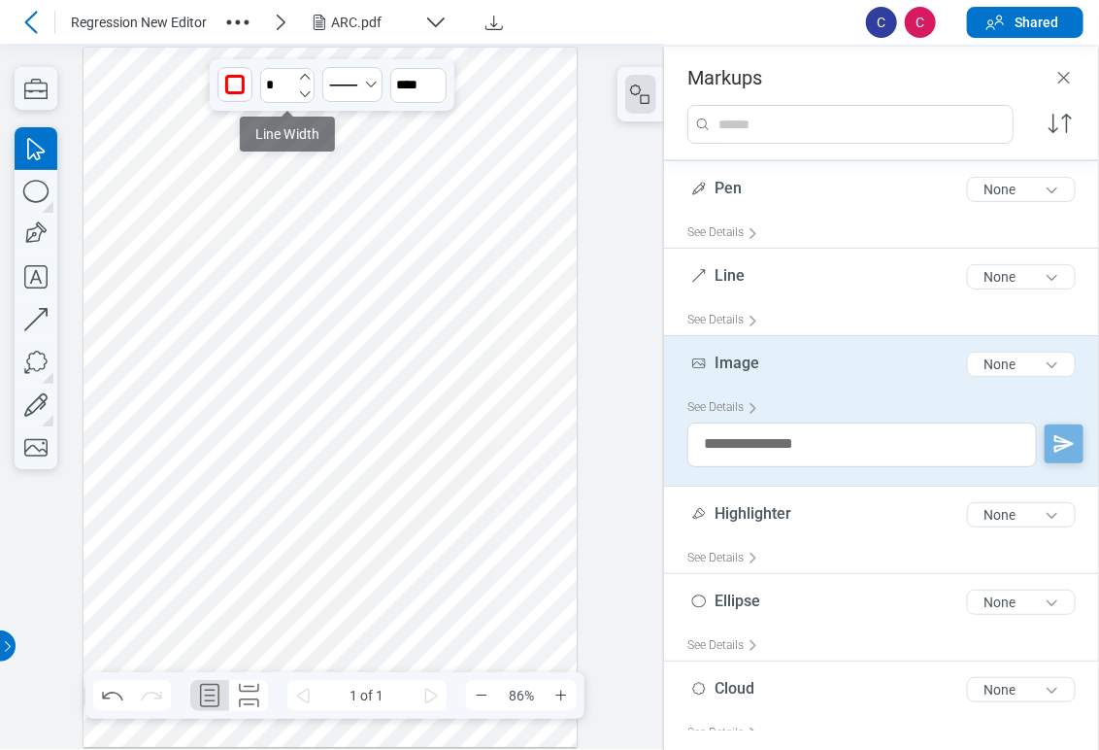
click at [307, 80] on icon "undefined_increment" at bounding box center [305, 77] width 16 height 16
type input "*"
click at [525, 536] on div at bounding box center [331, 397] width 494 height 699
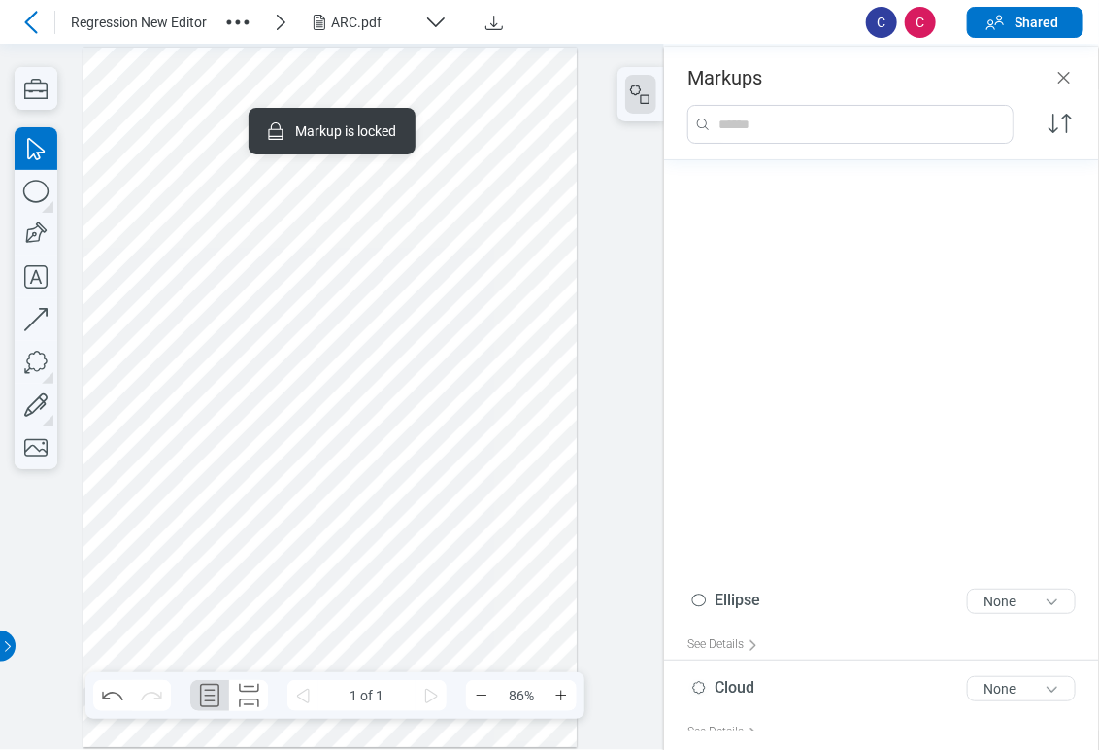
scroll to position [729, 0]
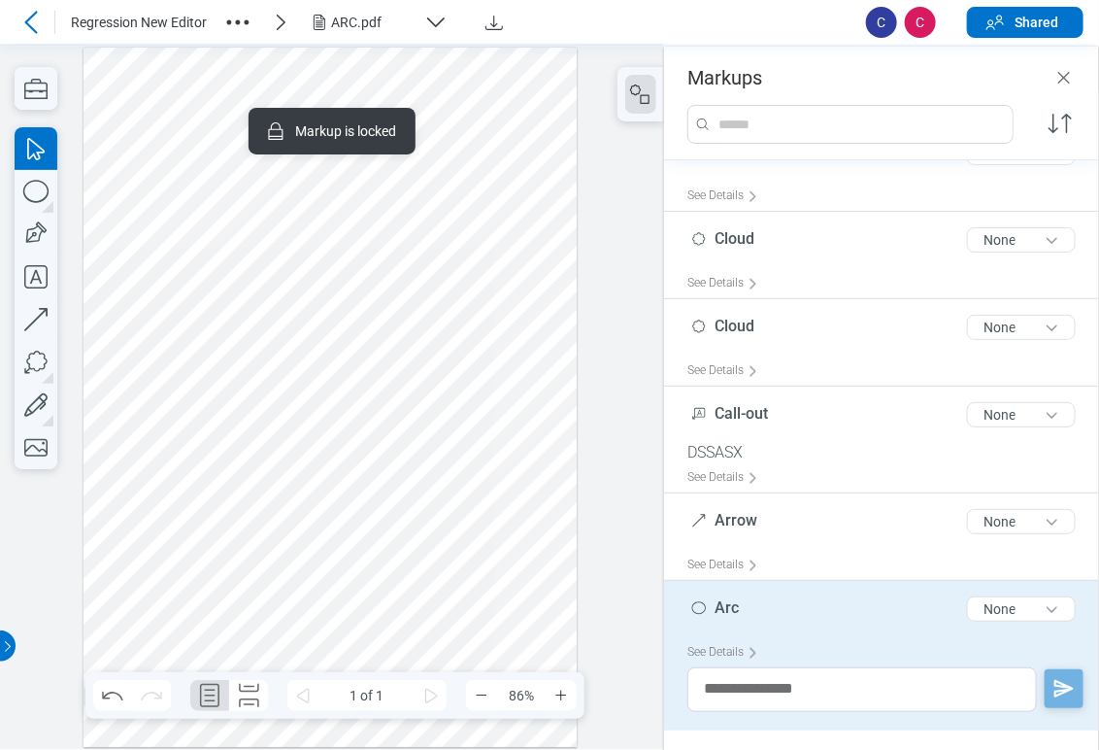
click at [505, 499] on div at bounding box center [331, 397] width 494 height 699
click at [389, 587] on div at bounding box center [331, 397] width 494 height 699
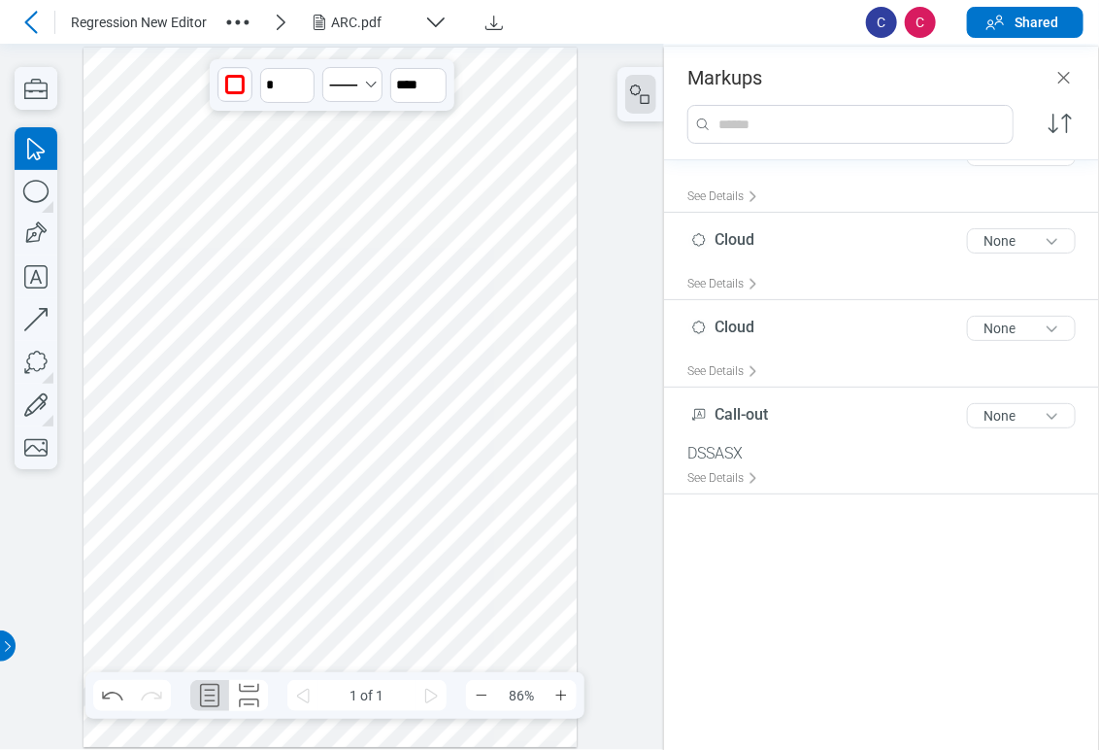
scroll to position [456, 0]
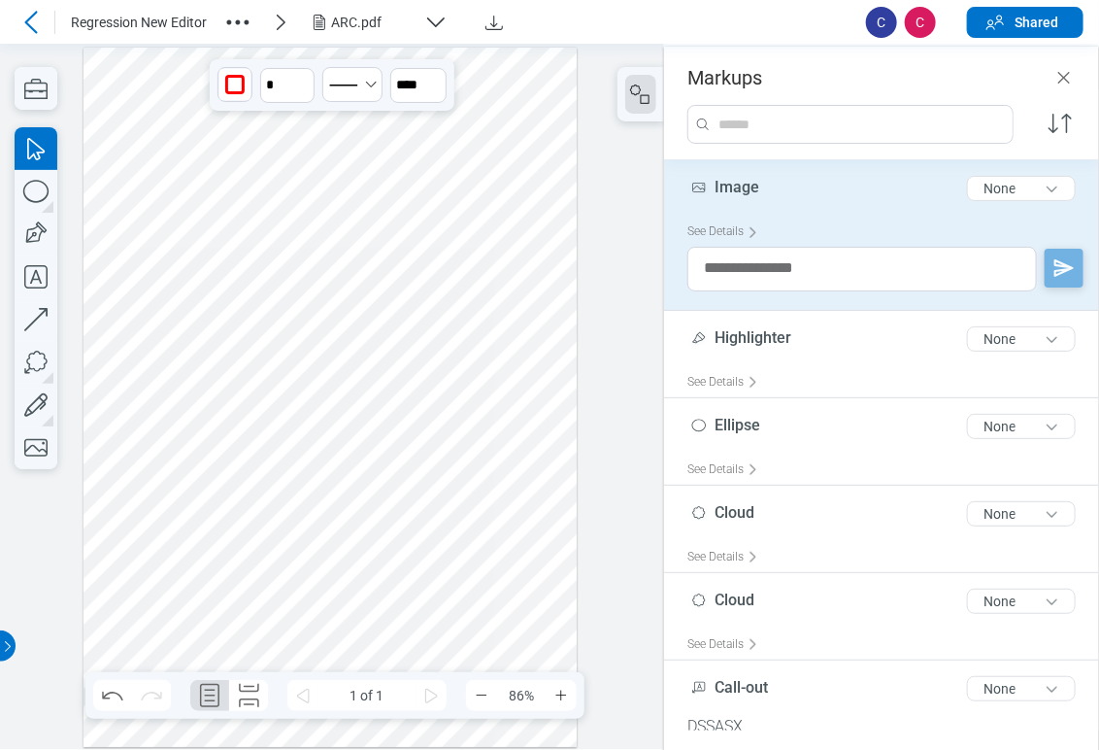
click at [269, 470] on div at bounding box center [331, 397] width 494 height 699
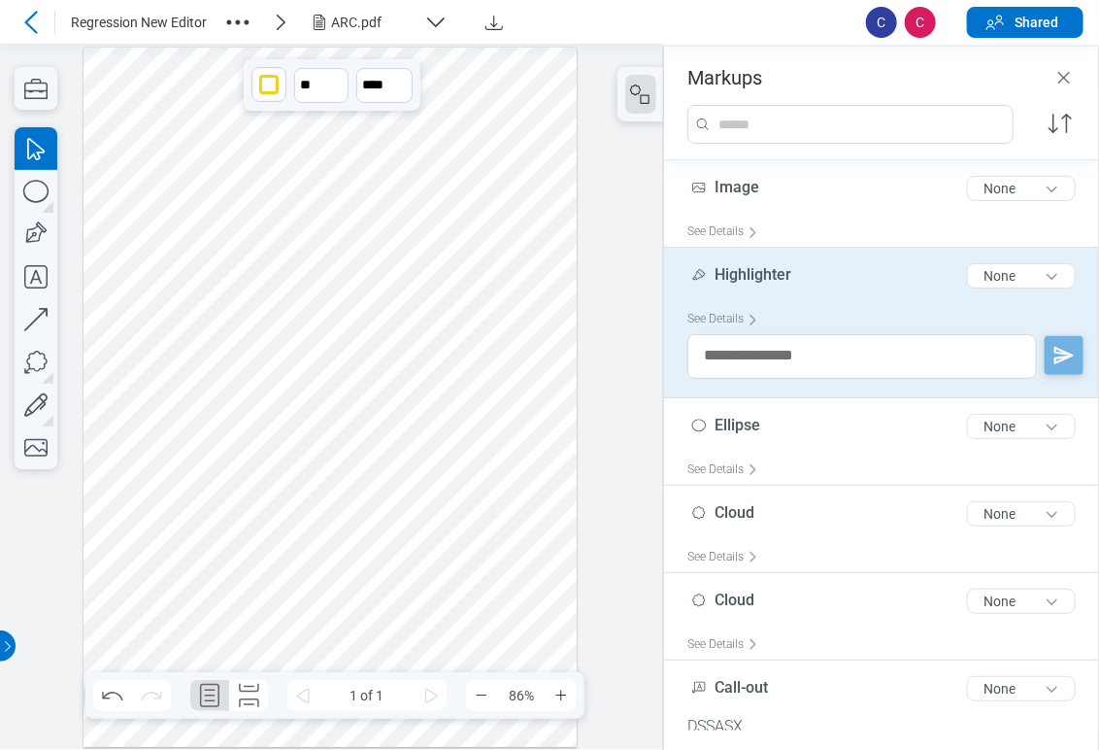
click at [136, 521] on div at bounding box center [331, 397] width 494 height 699
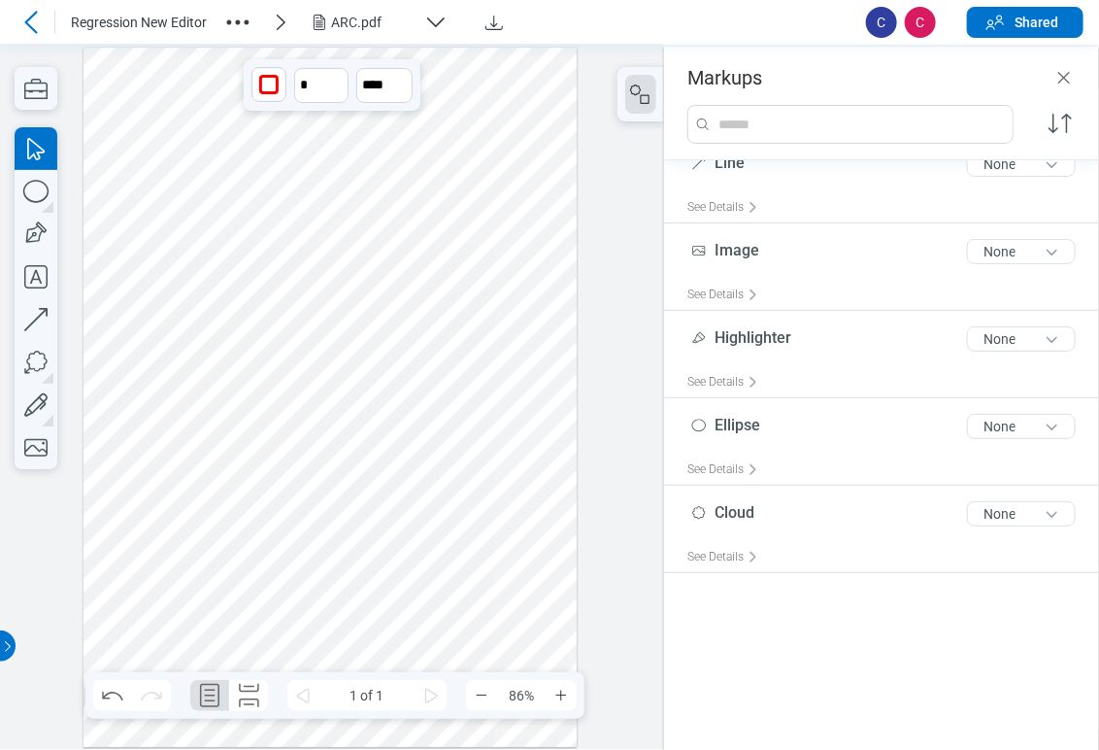
scroll to position [281, 0]
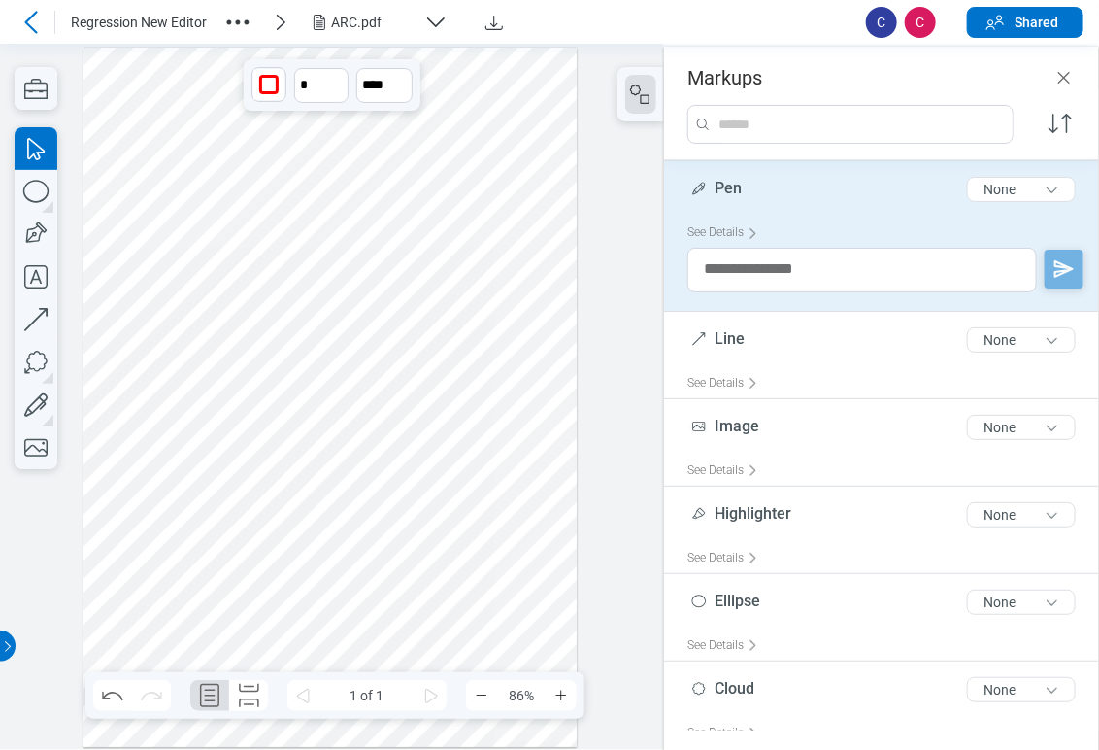
click at [139, 383] on div at bounding box center [331, 397] width 494 height 699
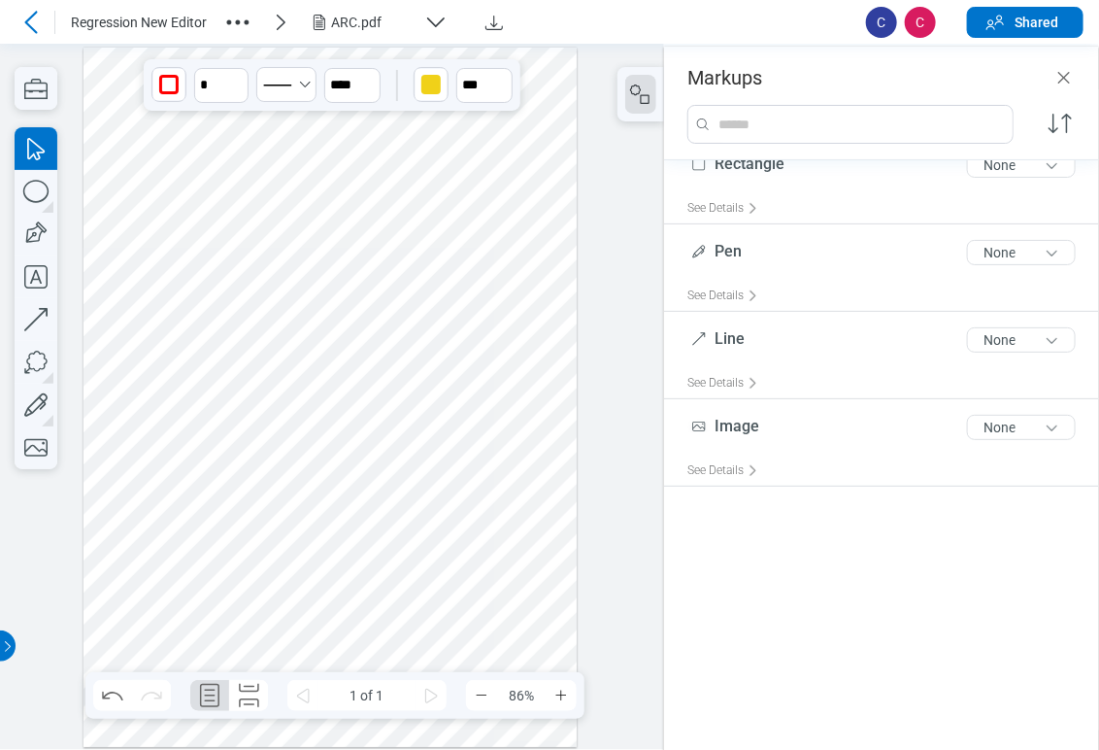
scroll to position [0, 0]
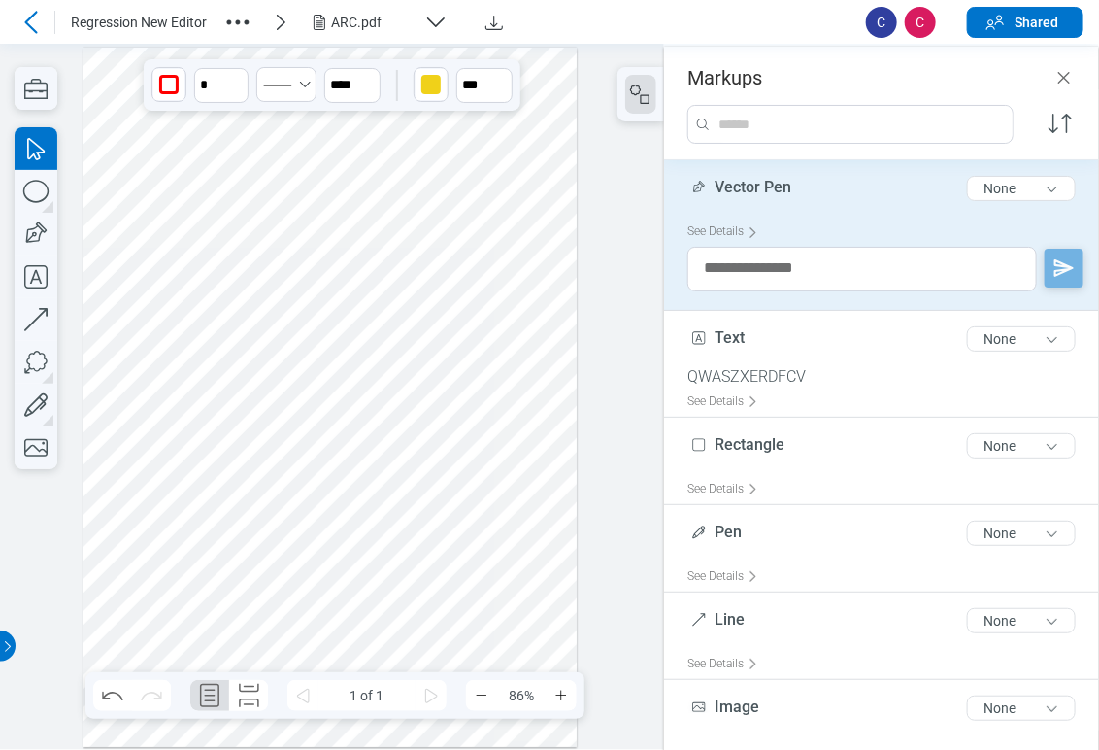
click at [135, 323] on div at bounding box center [331, 397] width 494 height 699
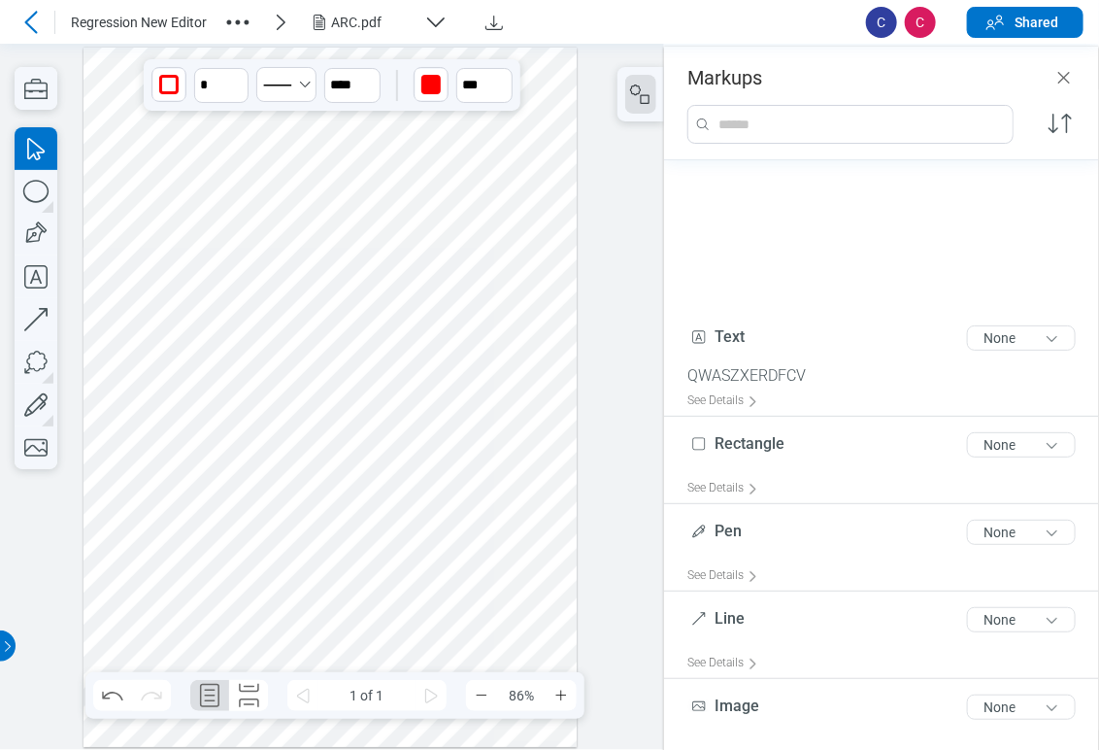
scroll to position [272, 0]
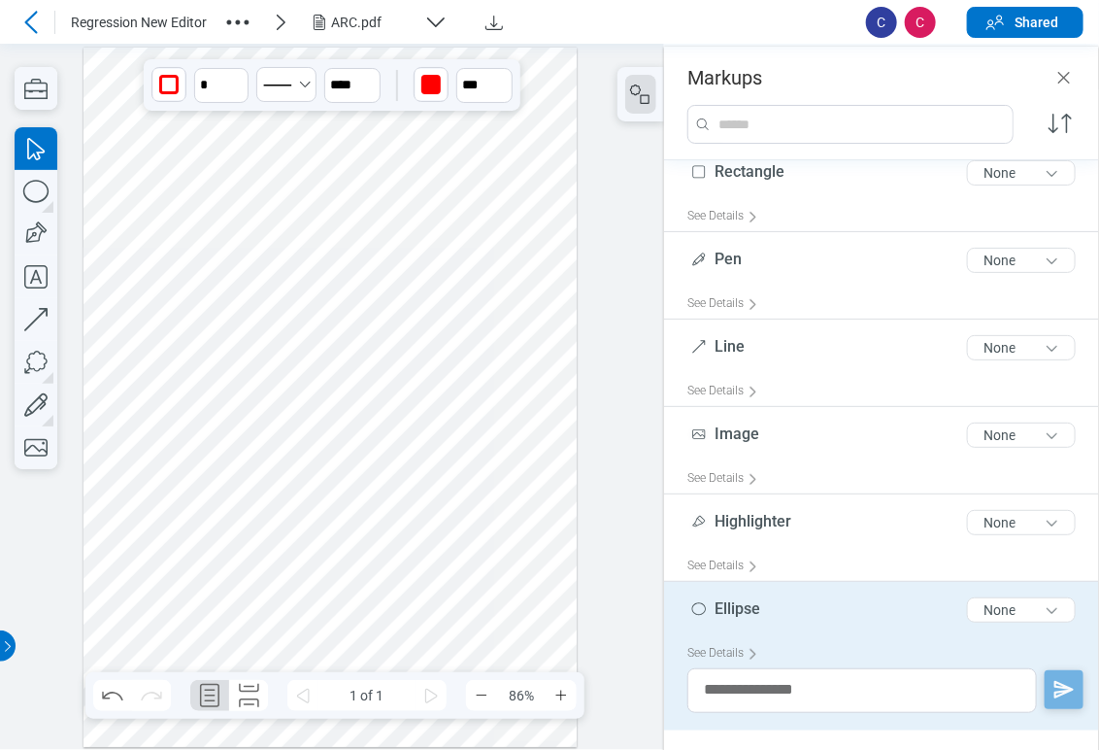
click at [147, 218] on div at bounding box center [331, 397] width 494 height 699
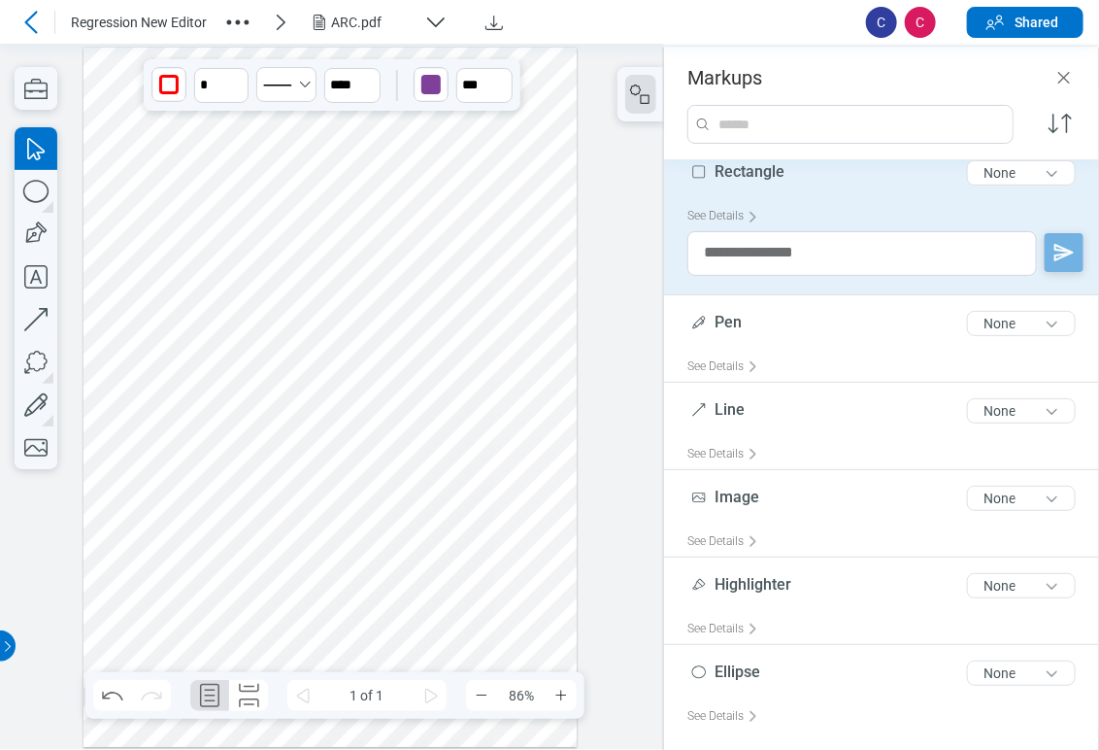
scroll to position [256, 0]
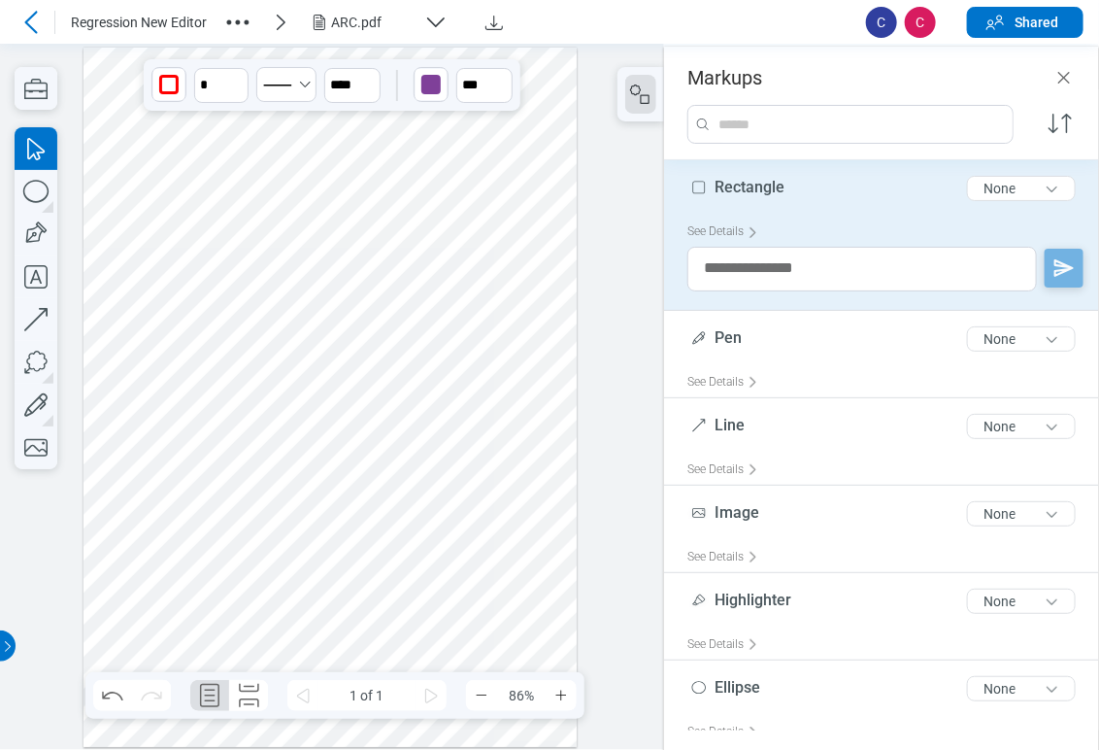
click at [152, 150] on div at bounding box center [331, 397] width 494 height 699
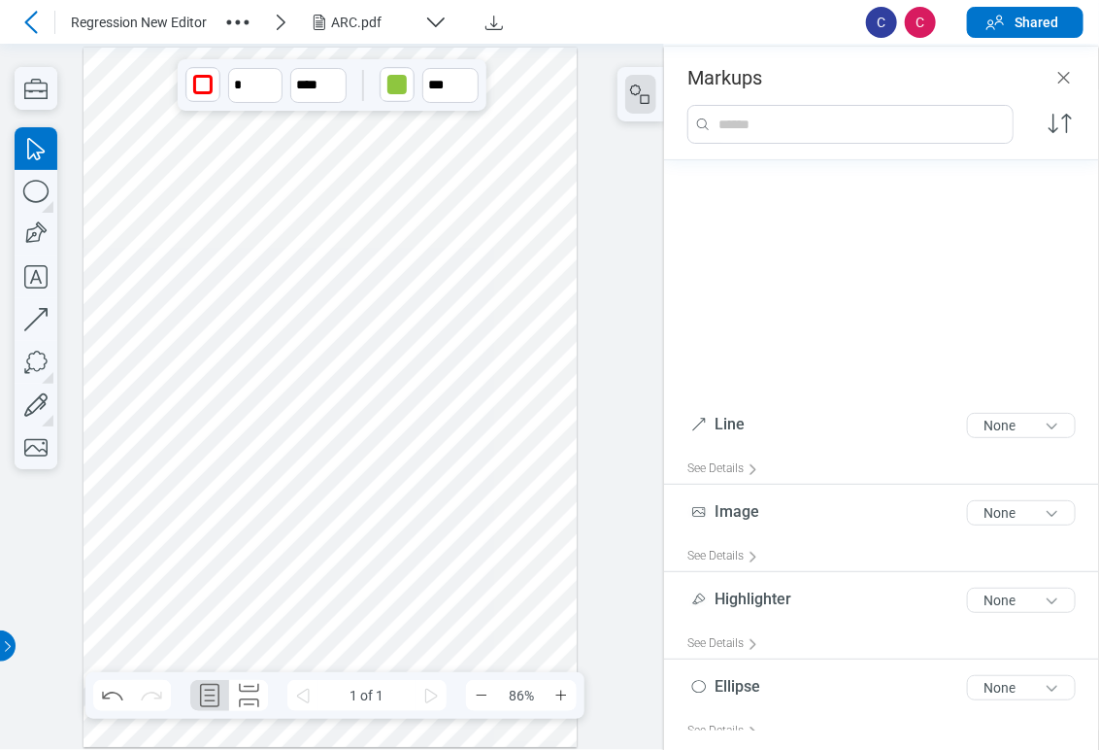
scroll to position [510, 0]
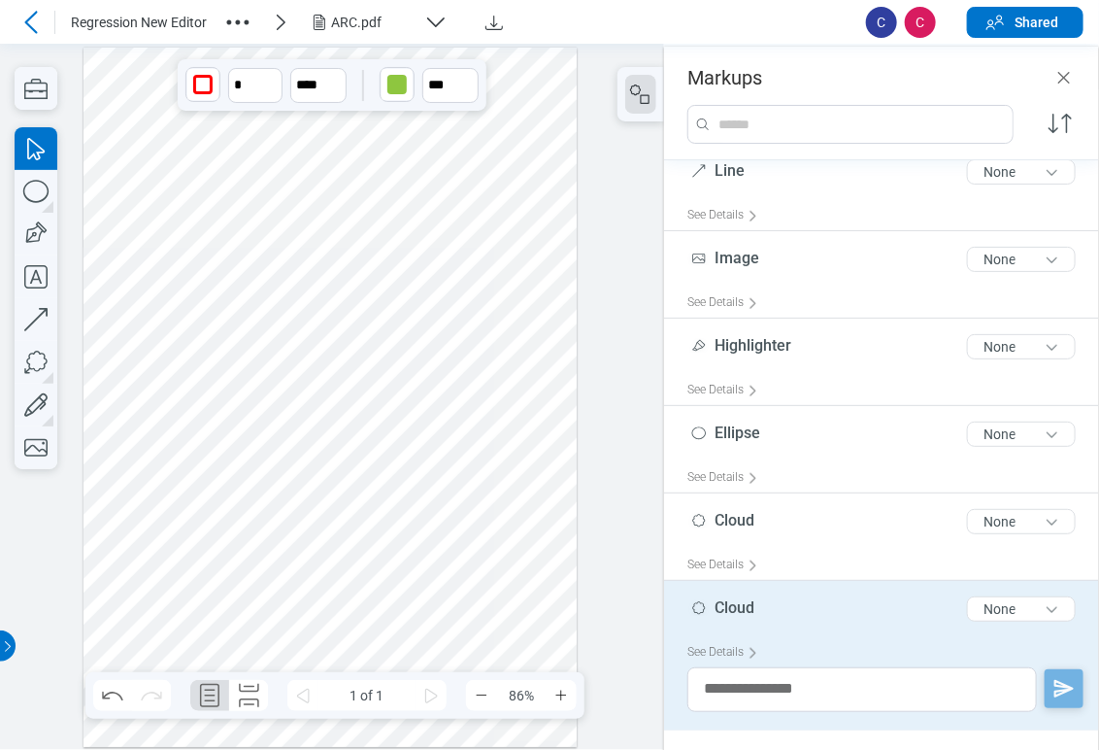
click at [295, 122] on div at bounding box center [331, 397] width 494 height 699
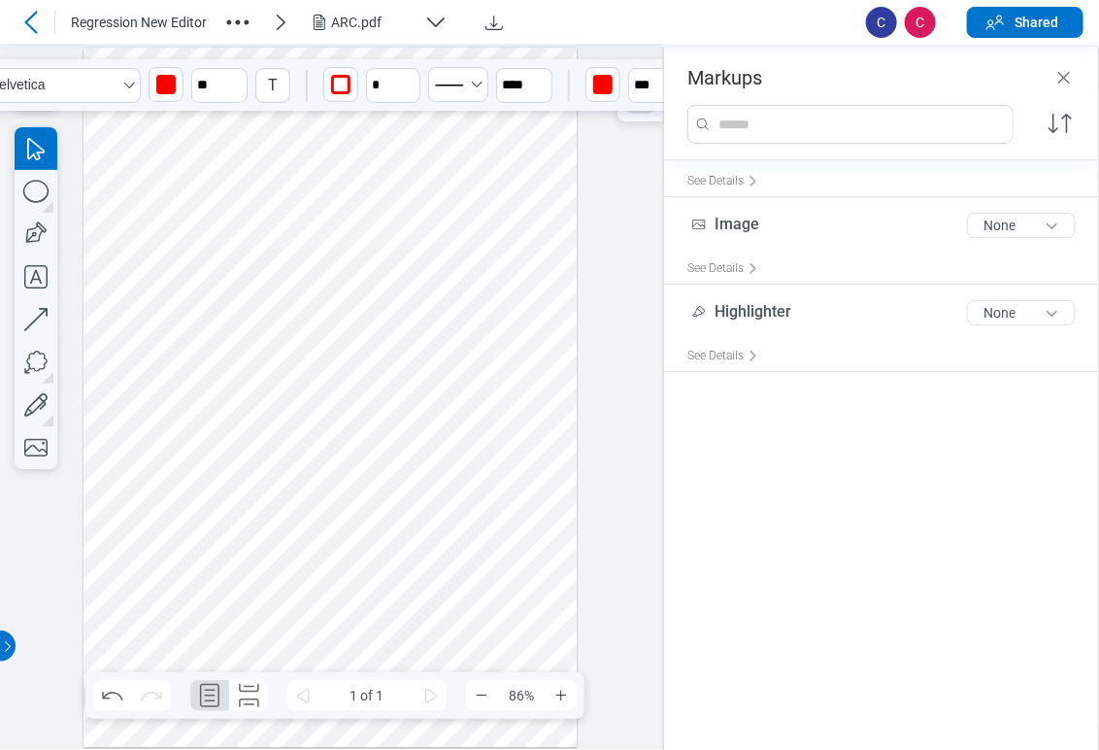
scroll to position [86, 0]
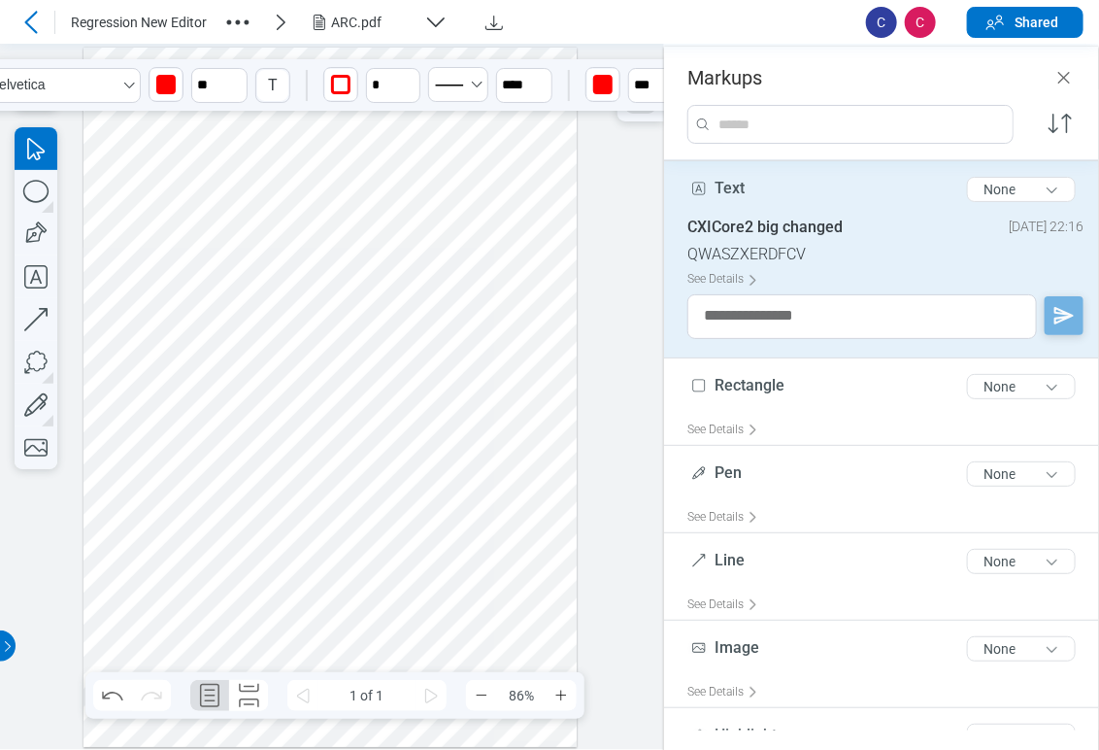
click at [487, 300] on div at bounding box center [331, 397] width 494 height 699
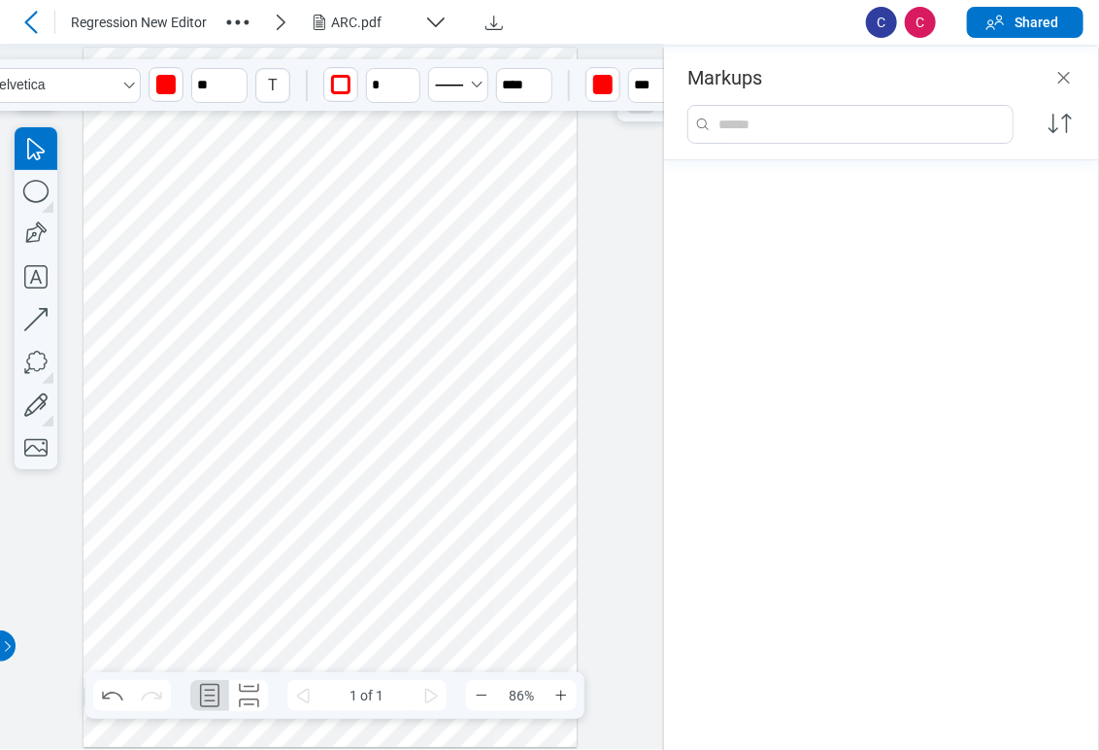
scroll to position [1064, 0]
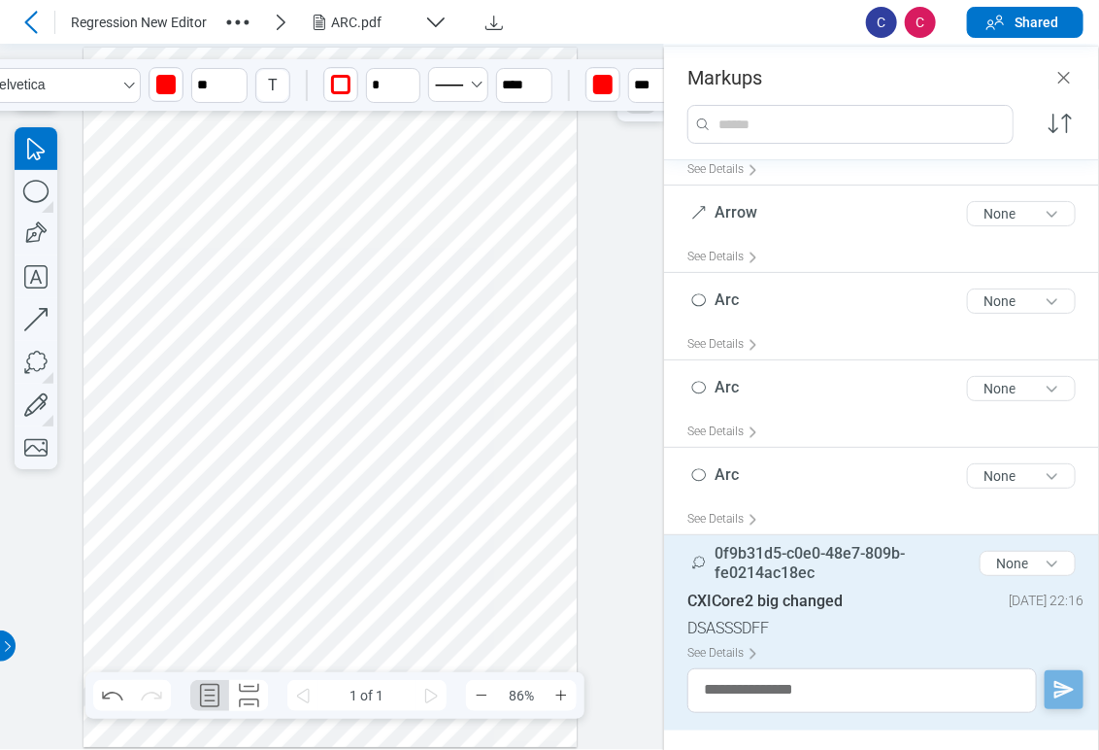
click at [251, 272] on div at bounding box center [331, 397] width 494 height 699
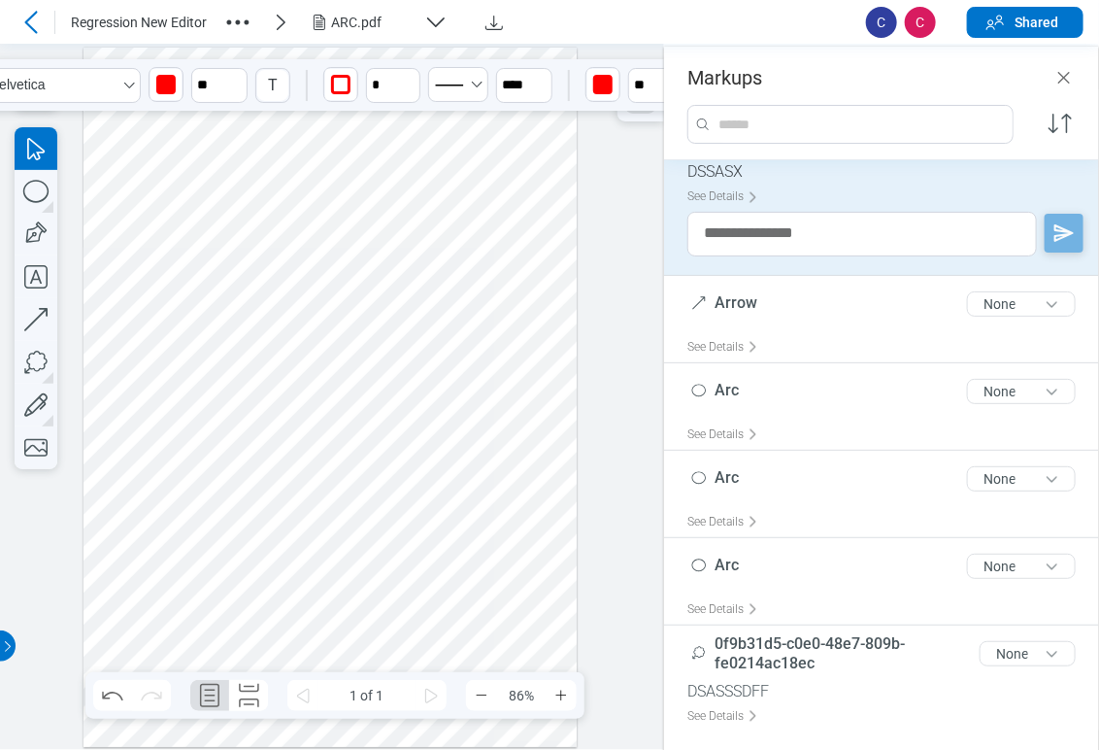
scroll to position [983, 0]
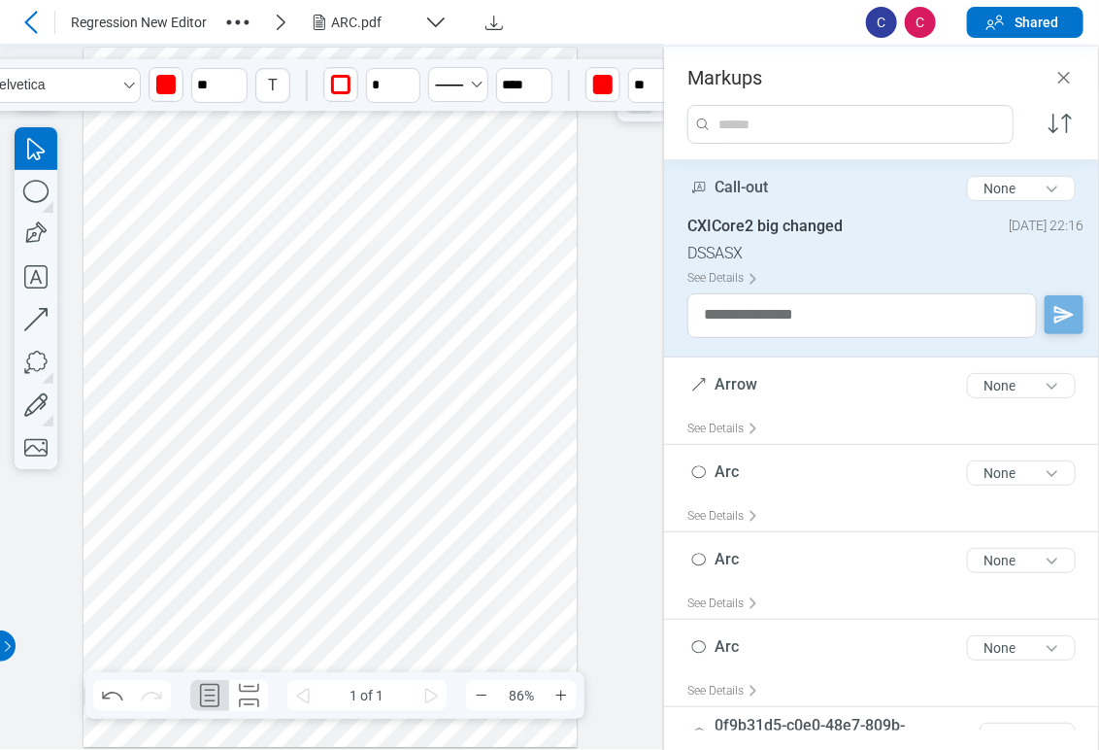
click at [343, 413] on div at bounding box center [331, 397] width 494 height 699
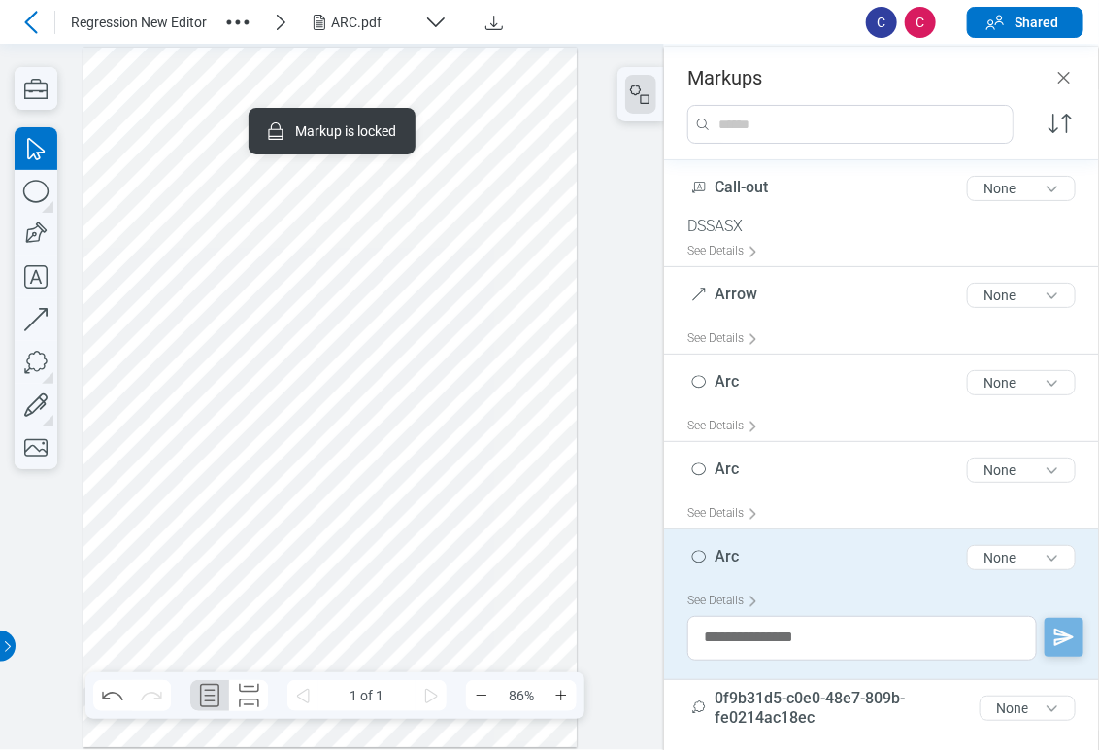
click at [131, 216] on div at bounding box center [331, 397] width 494 height 699
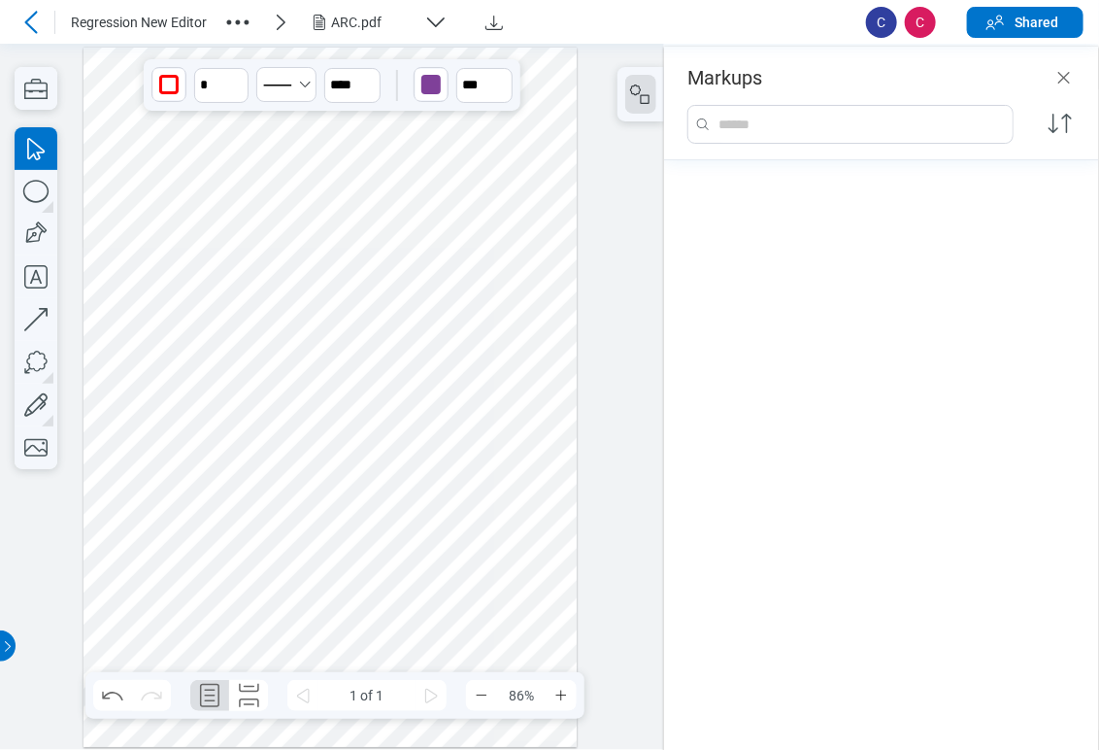
scroll to position [284, 0]
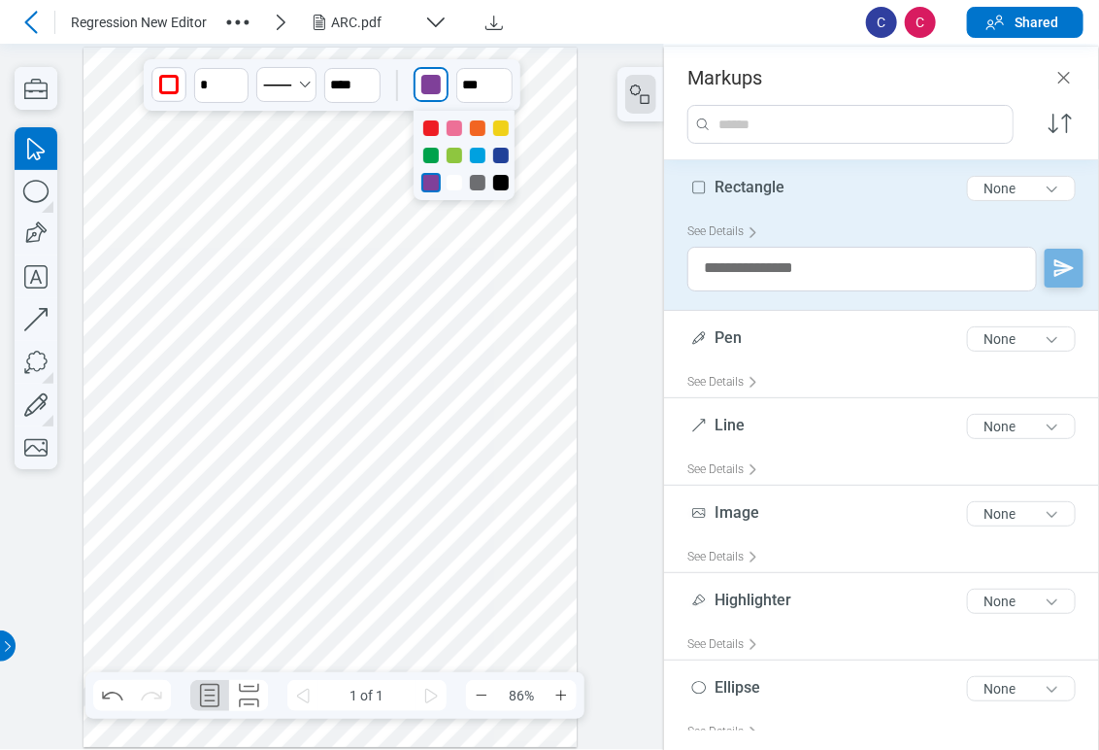
click at [425, 88] on div "button" at bounding box center [430, 84] width 19 height 19
click at [500, 177] on div at bounding box center [501, 183] width 16 height 16
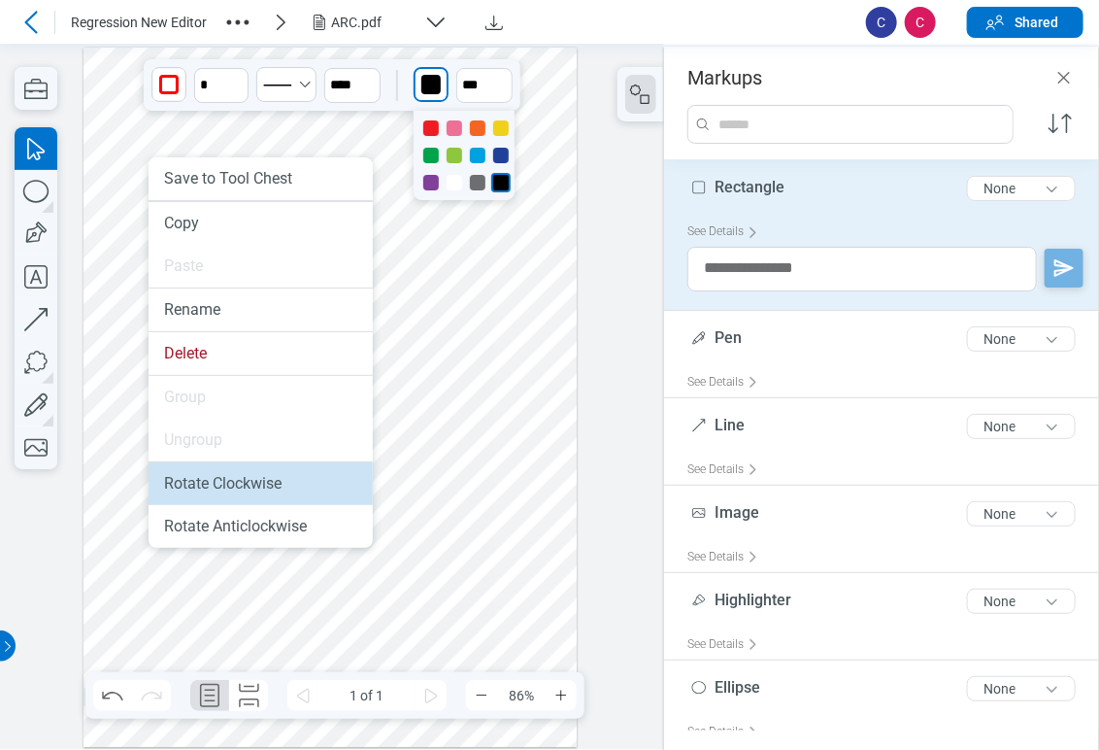
click at [262, 486] on li "Rotate Clockwise" at bounding box center [261, 483] width 224 height 43
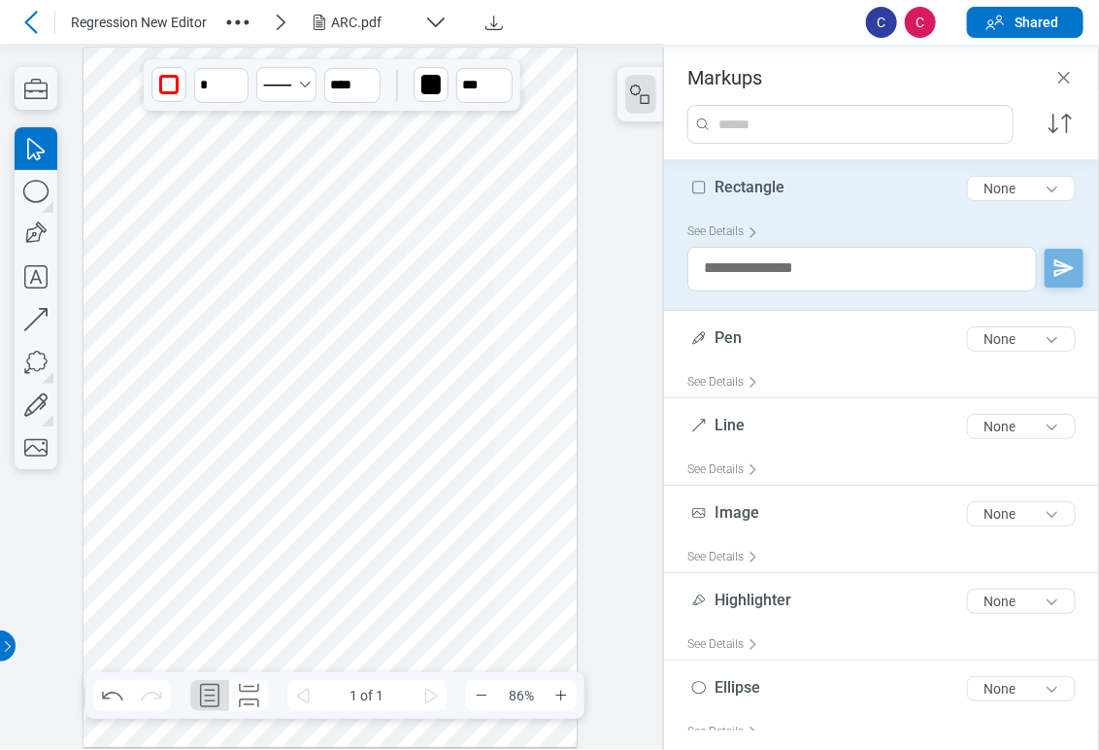
click at [162, 292] on div at bounding box center [331, 397] width 494 height 699
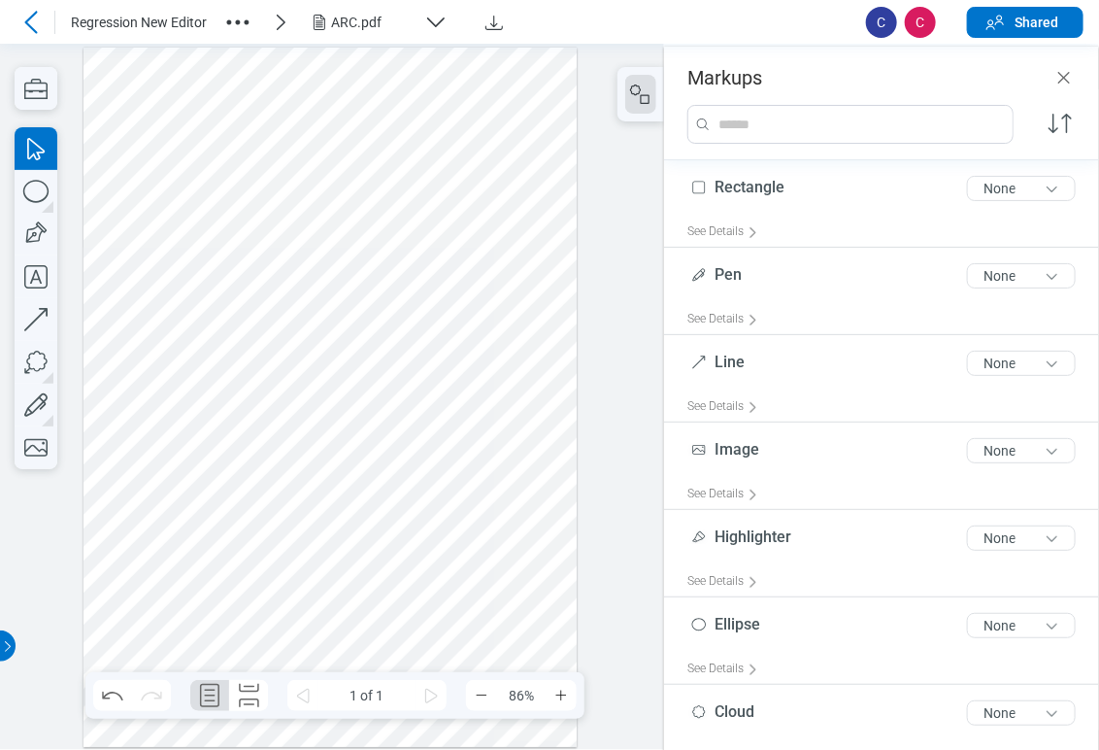
click at [140, 324] on div at bounding box center [331, 397] width 494 height 699
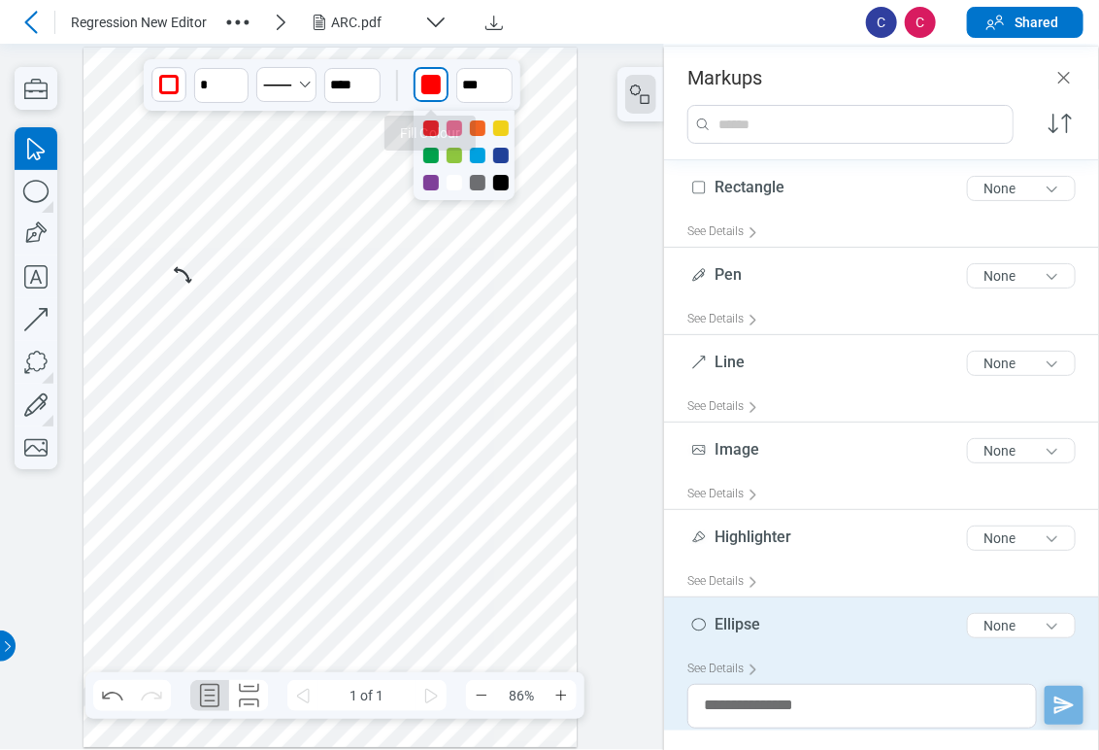
click at [435, 77] on div "button" at bounding box center [430, 84] width 19 height 19
click at [428, 177] on div at bounding box center [431, 183] width 16 height 16
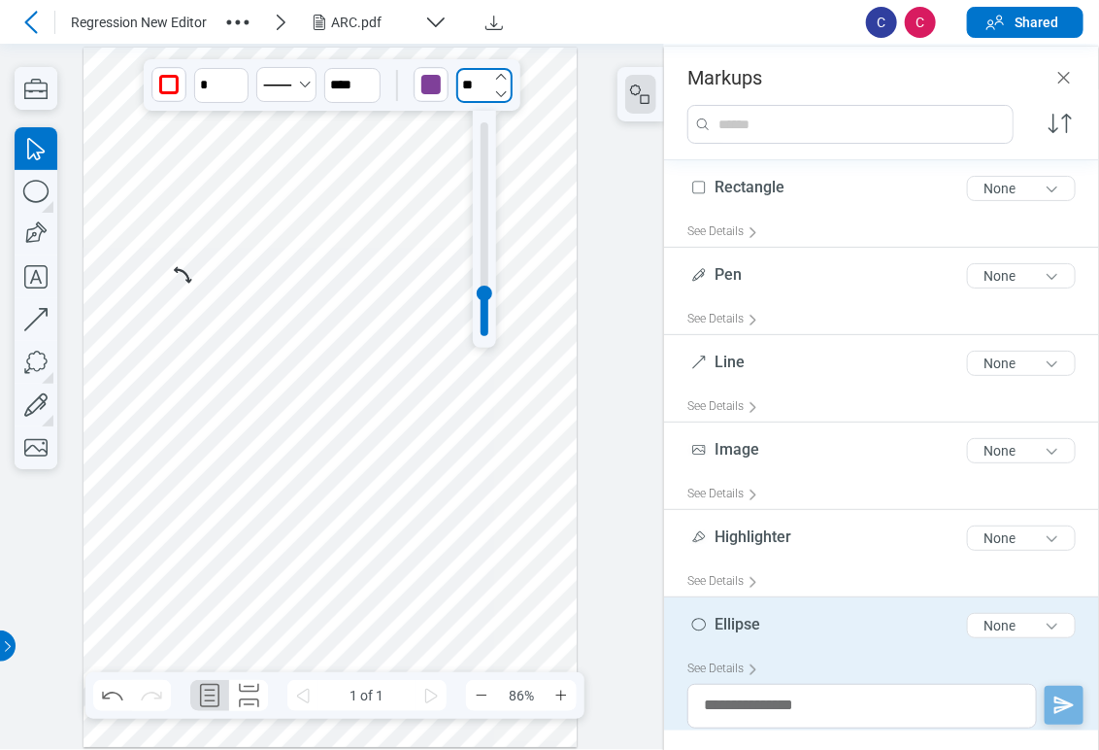
click at [475, 84] on input "**" at bounding box center [484, 85] width 56 height 35
click at [487, 131] on div at bounding box center [485, 229] width 8 height 214
type input "***"
drag, startPoint x: 187, startPoint y: 270, endPoint x: 198, endPoint y: 313, distance: 44.0
click at [198, 313] on div at bounding box center [331, 397] width 494 height 699
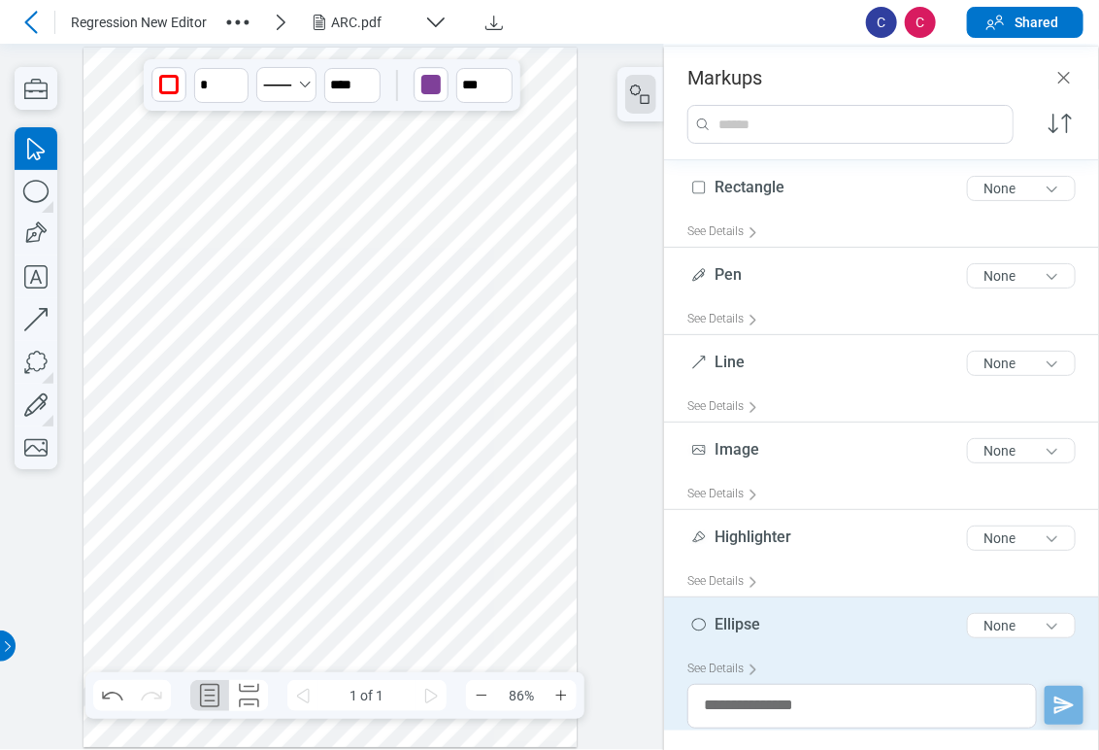
click at [199, 332] on div at bounding box center [331, 397] width 494 height 699
